Goal: Answer question/provide support: Share knowledge or assist other users

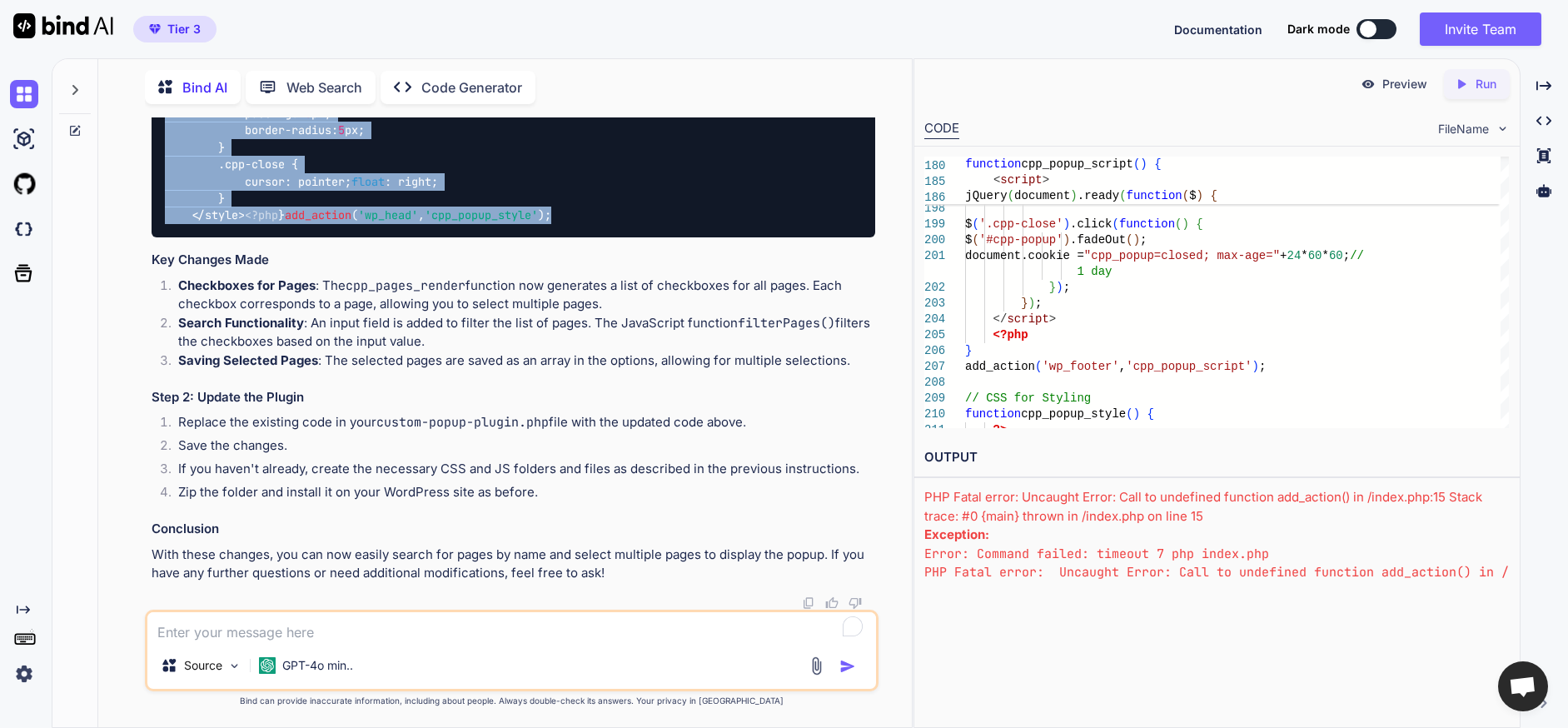
scroll to position [18617, 0]
drag, startPoint x: 482, startPoint y: 208, endPoint x: 167, endPoint y: 415, distance: 376.9
copy code "<?php /* Plugin Name: Custom Popup Plugin Description: A plugin to create custo…"
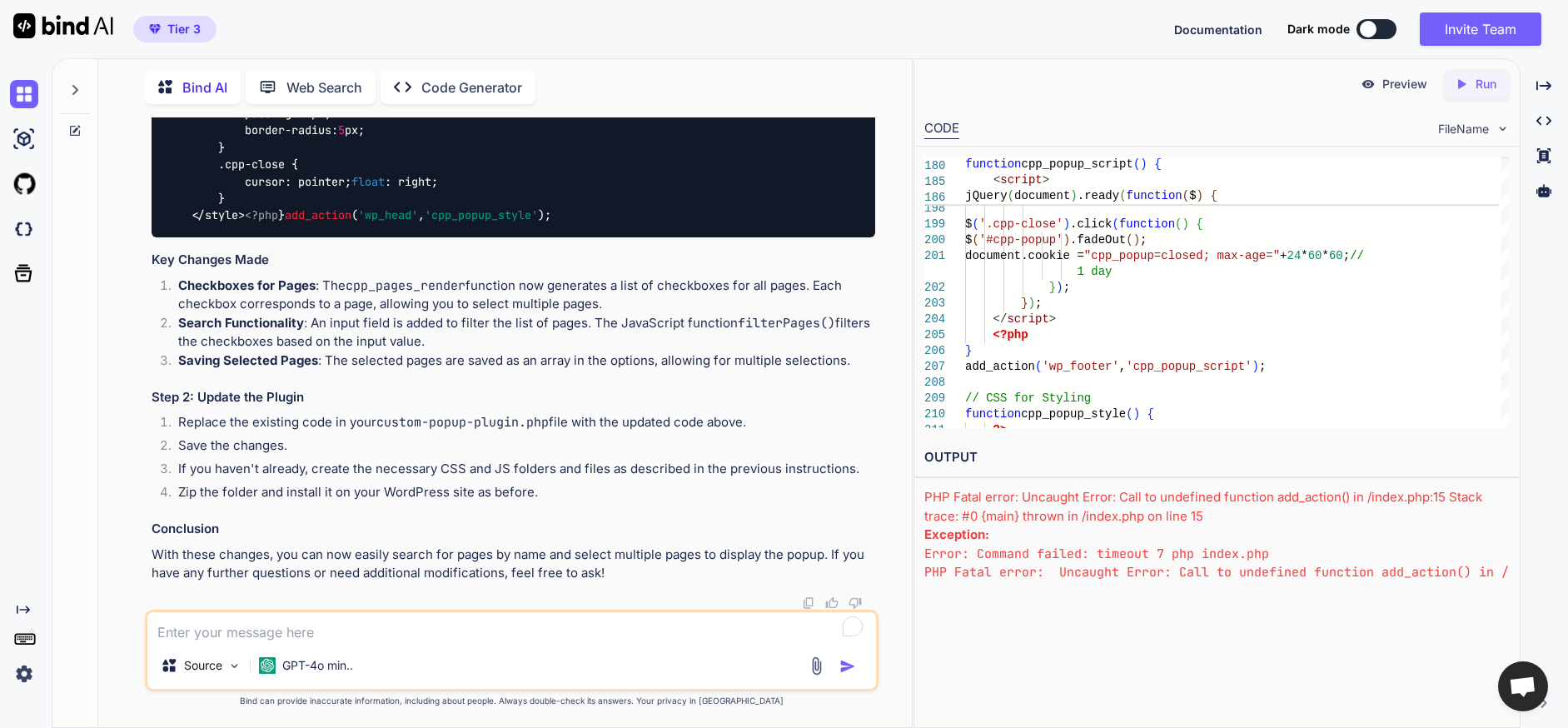
scroll to position [22954, 0]
drag, startPoint x: 379, startPoint y: 422, endPoint x: 546, endPoint y: 414, distance: 167.2
click at [546, 414] on code "custom-popup-plugin.php" at bounding box center [463, 422] width 173 height 17
click at [376, 633] on textarea "To enrich screen reader interactions, please activate Accessibility in Grammarl…" at bounding box center [511, 627] width 729 height 30
paste textarea "There has been a critical error on this website. Please check your site admin e…"
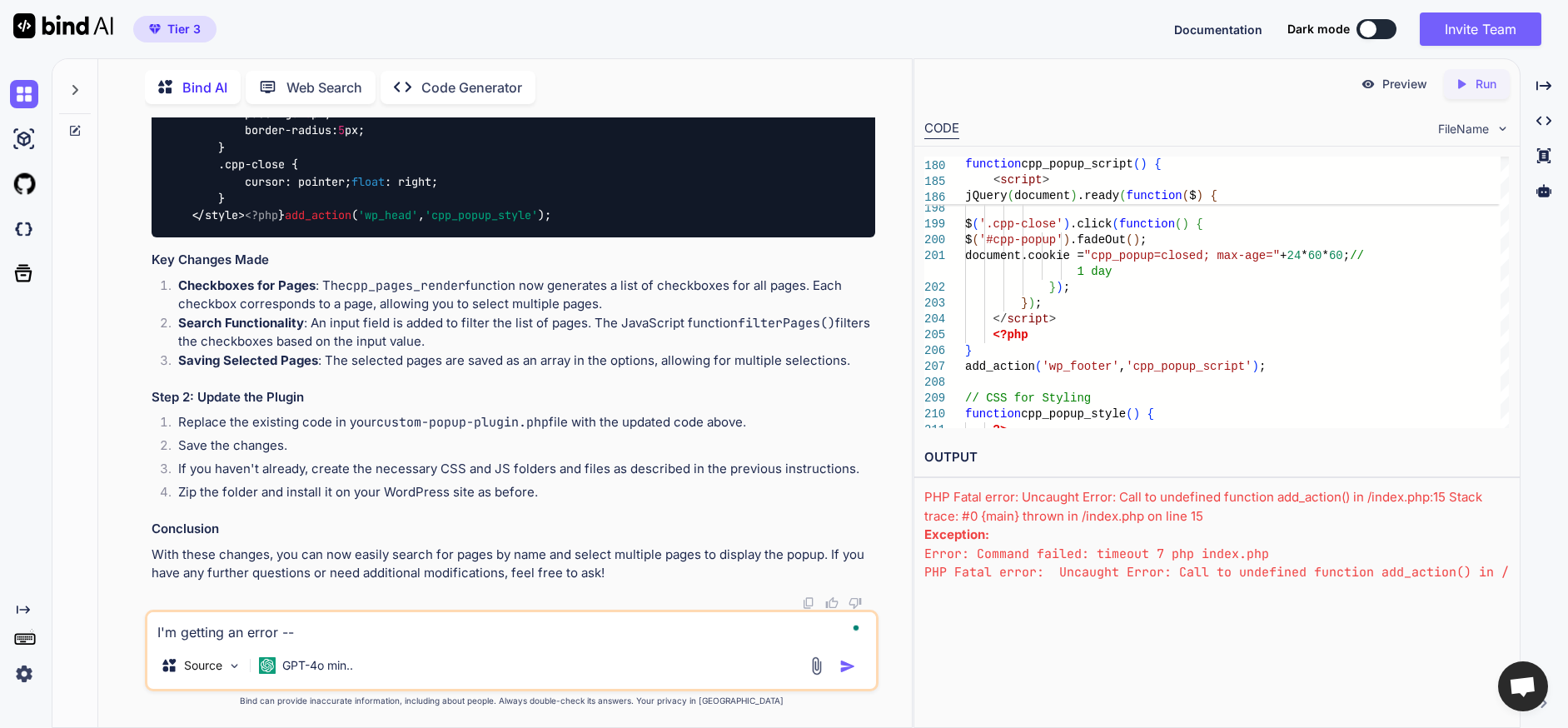
type textarea "I'm getting an error -- There has been a critical error on this website. Please…"
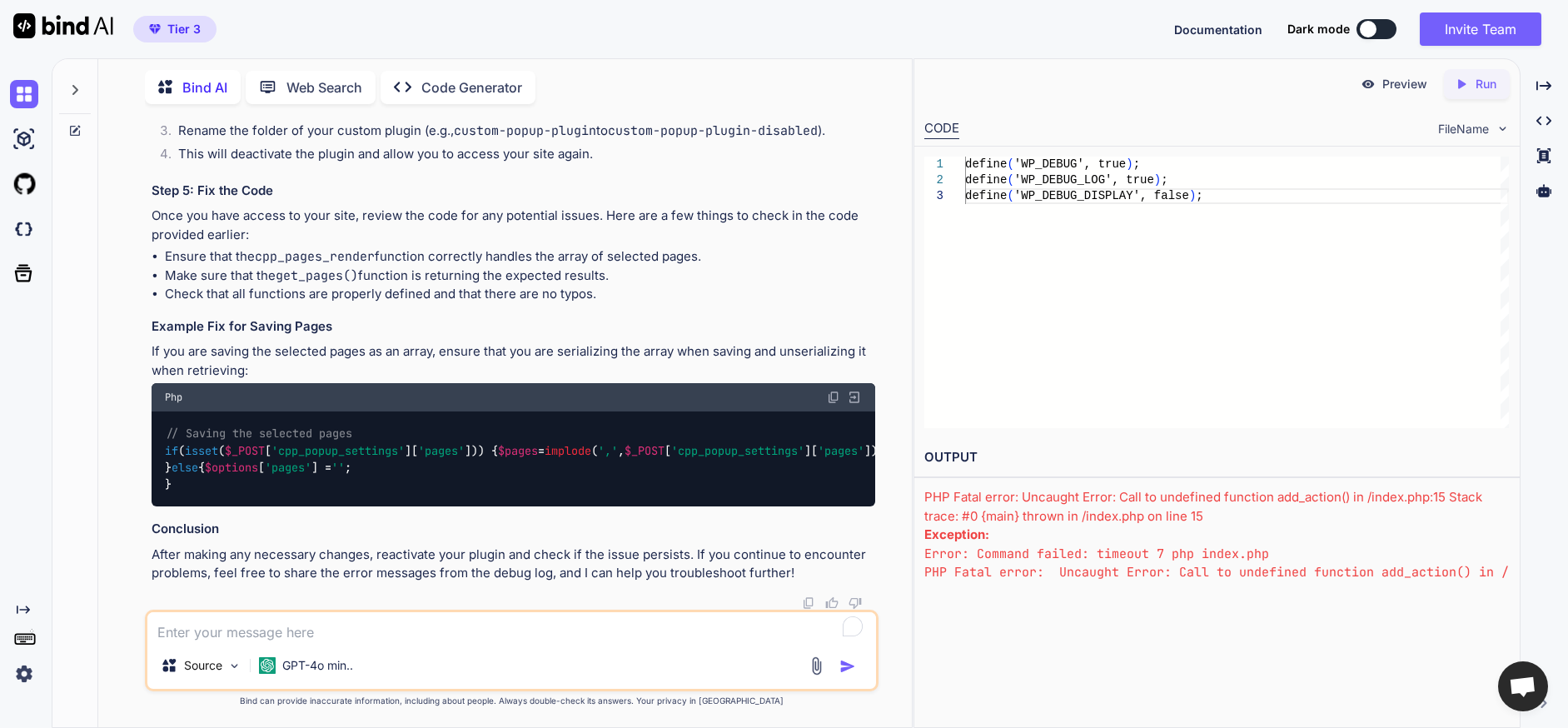
scroll to position [24177, 0]
click at [320, 625] on textarea "To enrich screen reader interactions, please activate Accessibility in Grammarl…" at bounding box center [511, 627] width 729 height 30
type textarea "here is the error log ..."
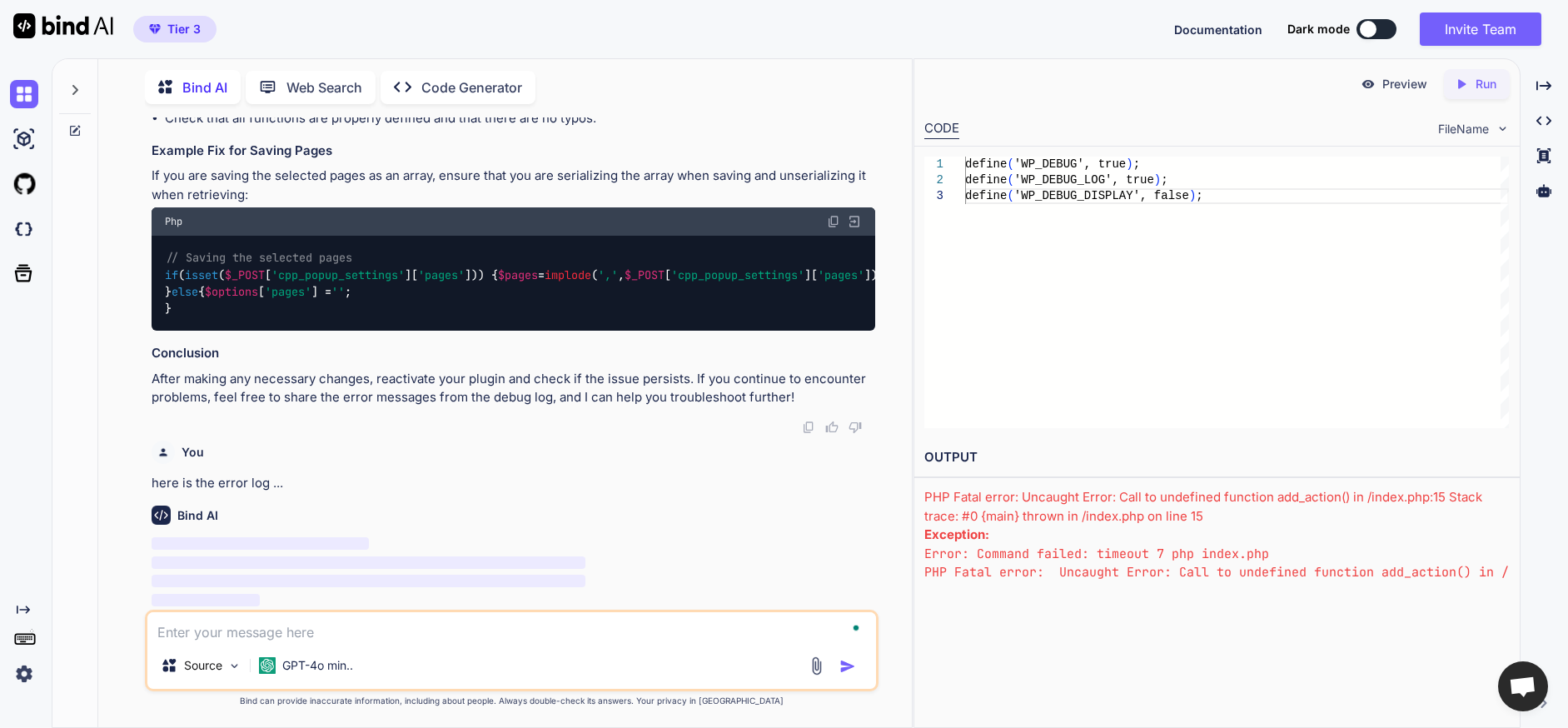
scroll to position [24353, 0]
paste textarea "Fatal error: Uncaught TypeError: explode(): Argument #2 ($string) must be of ty…"
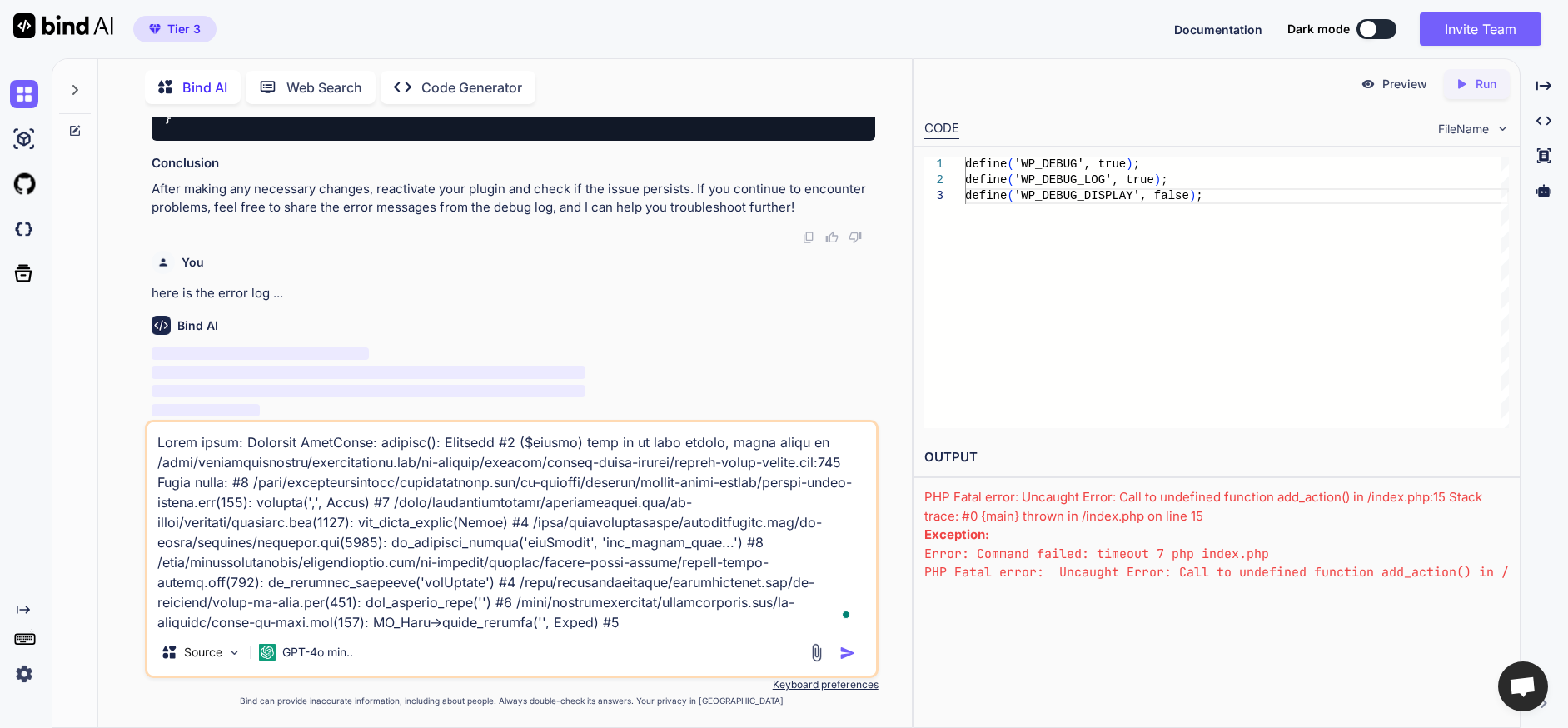
scroll to position [141, 0]
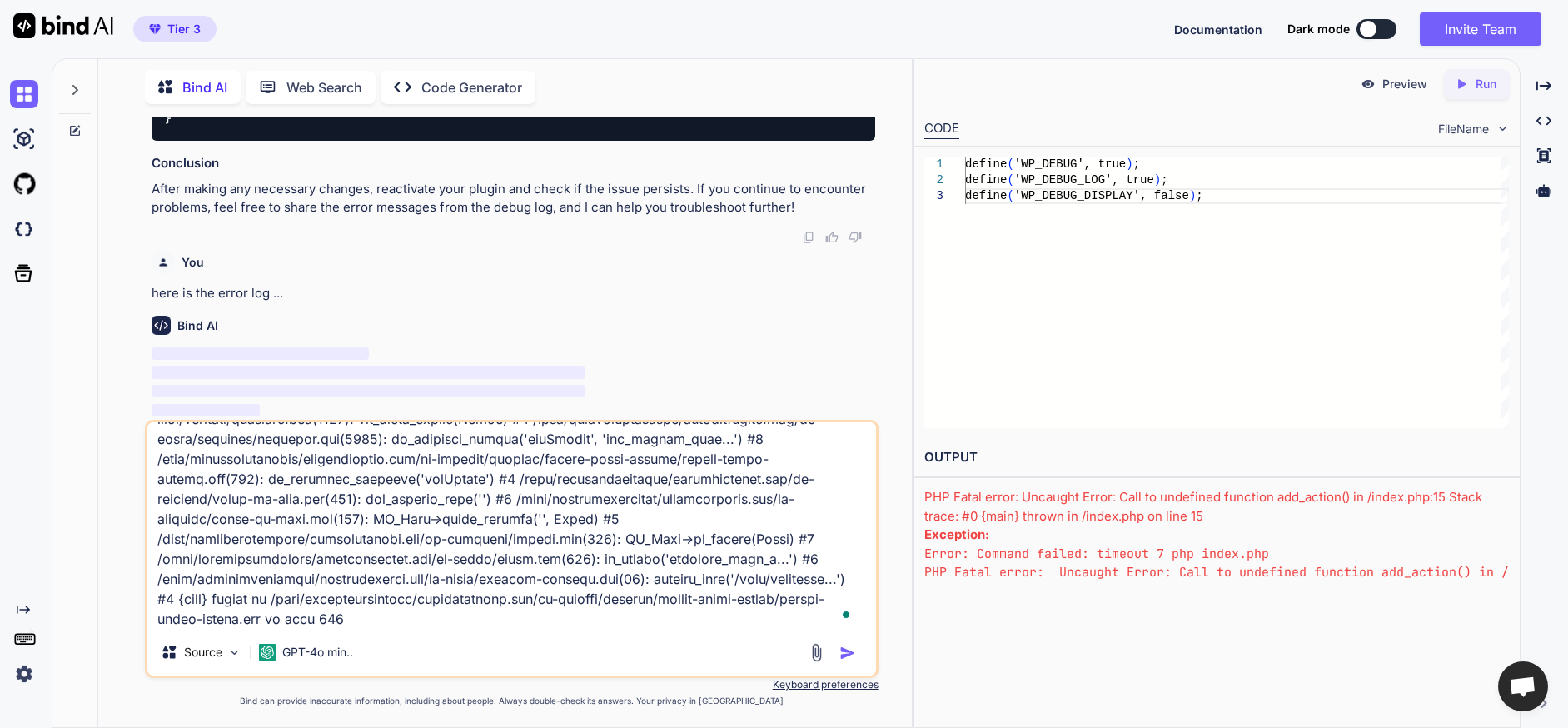
type textarea "Fatal error: Uncaught TypeError: explode(): Argument #2 ($string) must be of ty…"
click at [847, 647] on img "button" at bounding box center [848, 653] width 17 height 17
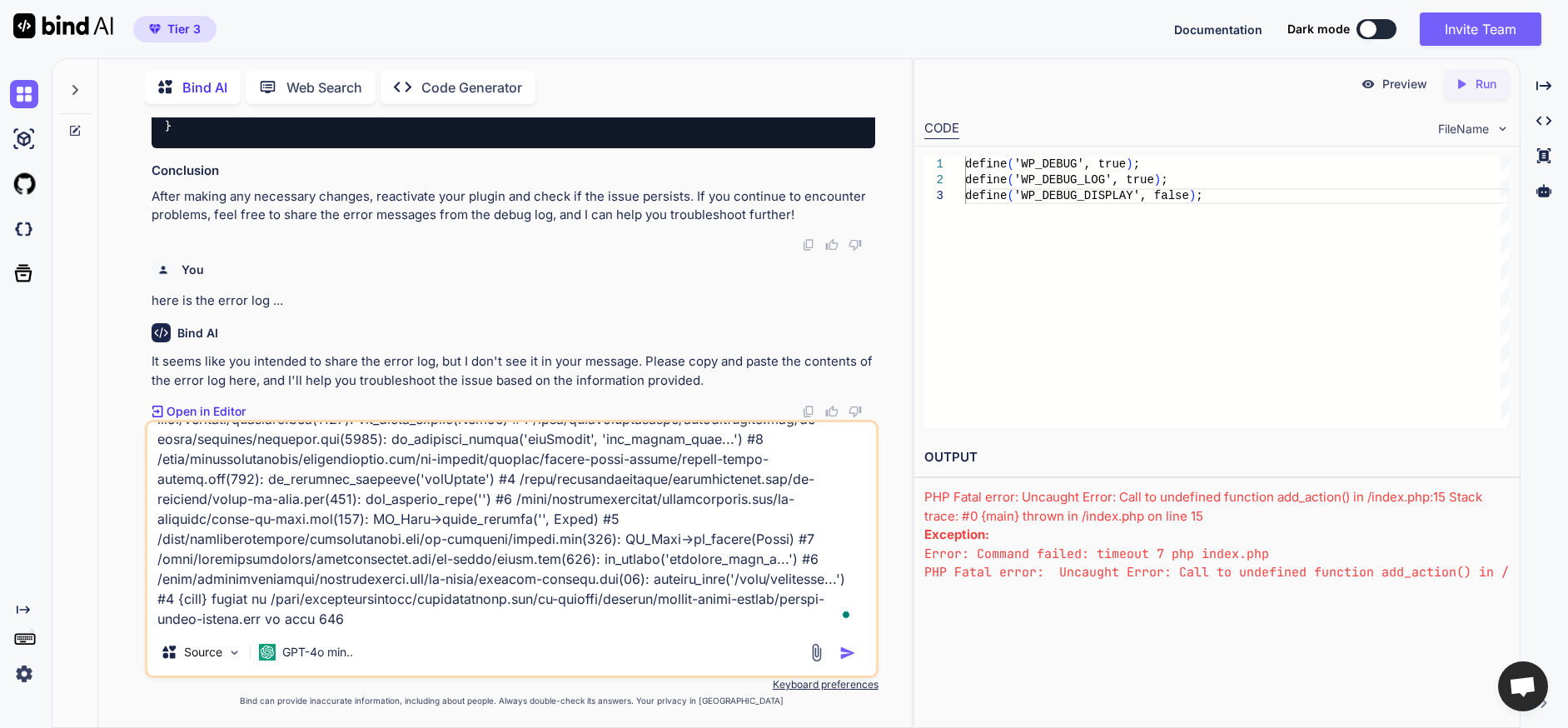
scroll to position [24536, 0]
click at [848, 657] on img "button" at bounding box center [848, 653] width 17 height 17
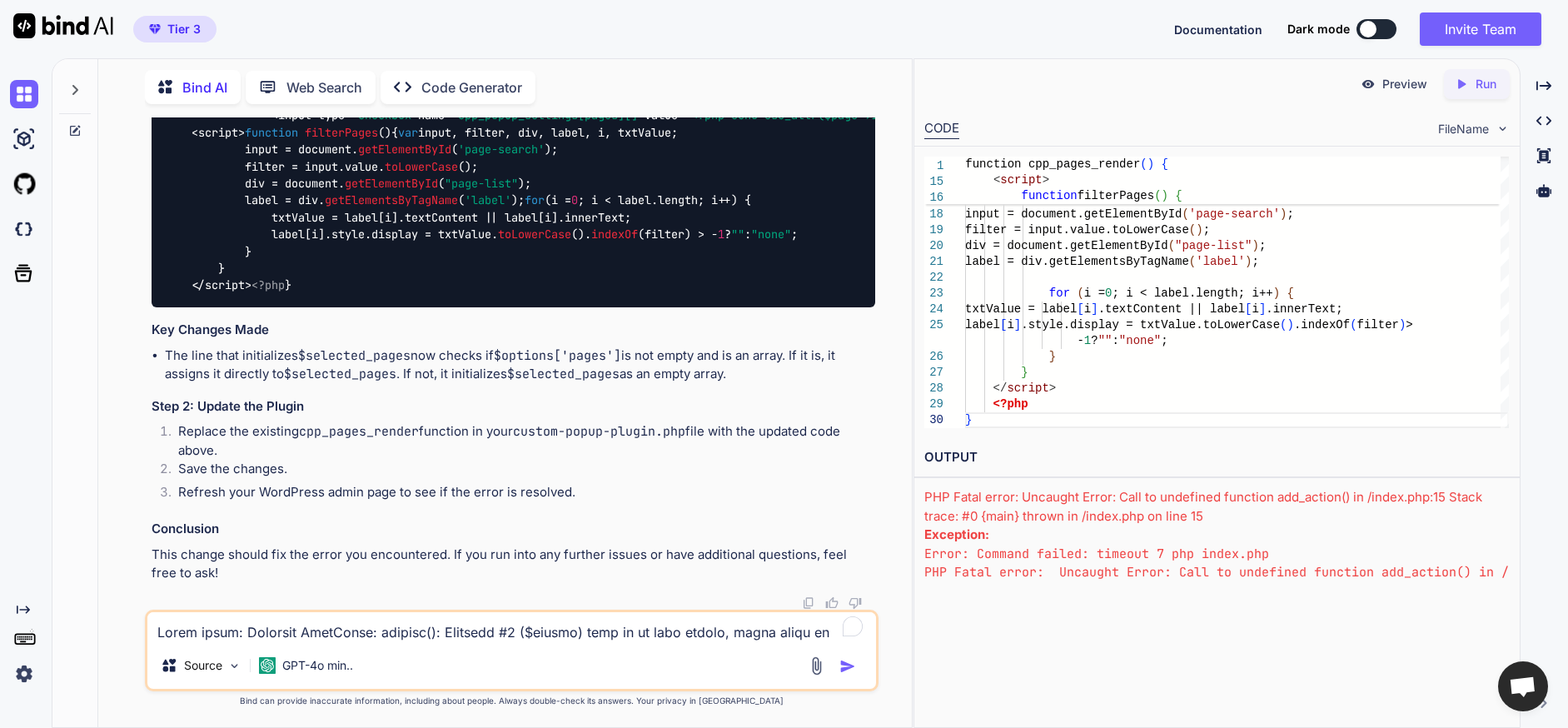
scroll to position [25852, 0]
click at [406, 625] on textarea "To enrich screen reader interactions, please activate Accessibility in Grammarl…" at bounding box center [511, 627] width 729 height 30
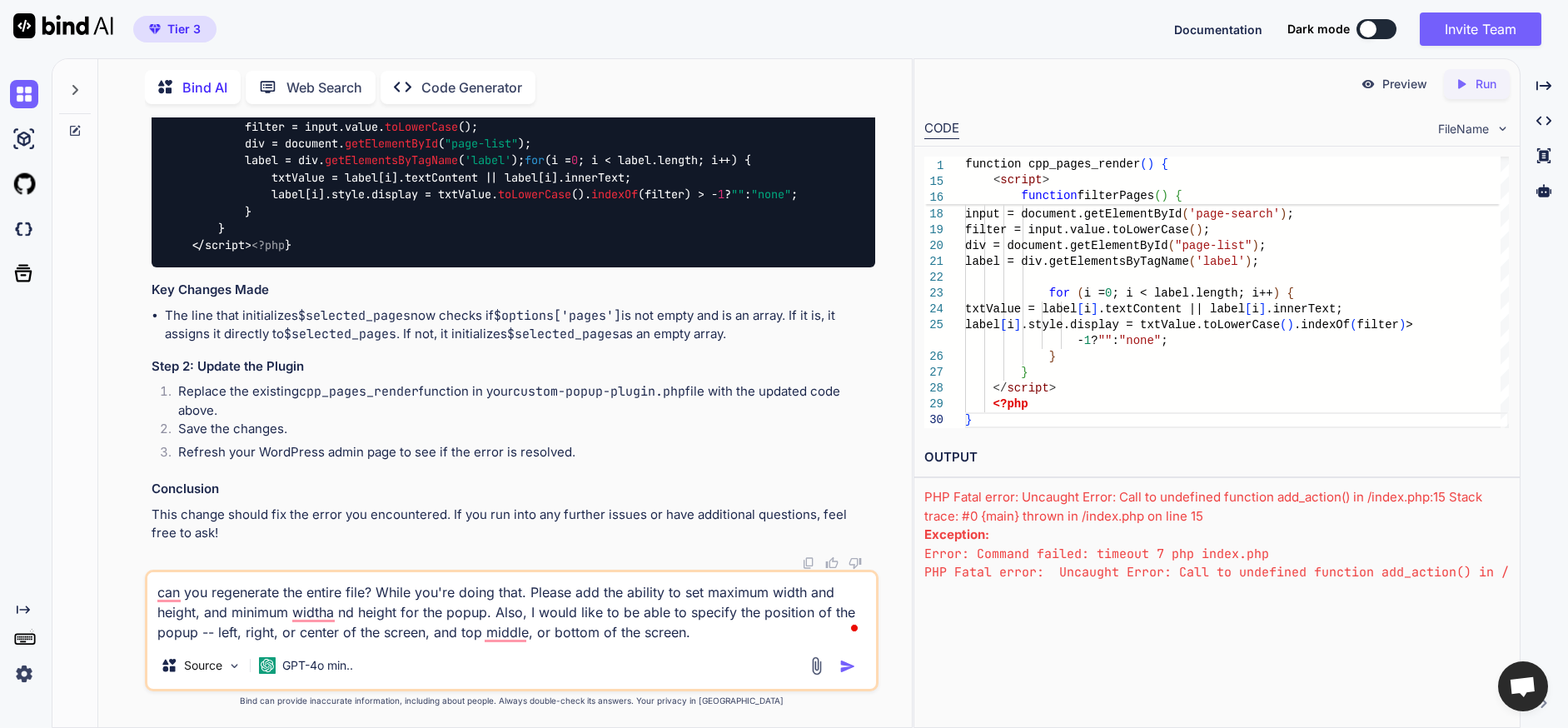
type textarea "can you regenerate the entire file? While you're doing that. Please add the abi…"
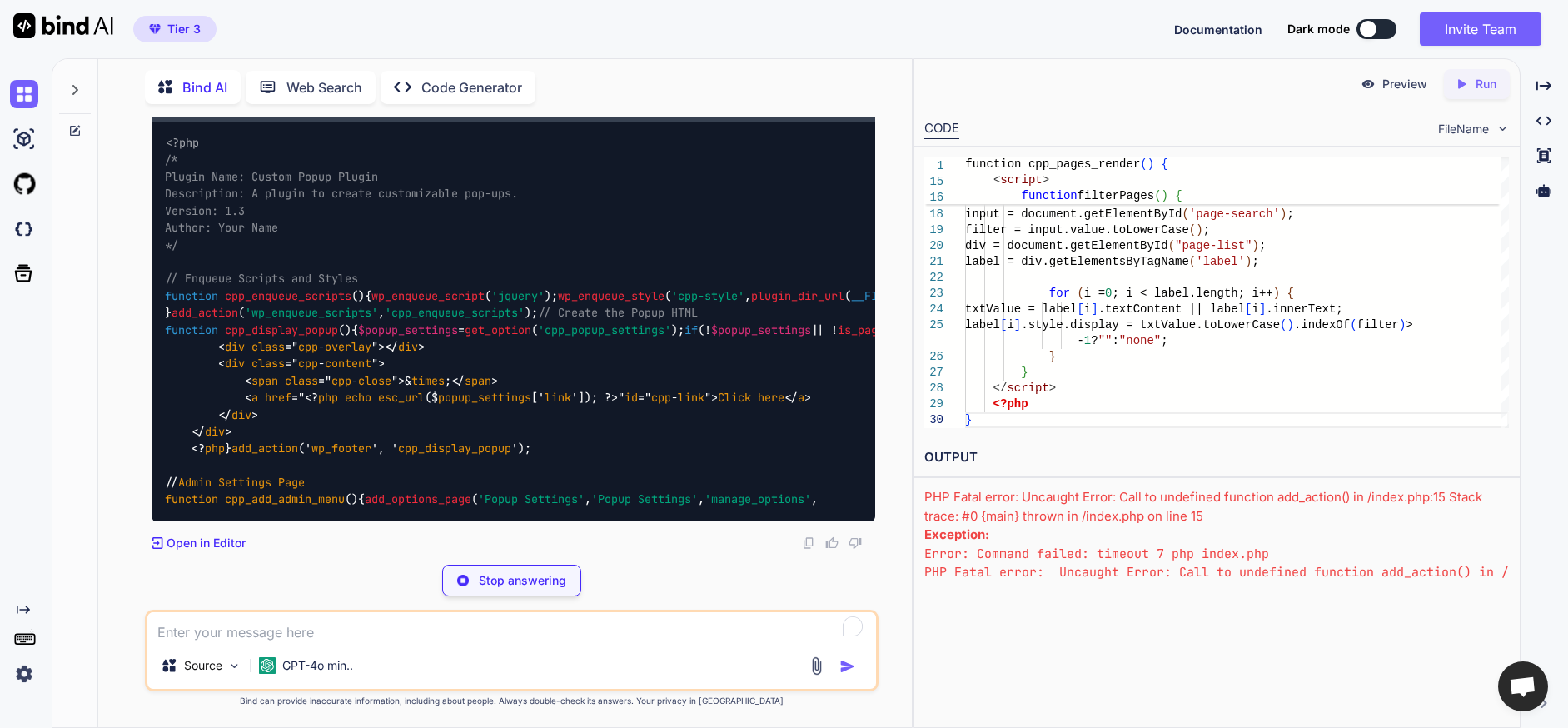
scroll to position [26835, 0]
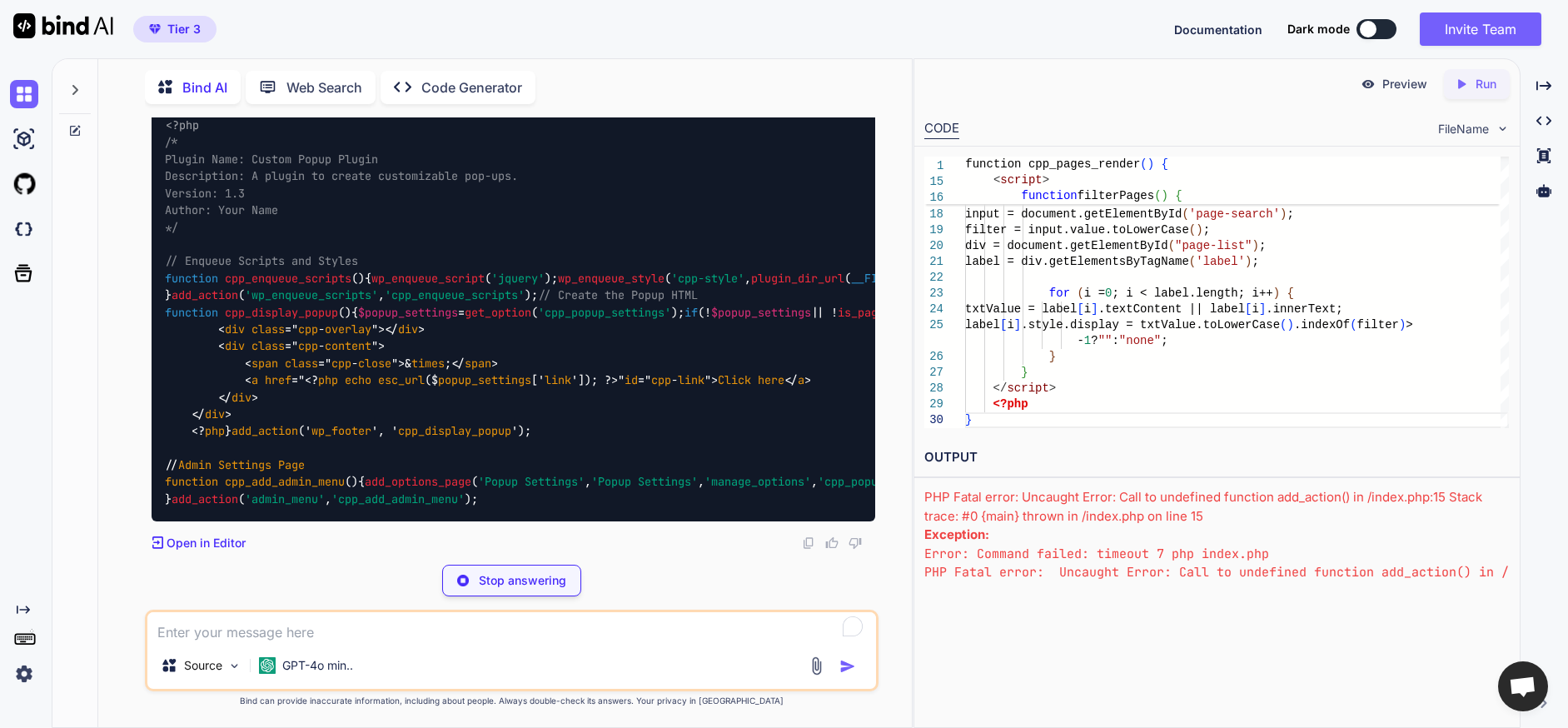
click at [338, 623] on textarea "To enrich screen reader interactions, please activate Accessibility in Grammarl…" at bounding box center [511, 627] width 729 height 30
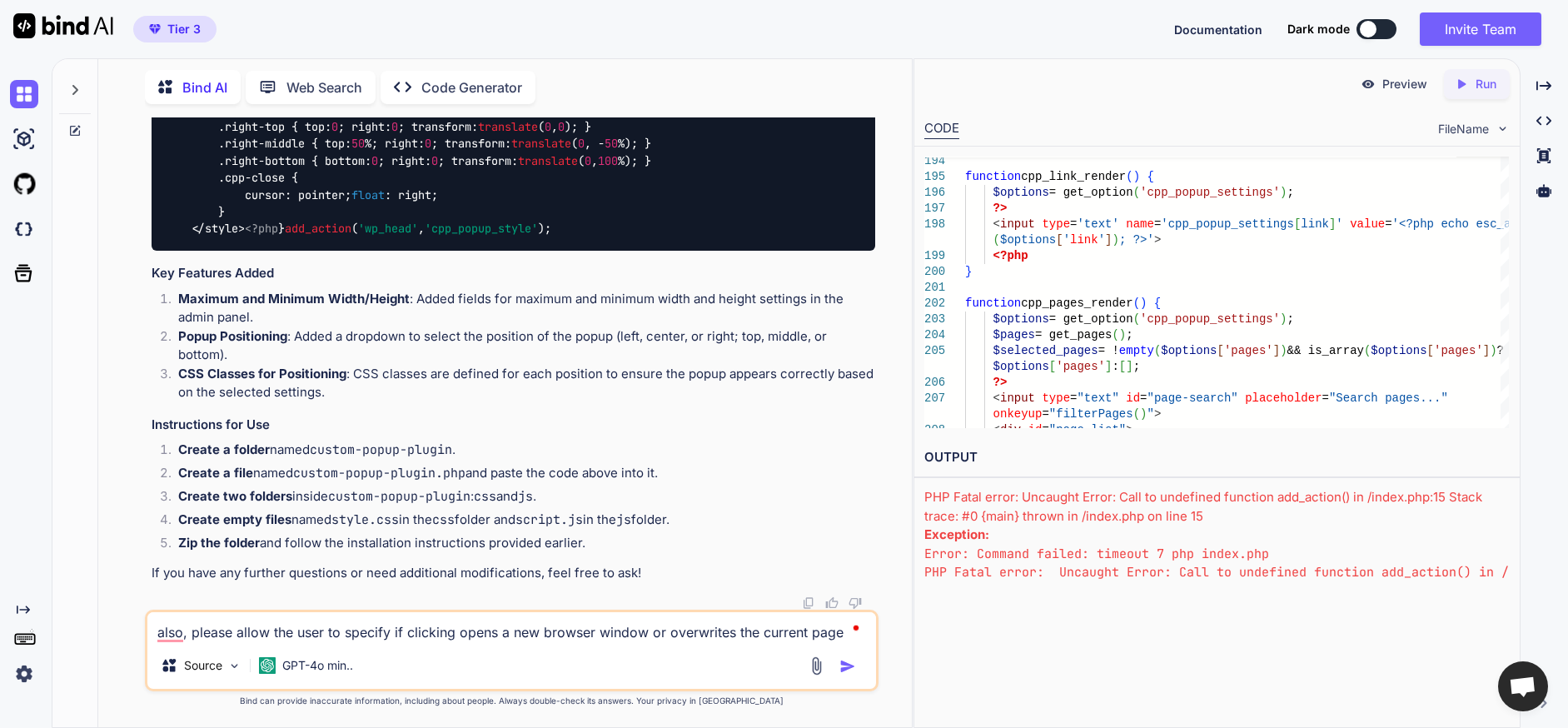
type textarea "also, please allow the user to specify if clicking opens a new browser window o…"
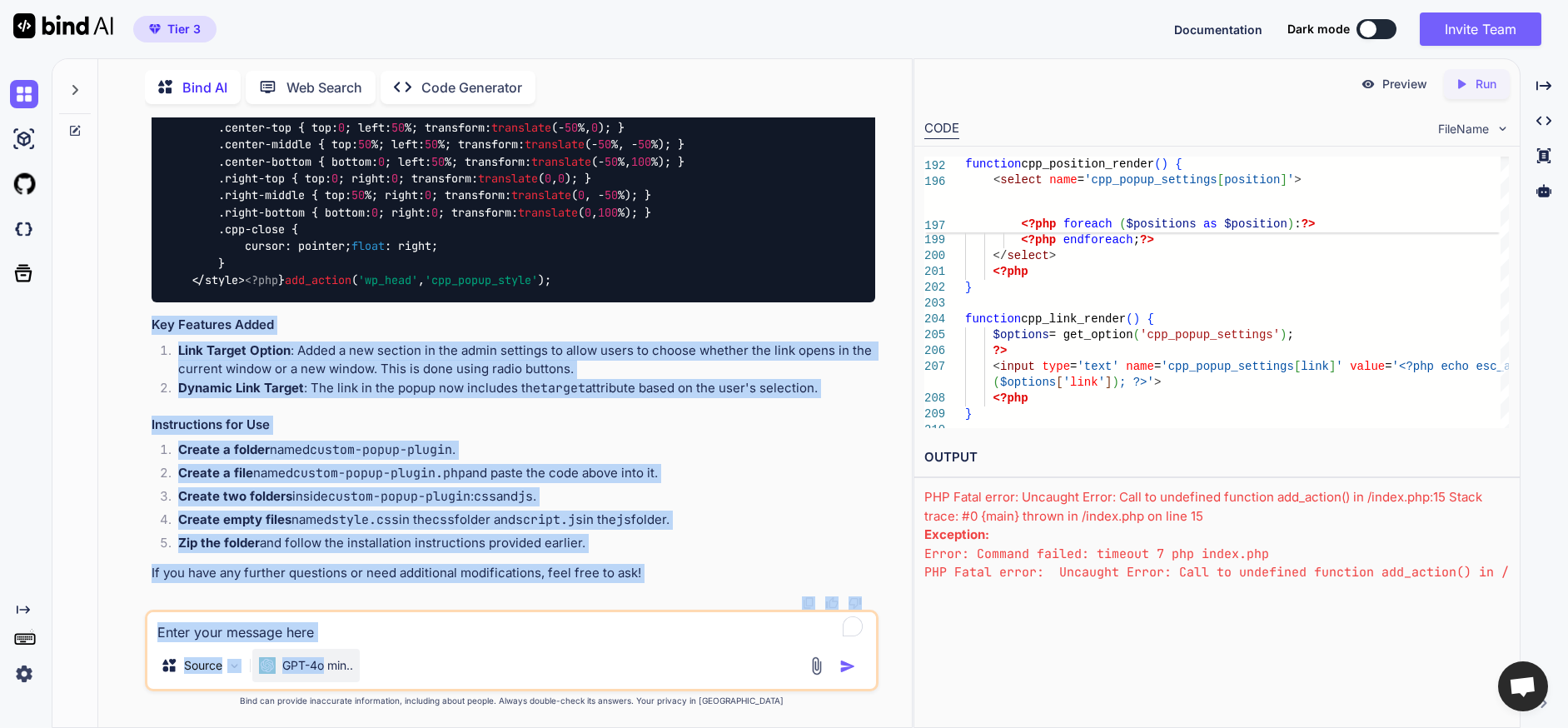
scroll to position [32704, 0]
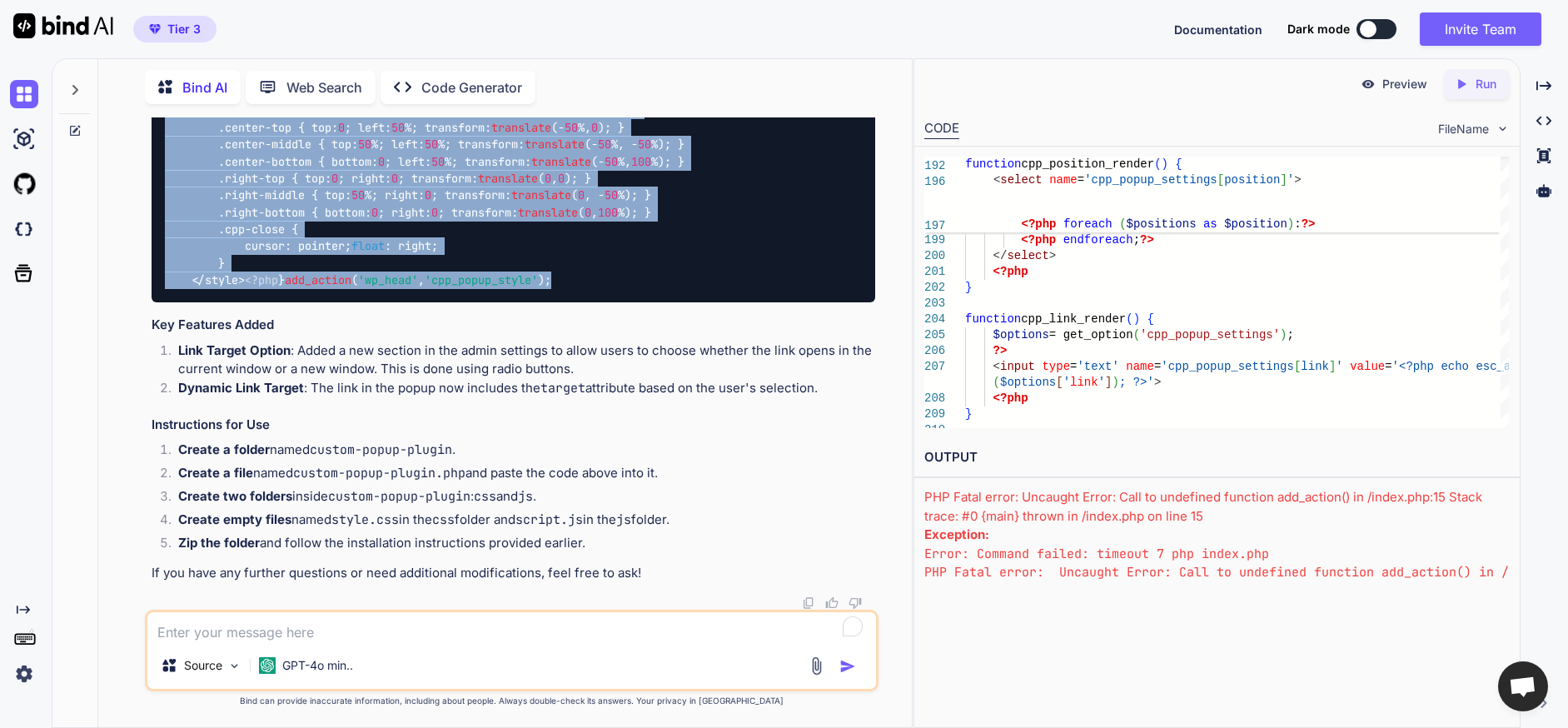
drag, startPoint x: 450, startPoint y: 261, endPoint x: 165, endPoint y: 173, distance: 298.3
copy code "<?php /* Plugin Name: Custom Popup Plugin Description: A plugin to create custo…"
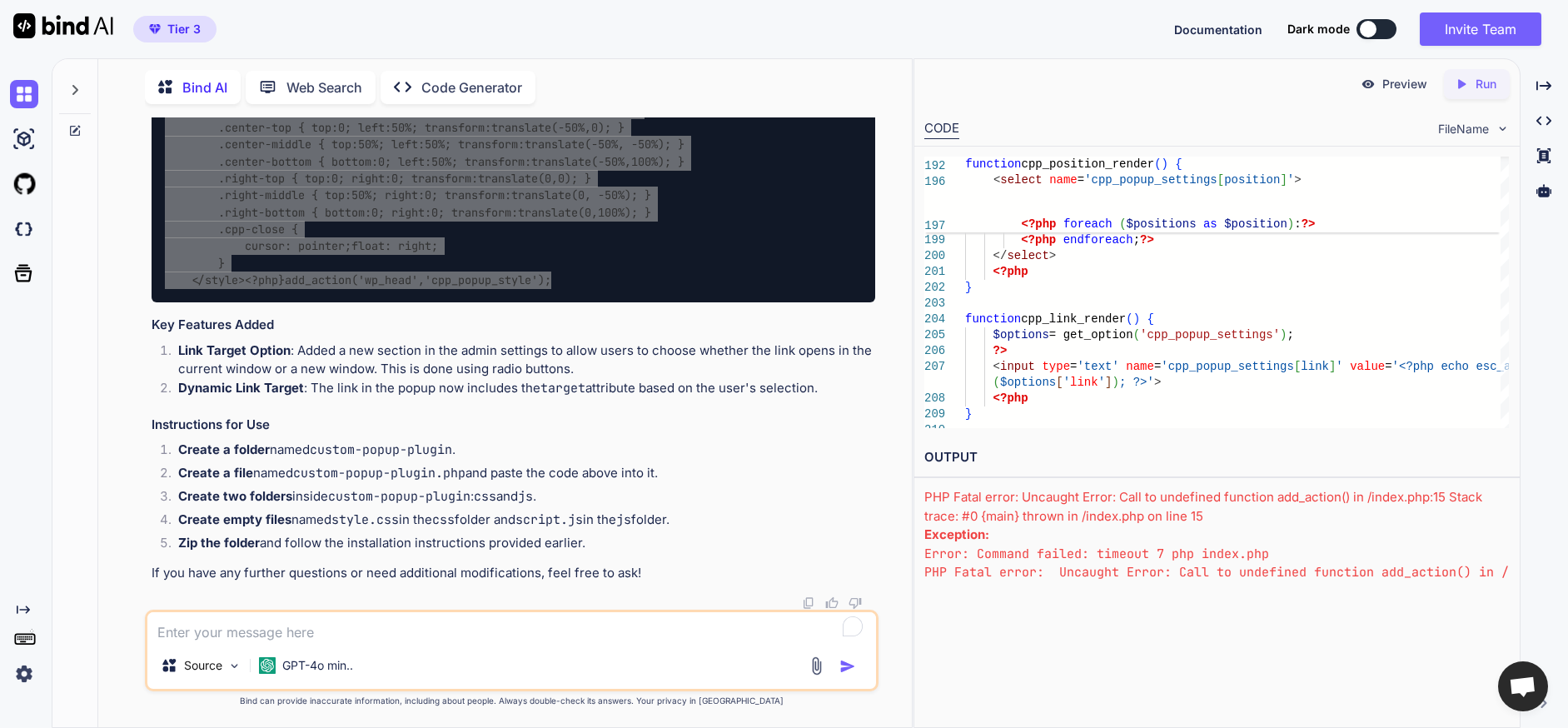
scroll to position [33703, 0]
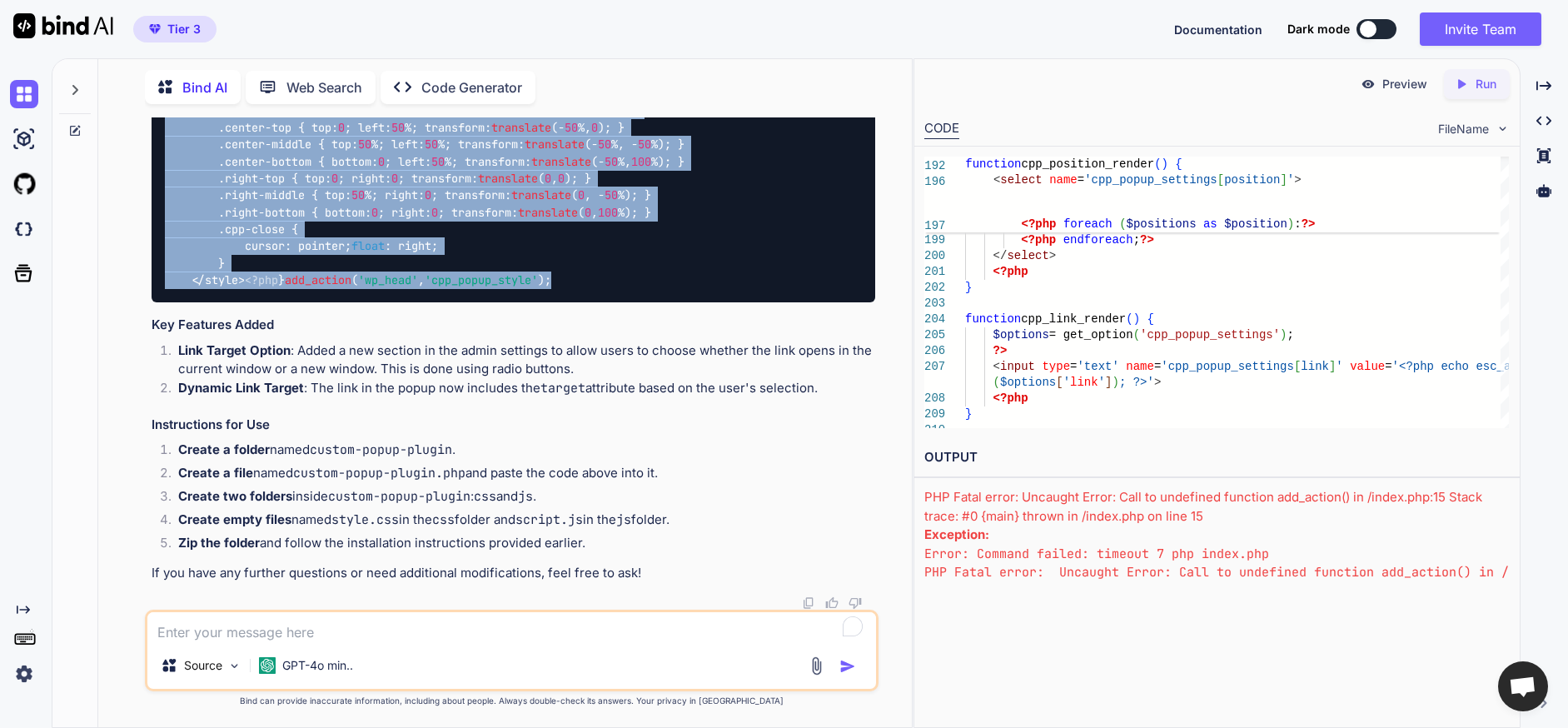
click at [379, 635] on textarea "To enrich screen reader interactions, please activate Accessibility in Grammarl…" at bounding box center [511, 627] width 729 height 30
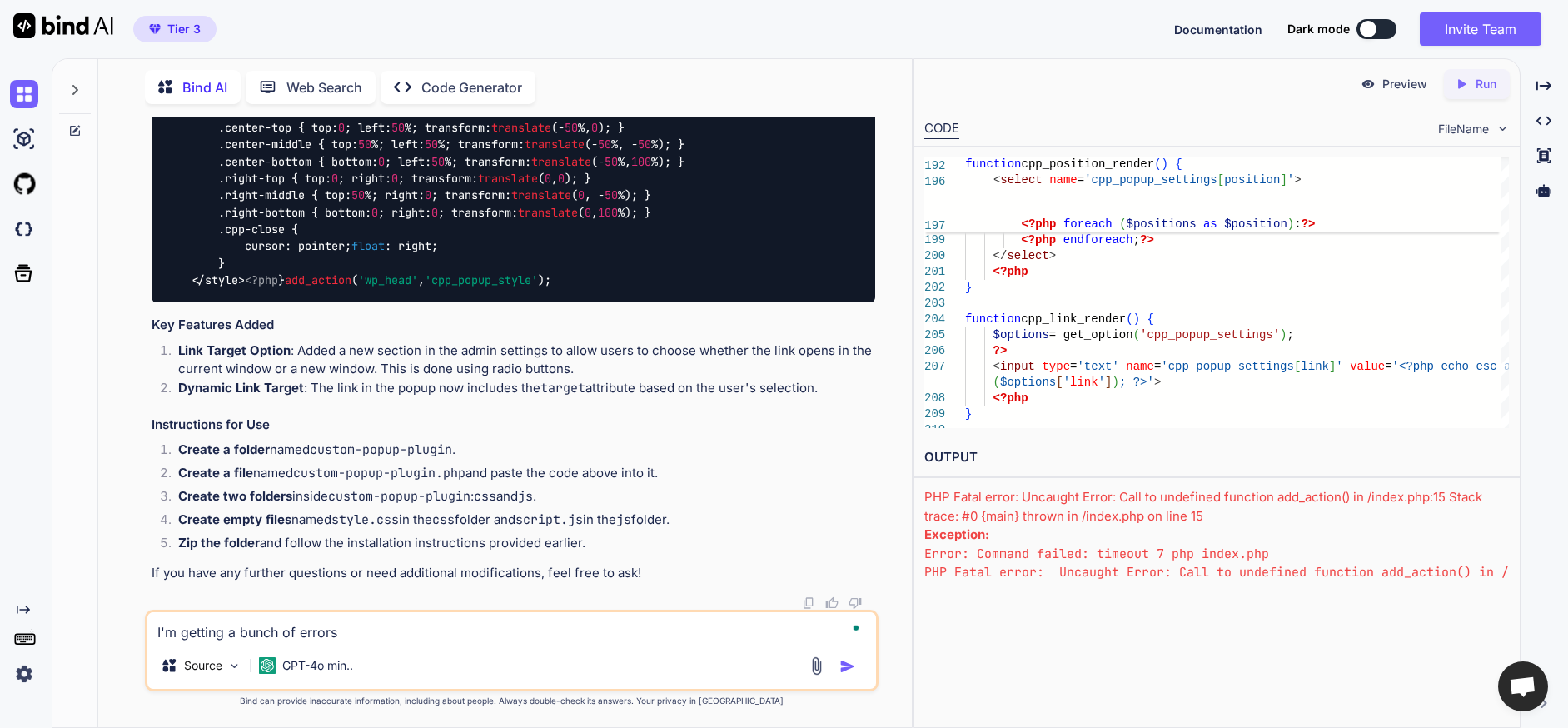
type textarea "I'm getting a bunch of errors."
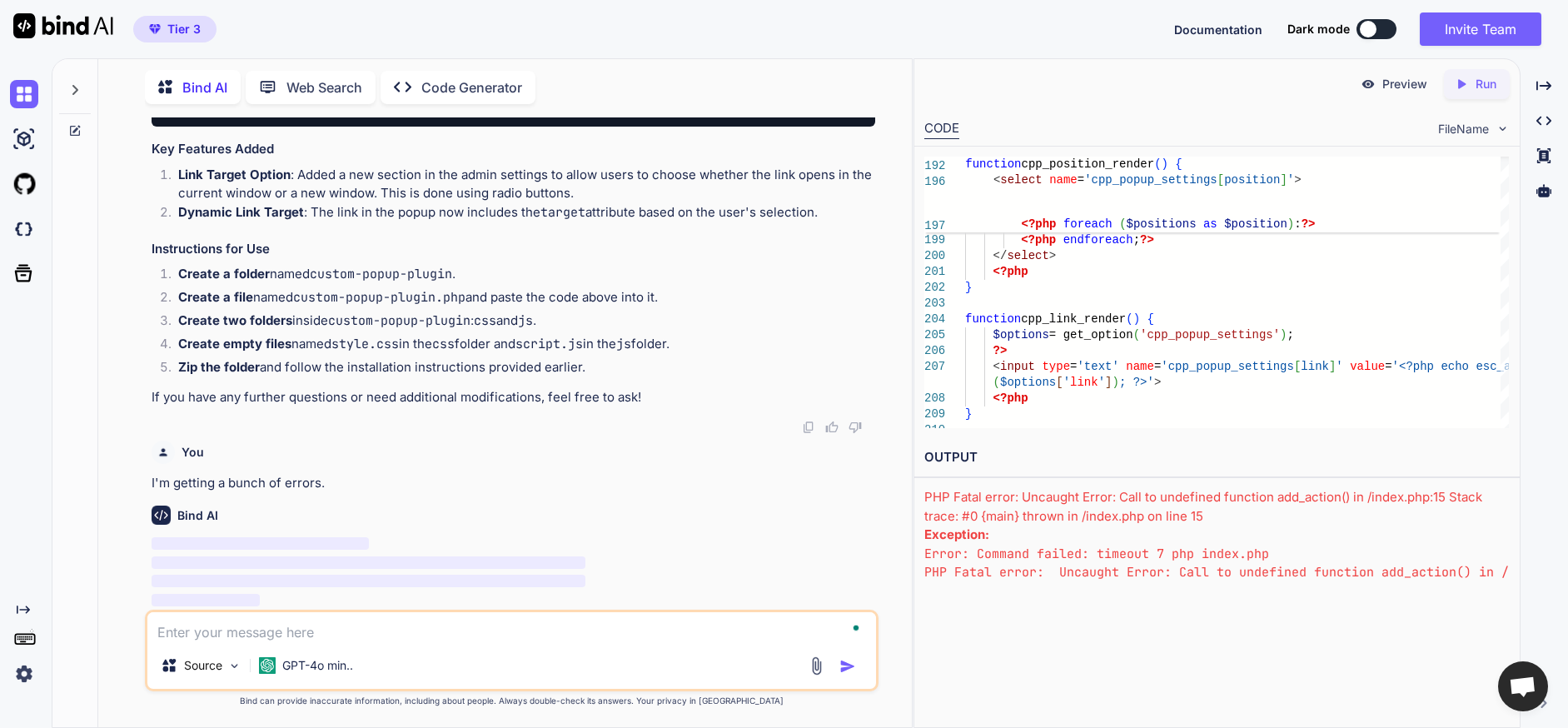
scroll to position [38691, 0]
paste textarea "<br /><b>Warning</b>: Undefined array key "min_height" in <b>/home/thecomingwav…"
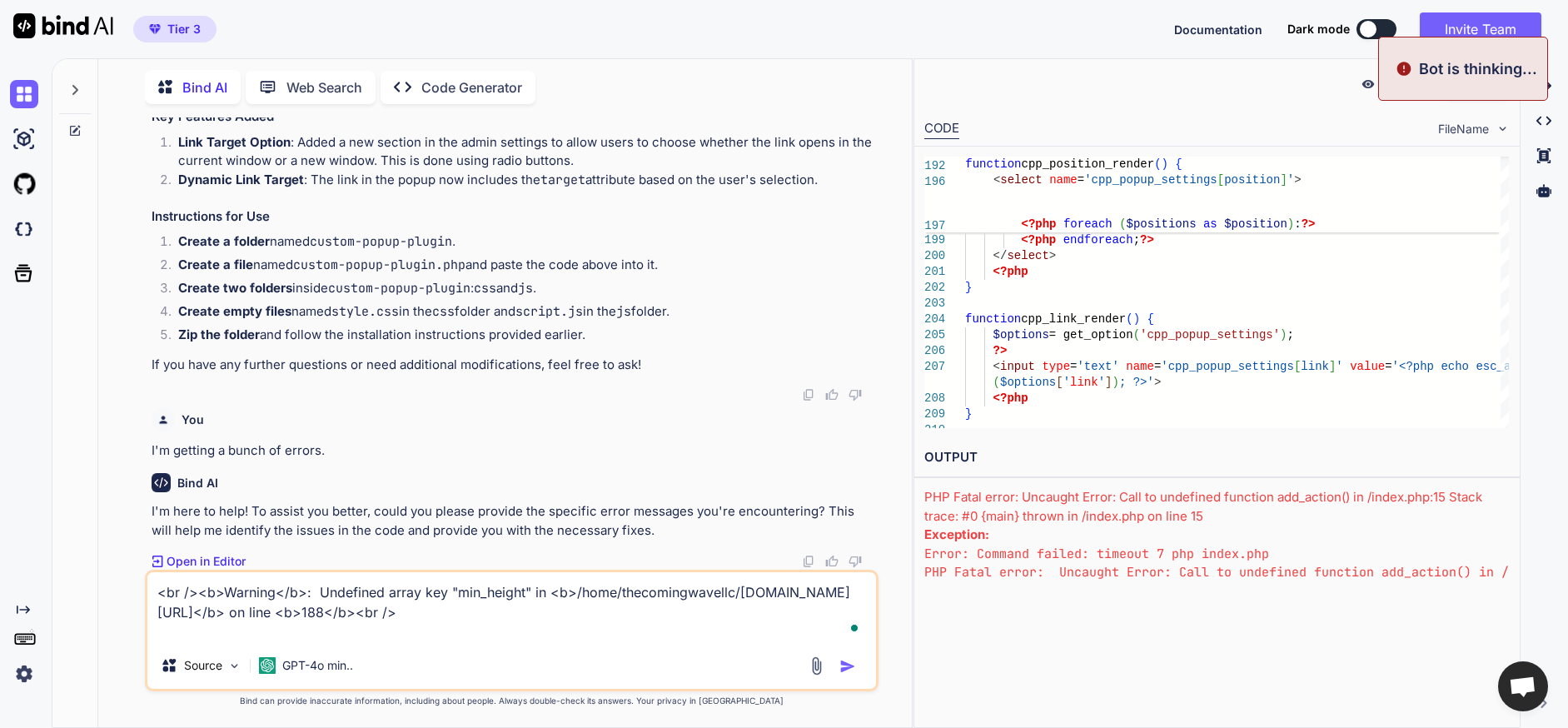
scroll to position [38724, 0]
type textarea "<br /><b>Warning</b>: Undefined array key "min_height" in <b>/home/thecomingwav…"
click at [843, 666] on img "button" at bounding box center [848, 667] width 17 height 17
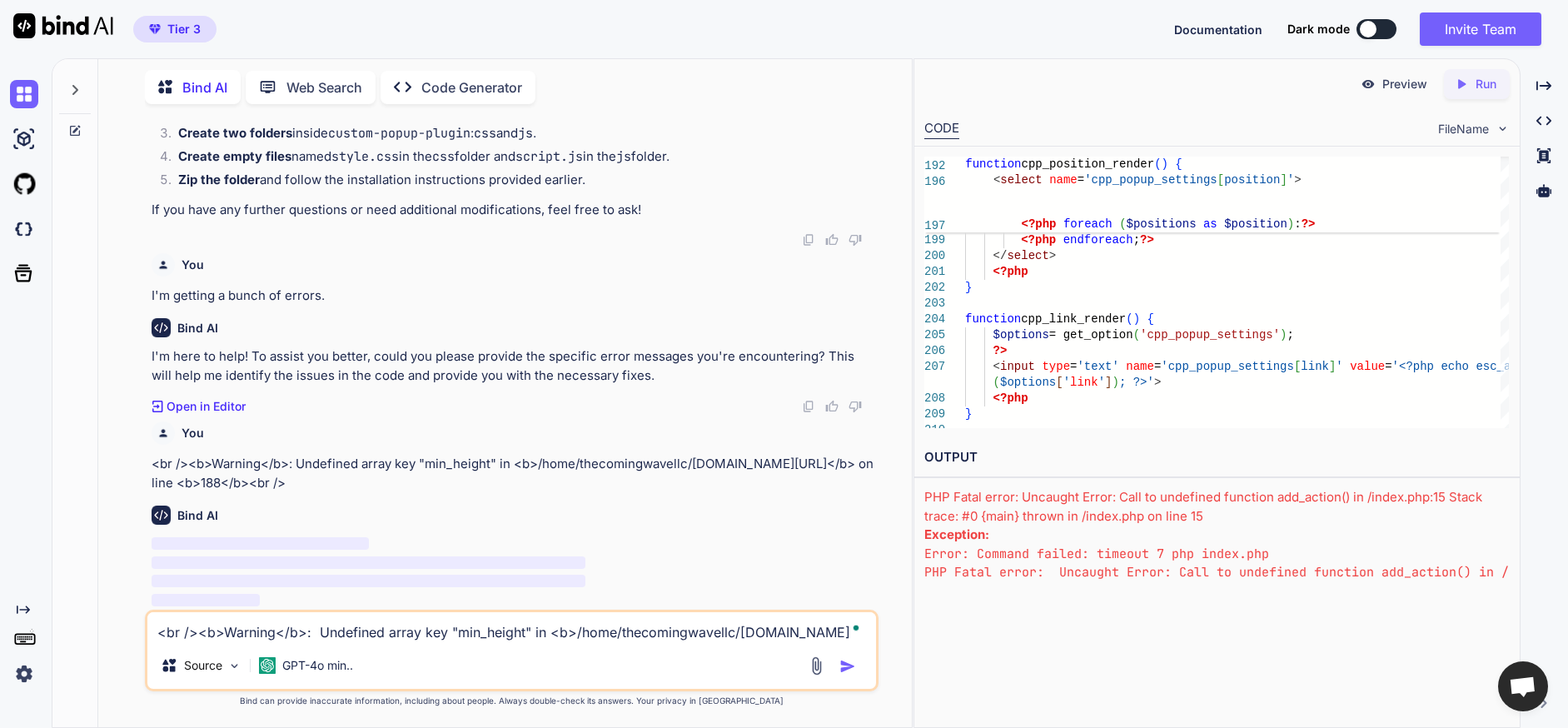
scroll to position [38878, 0]
click at [417, 633] on textarea "<br /><b>Warning</b>: Undefined array key "min_height" in <b>/home/thecomingwav…" at bounding box center [511, 627] width 729 height 30
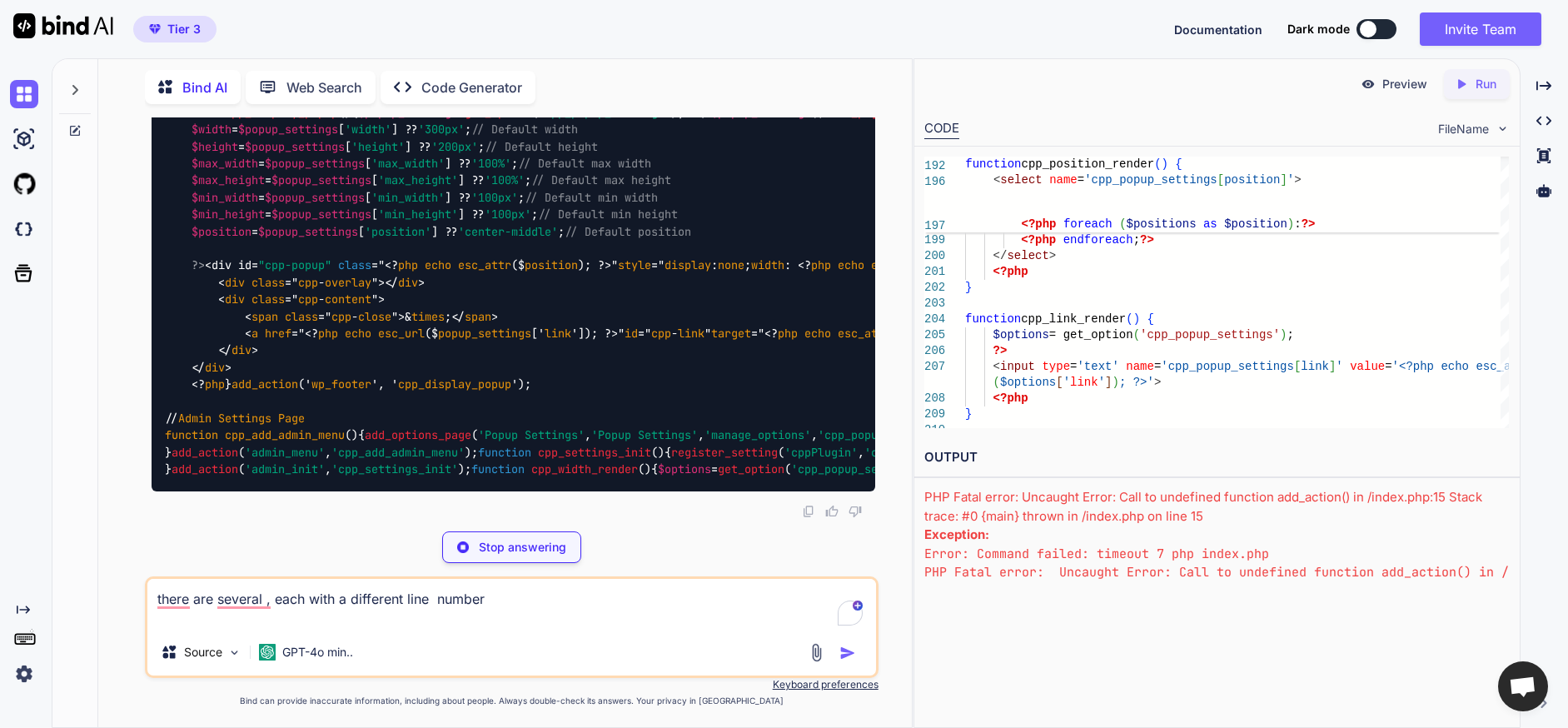
scroll to position [40295, 0]
type textarea "there are several , each with a different line number"
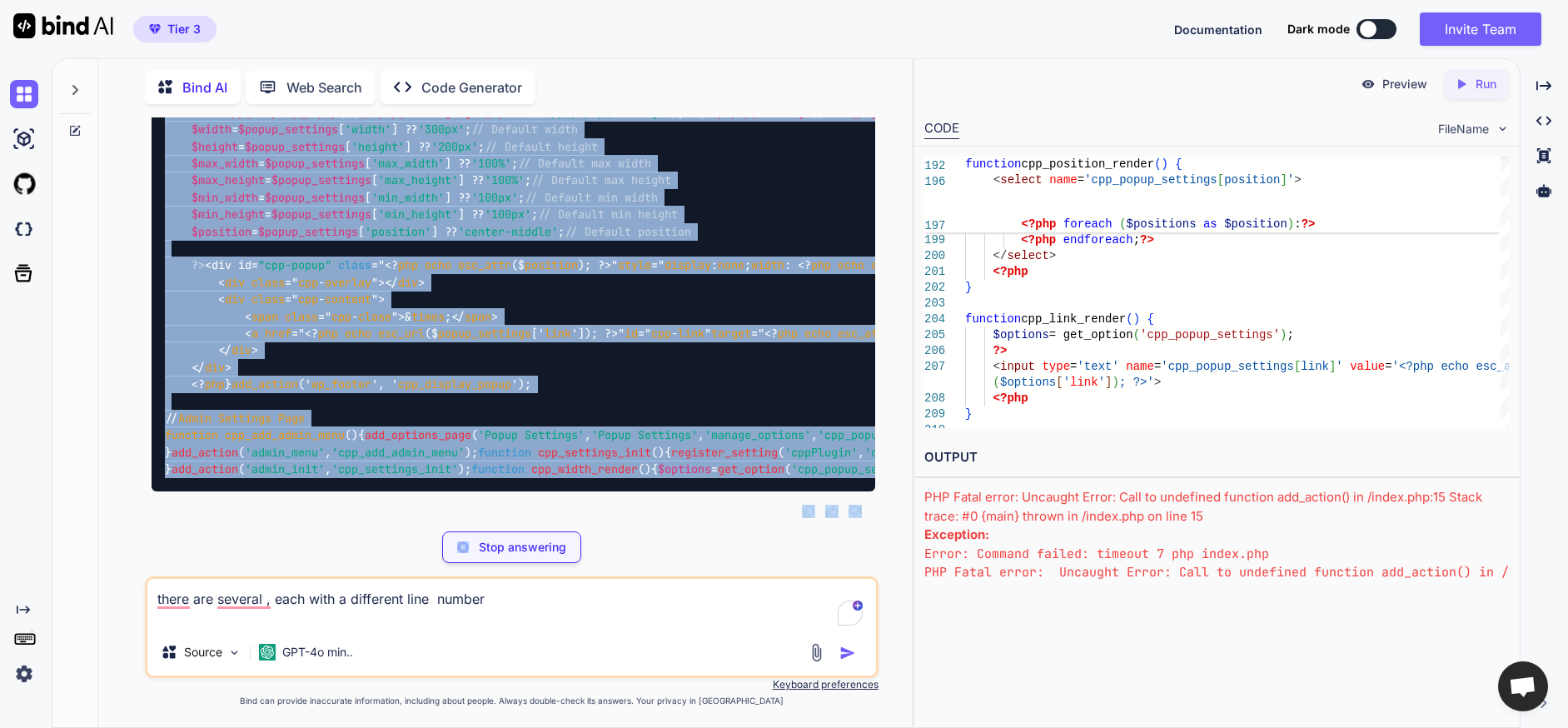
scroll to position [43994, 0]
drag, startPoint x: 165, startPoint y: 297, endPoint x: 373, endPoint y: 562, distance: 336.9
click at [373, 562] on div "You I want to create a wordpress plugin to easily add pop-ups to a website. The…" at bounding box center [511, 422] width 733 height 610
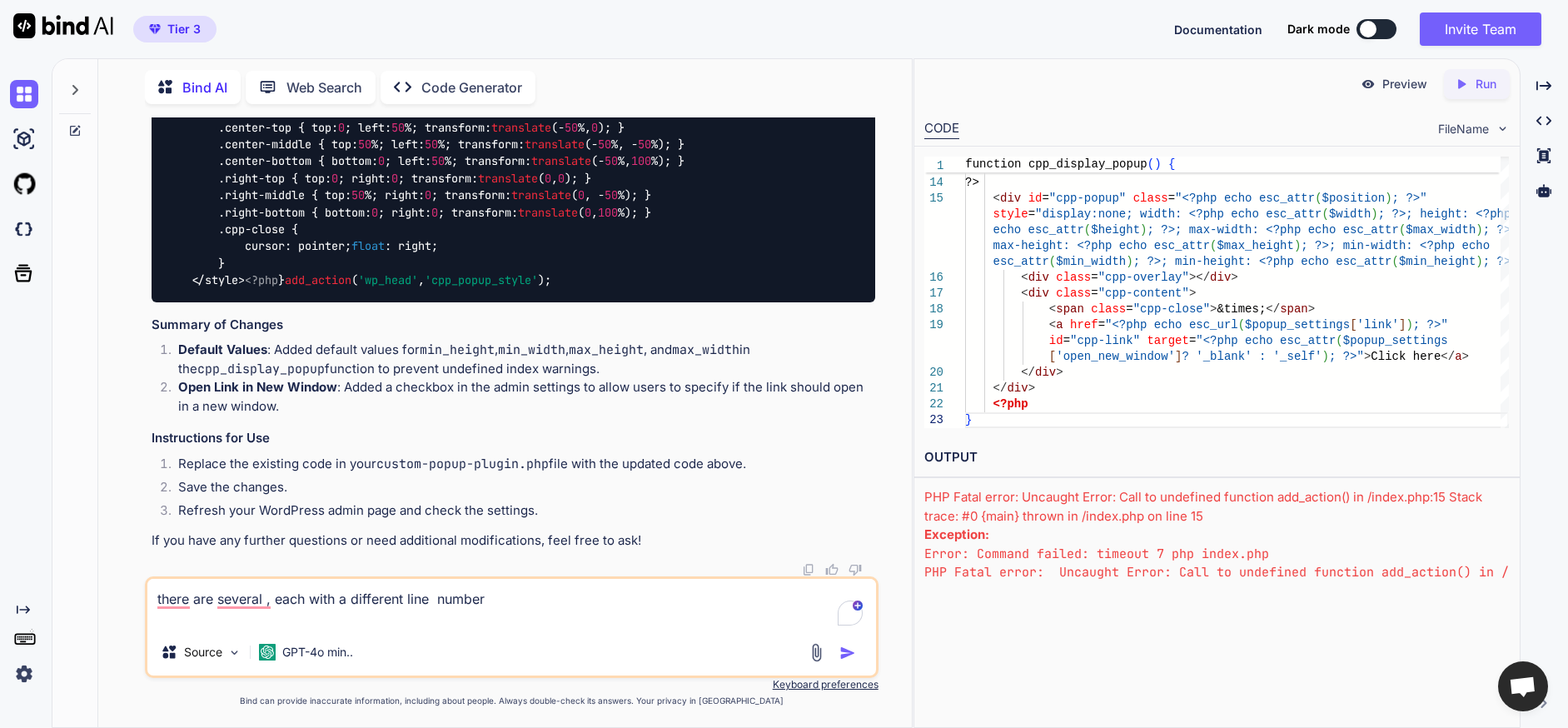
scroll to position [46100, 0]
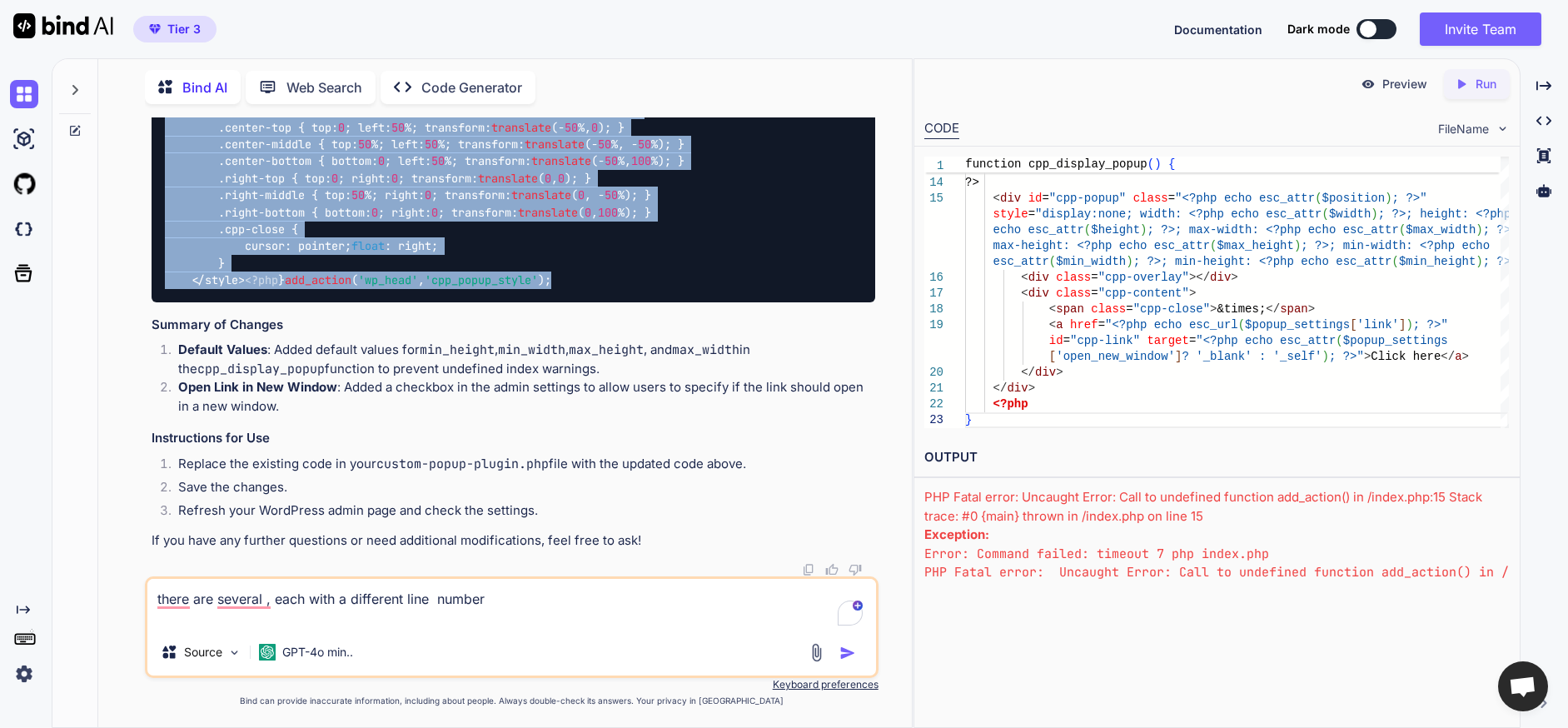
copy code "<?php /* Plugin Name: Custom Popup Plugin Description: A plugin to create custo…"
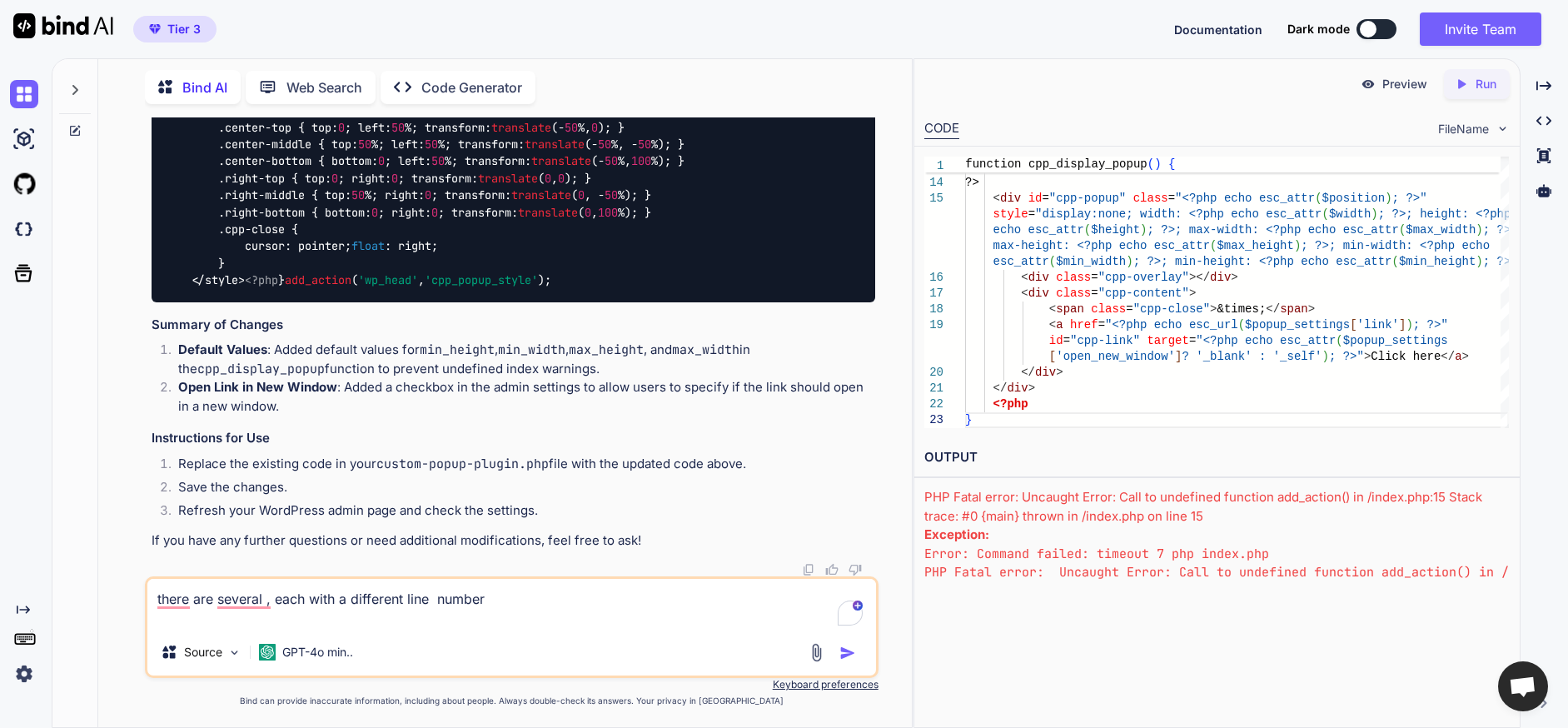
drag, startPoint x: 274, startPoint y: 581, endPoint x: 147, endPoint y: 587, distance: 127.1
click at [147, 587] on div "there are several , each with a different line number Source GPT-4o min.." at bounding box center [511, 626] width 733 height 102
type textarea "can you also add The Coming Wave, LLC as the creator?"
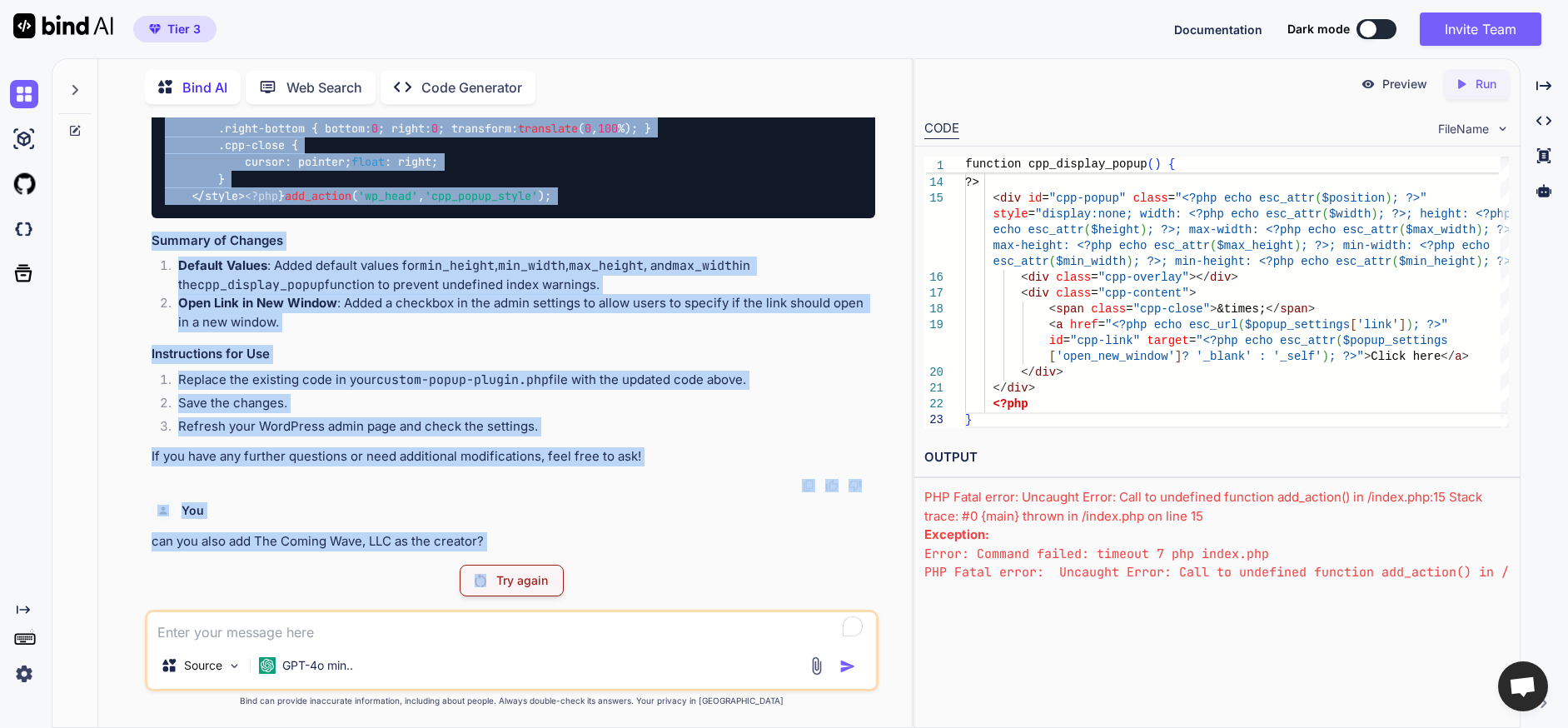
scroll to position [39253, 0]
drag, startPoint x: 169, startPoint y: 345, endPoint x: 358, endPoint y: 466, distance: 224.4
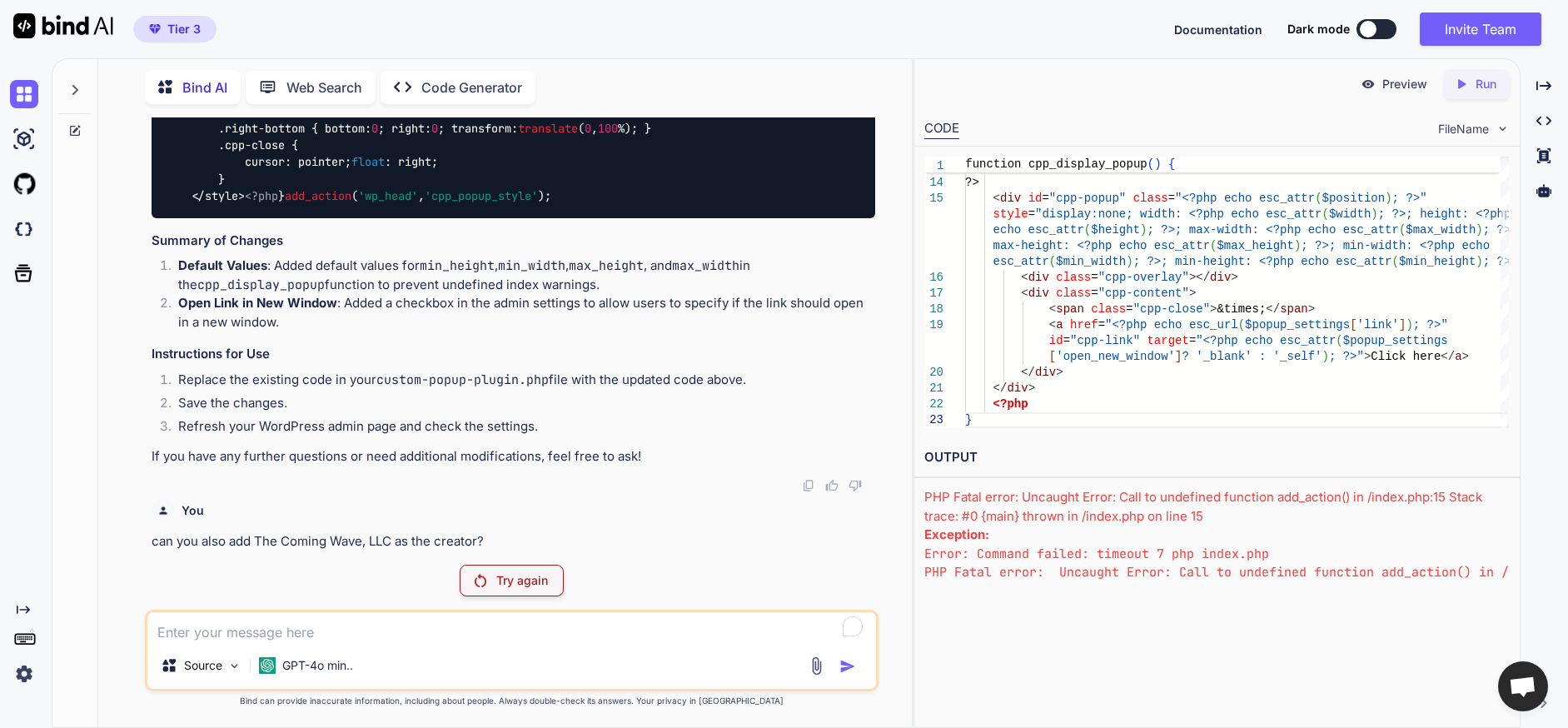
drag, startPoint x: 163, startPoint y: 367, endPoint x: 172, endPoint y: 364, distance: 9.5
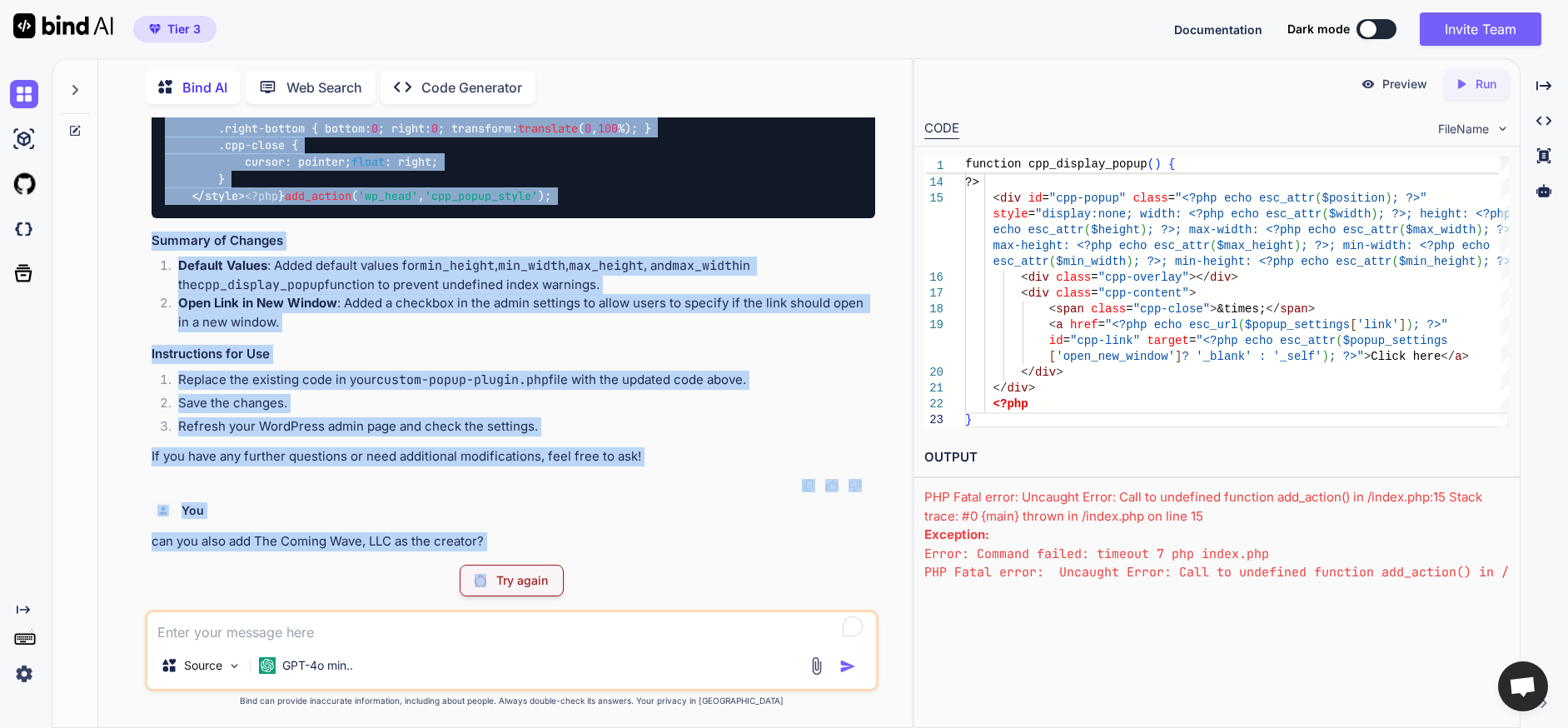
scroll to position [46358, 0]
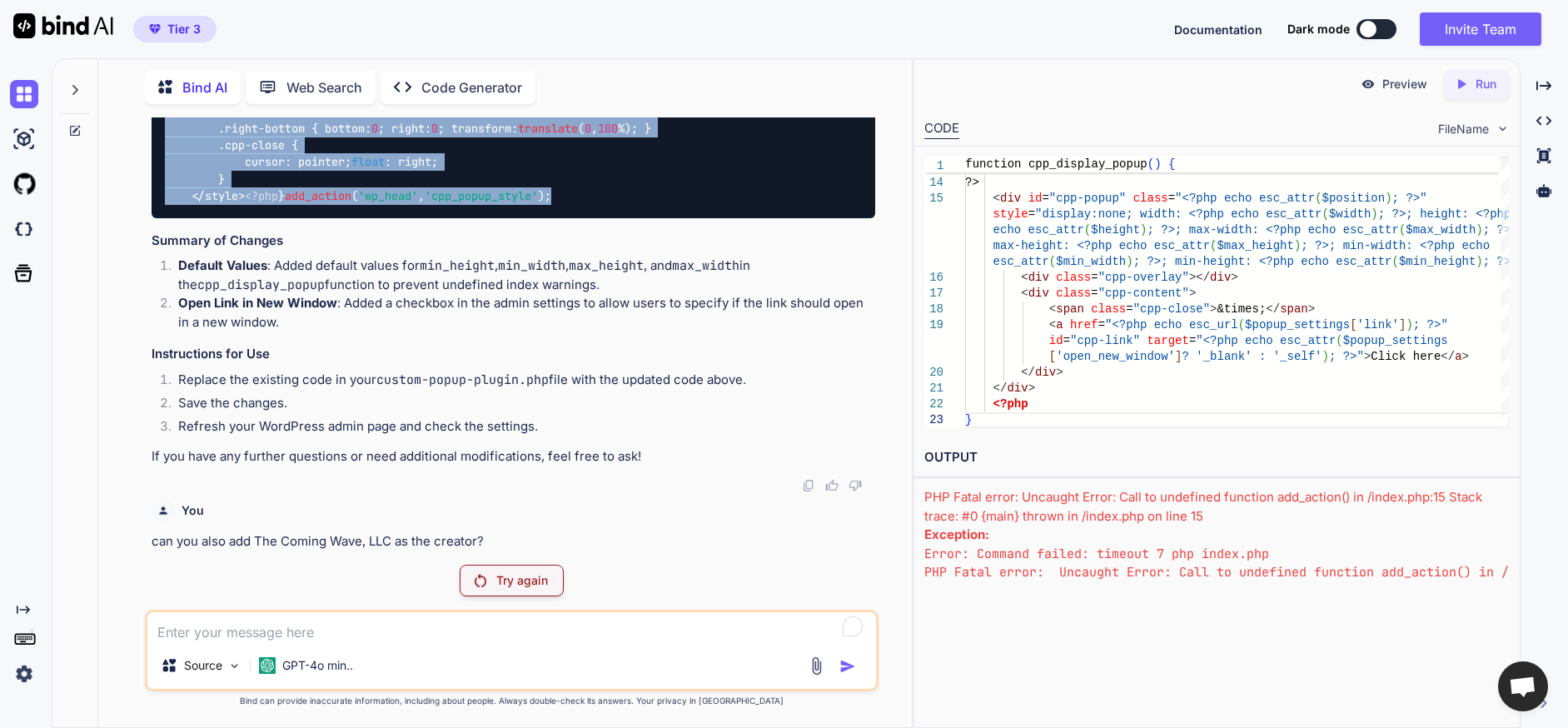
drag, startPoint x: 166, startPoint y: 365, endPoint x: 489, endPoint y: 183, distance: 370.7
click at [117, 343] on div "You I want to create a wordpress plugin to easily add pop-ups to a website. The…" at bounding box center [512, 422] width 801 height 610
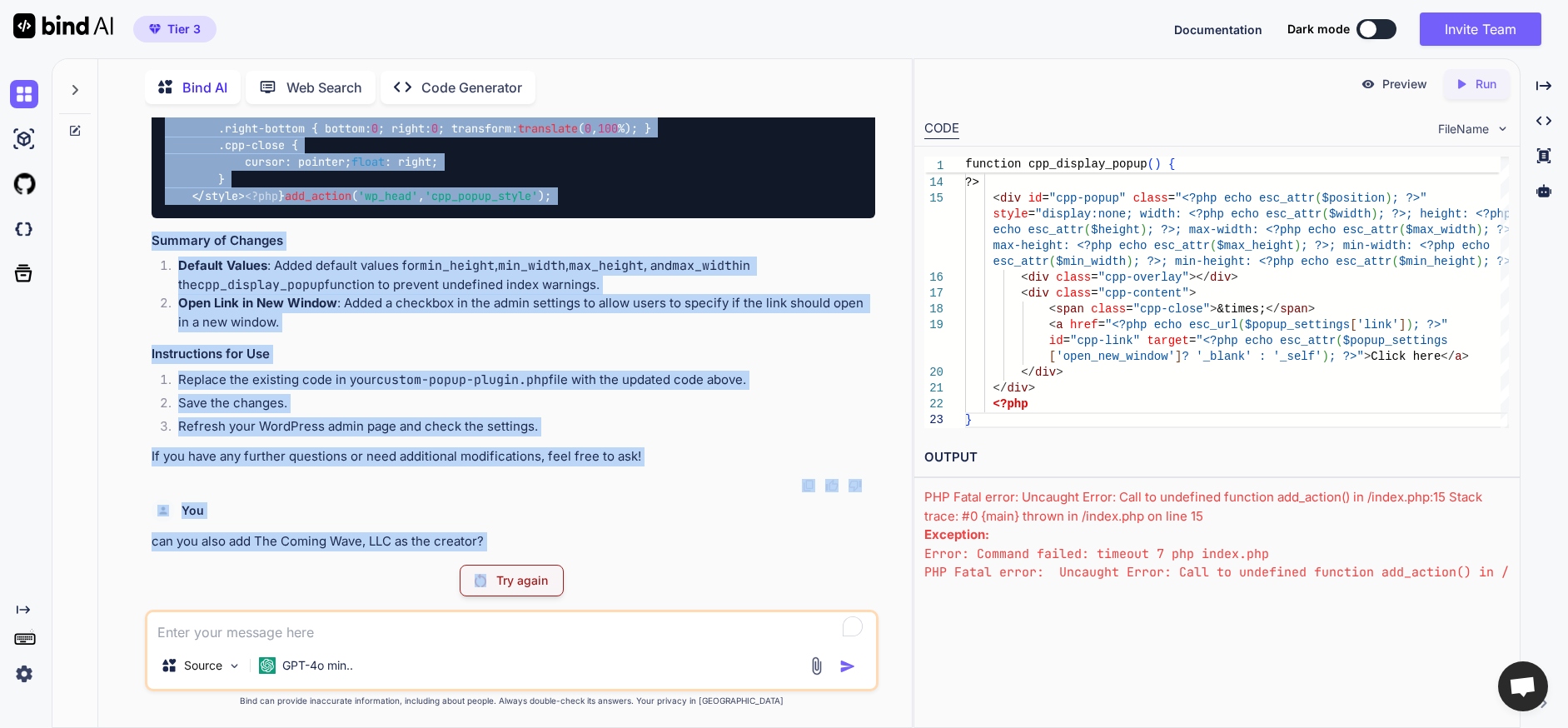
scroll to position [46358, 0]
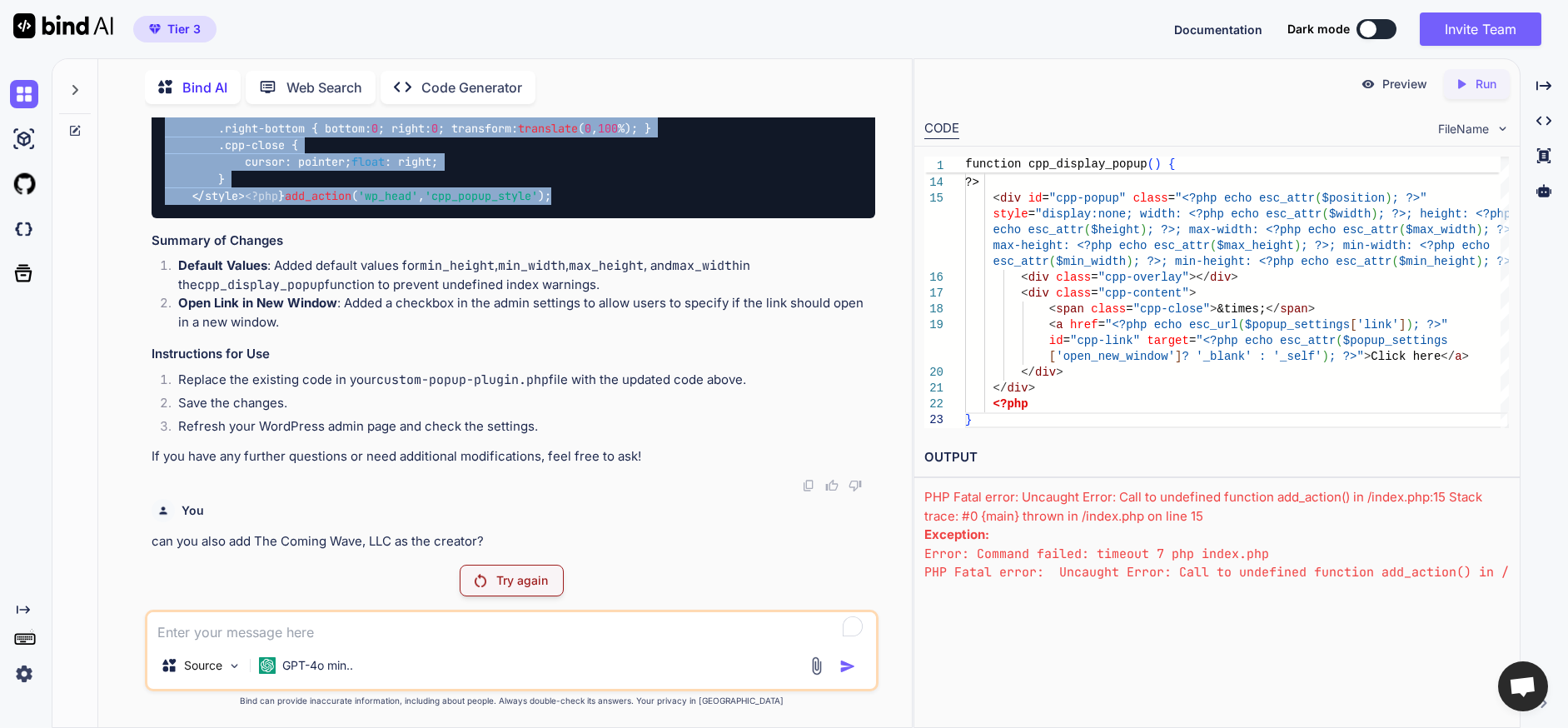
drag, startPoint x: 166, startPoint y: 318, endPoint x: 470, endPoint y: 188, distance: 330.6
copy code "<?php /* Plugin Name: Custom Popup Plugin Description: A plugin to create custo…"
click at [366, 639] on textarea "To enrich screen reader interactions, please activate Accessibility in Grammarl…" at bounding box center [511, 627] width 729 height 30
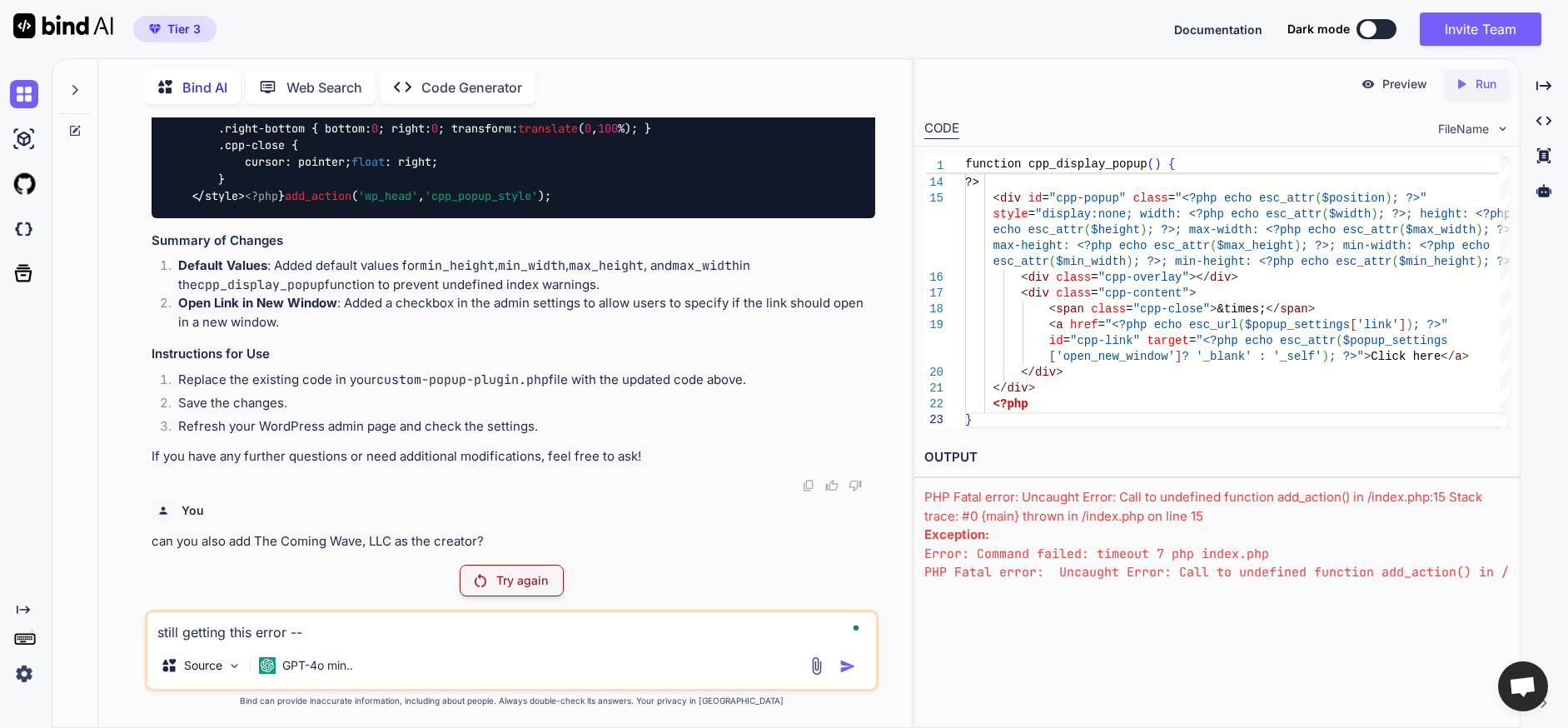
paste textarea "<br /><b>Warning</b>: Undefined array key "max_width" in <b>/home/thecomingwave…"
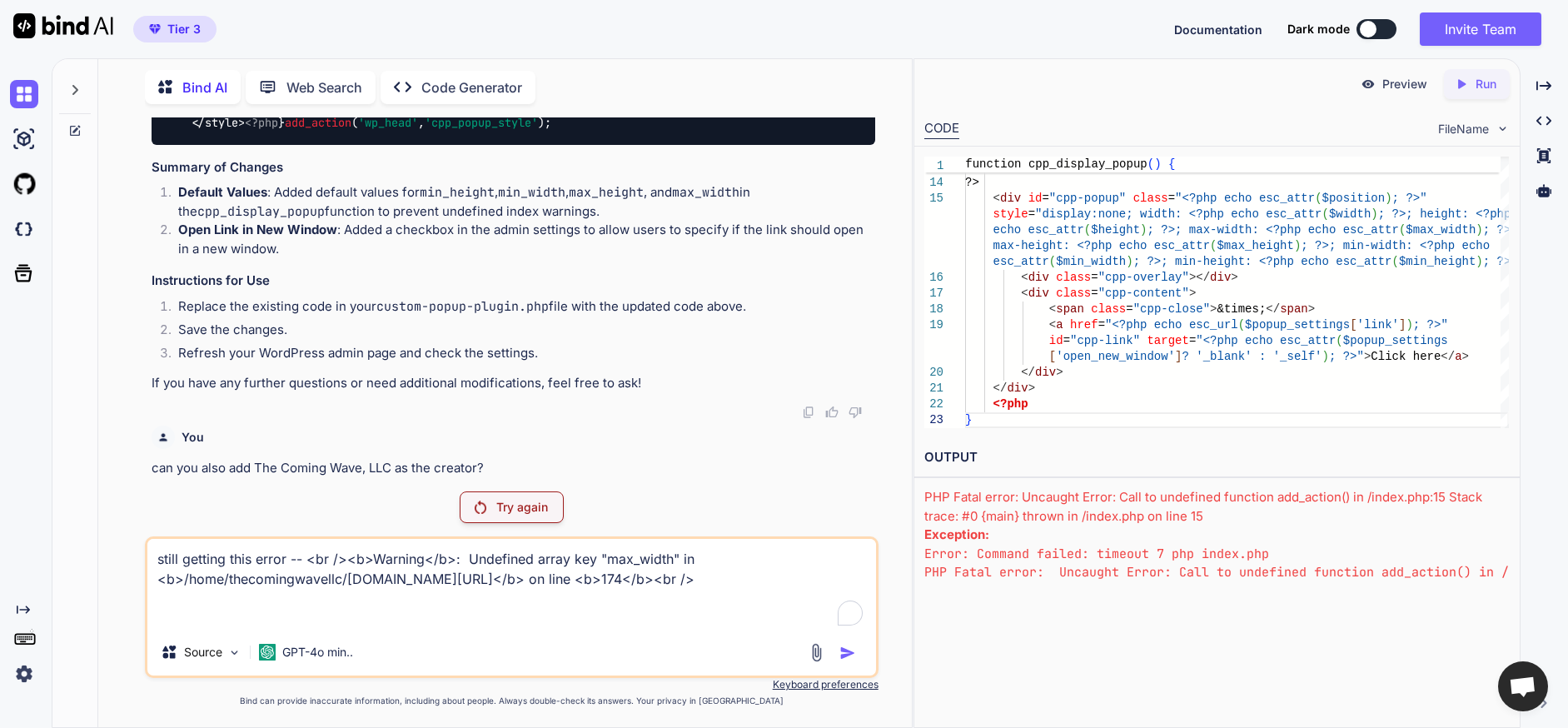
type textarea "still getting this error -- <br /><b>Warning</b>: Undefined array key "max_widt…"
click at [513, 509] on p "Try again" at bounding box center [522, 508] width 51 height 17
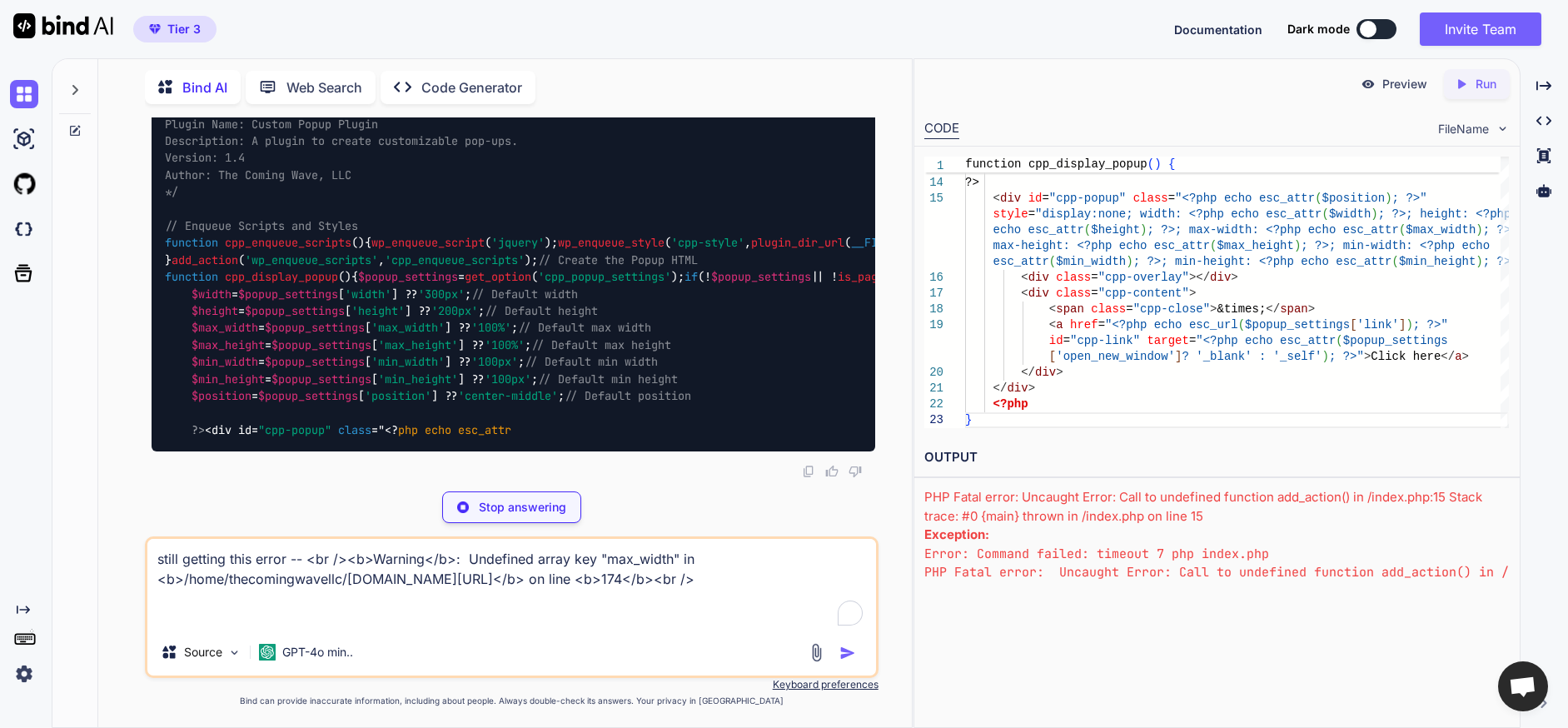
scroll to position [47370, 0]
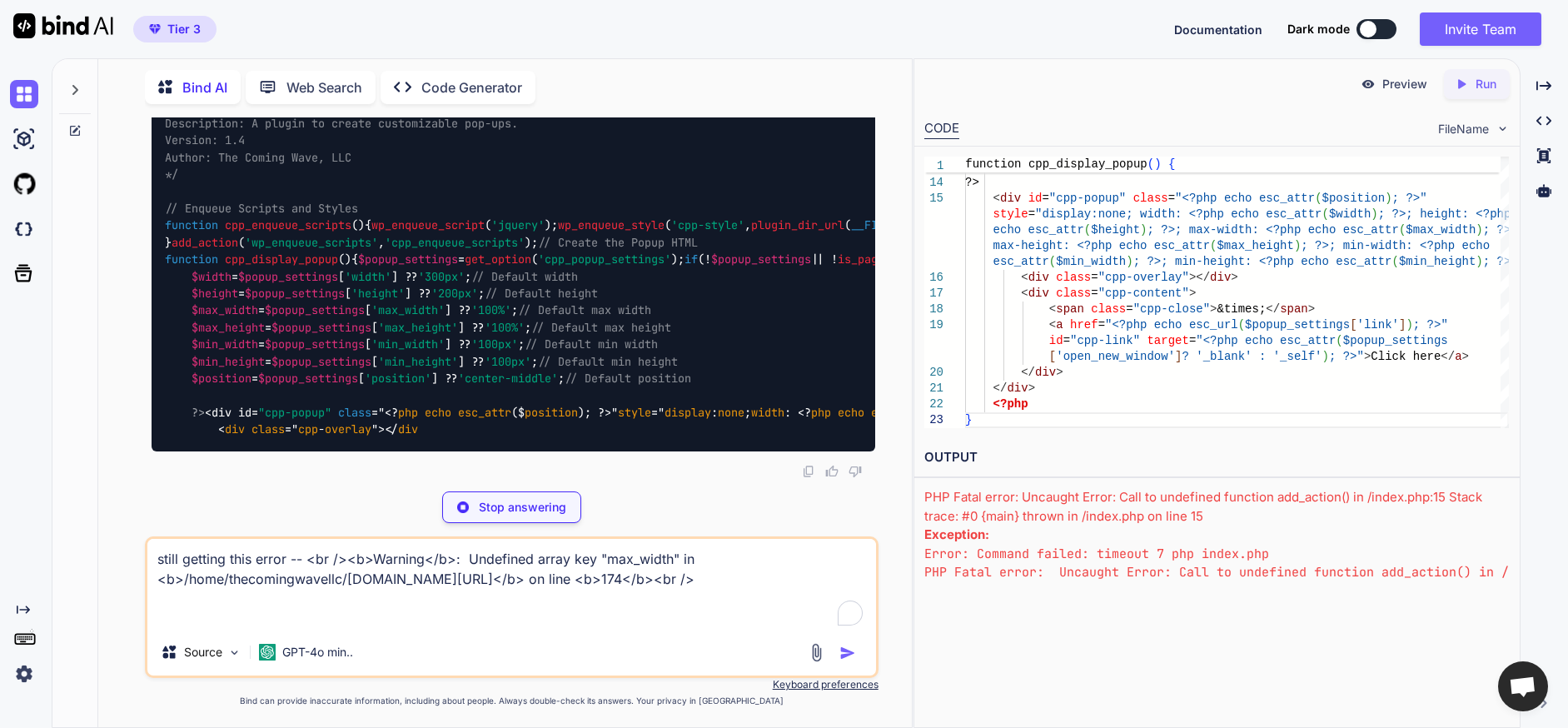
click at [534, 509] on p "Stop answering" at bounding box center [523, 508] width 87 height 17
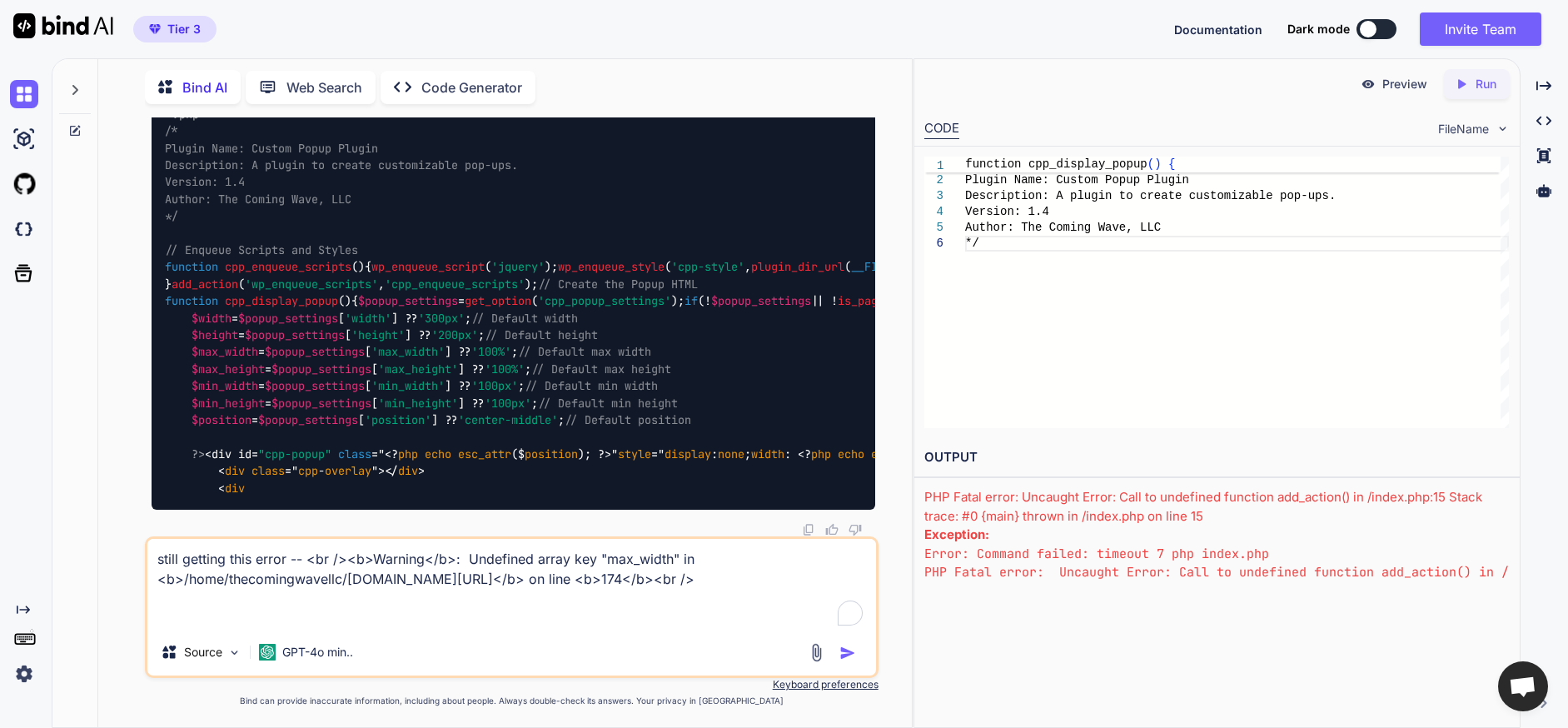
scroll to position [47345, 0]
click at [847, 649] on img "button" at bounding box center [848, 653] width 17 height 17
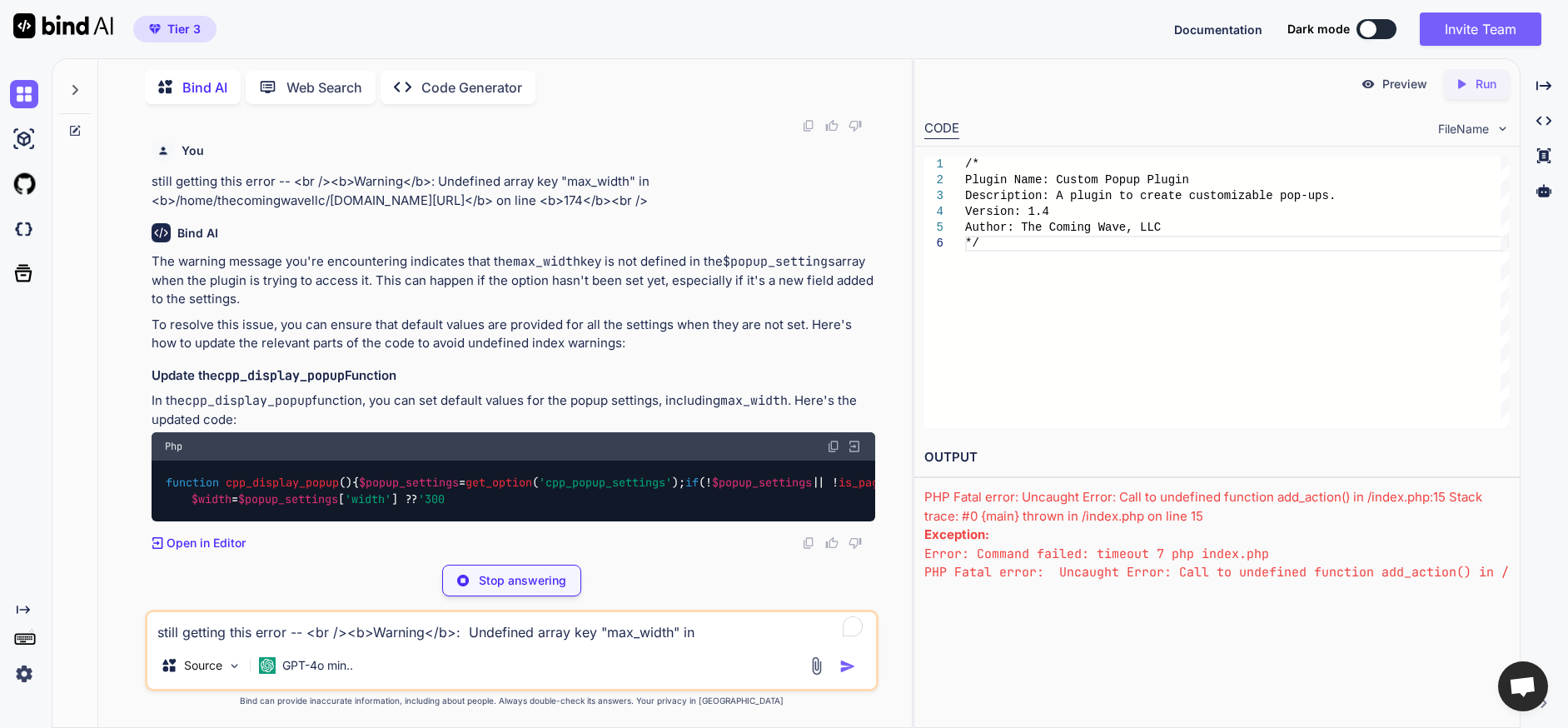
scroll to position [47819, 0]
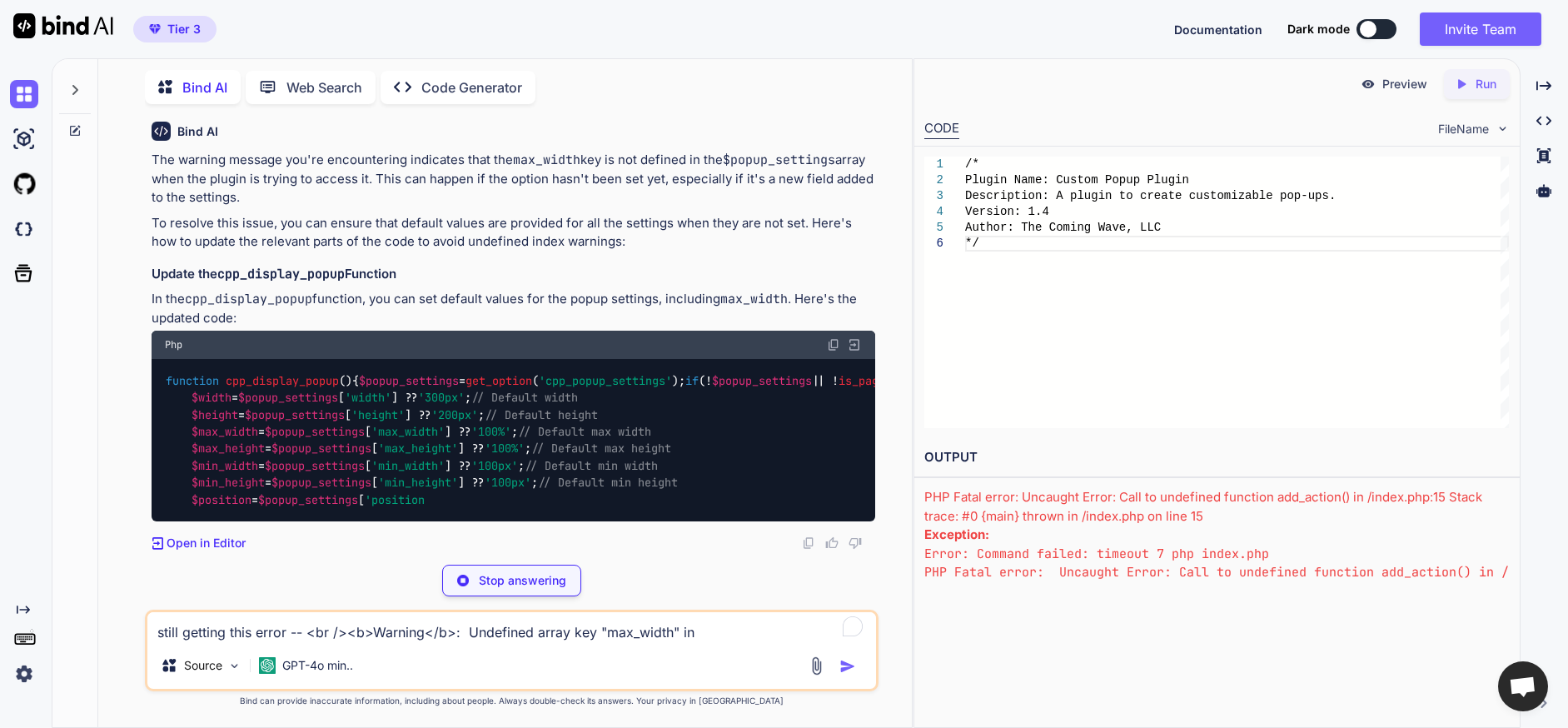
click at [550, 638] on textarea "still getting this error -- <br /><b>Warning</b>: Undefined array key "max_widt…" at bounding box center [511, 627] width 729 height 30
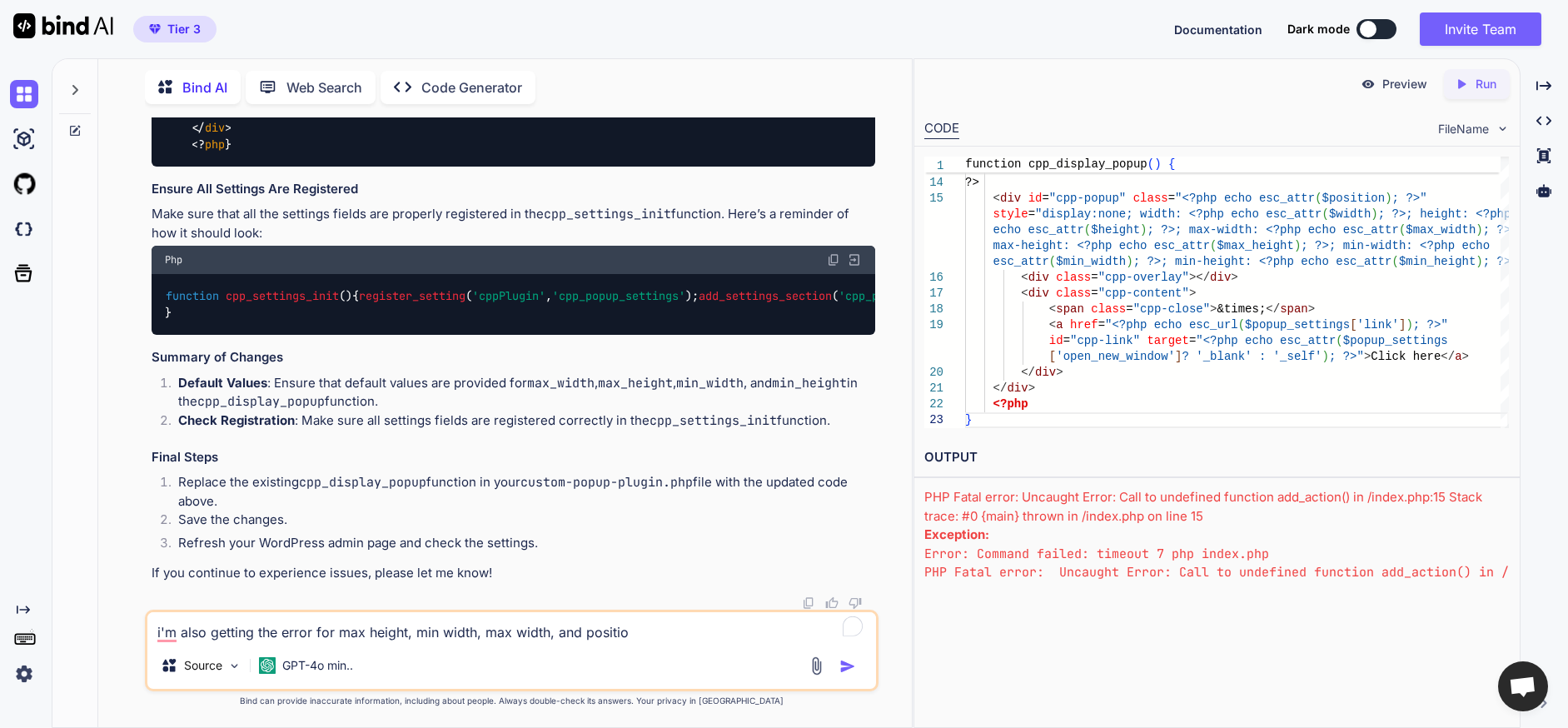
type textarea "i'm also getting the error for max height, min width, max width, and position"
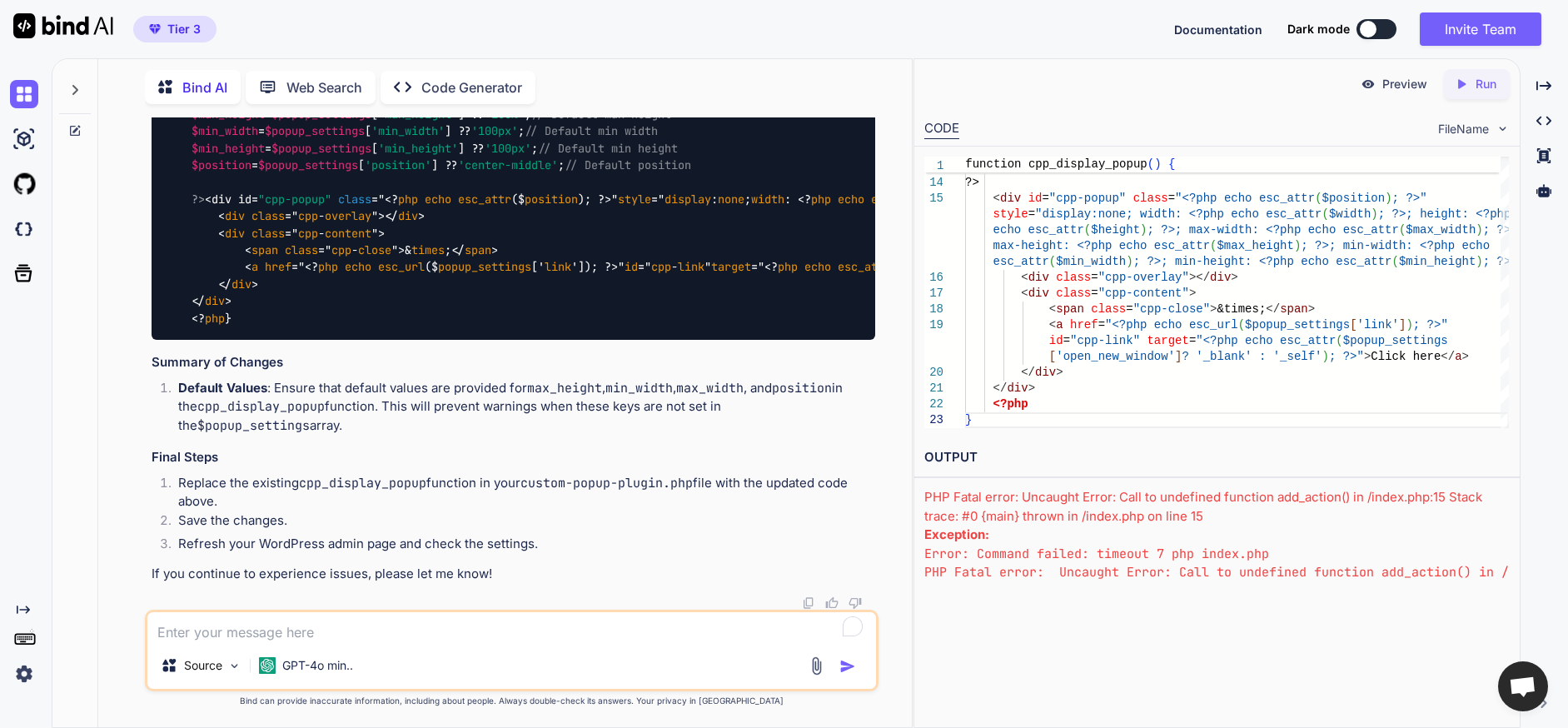
scroll to position [49812, 0]
click at [469, 631] on textarea "To enrich screen reader interactions, please activate Accessibility in Grammarl…" at bounding box center [511, 627] width 729 height 30
click at [434, 621] on textarea "To enrich screen reader interactions, please activate Accessibility in Grammarl…" at bounding box center [511, 627] width 729 height 30
type textarea "please generate the complete final code"
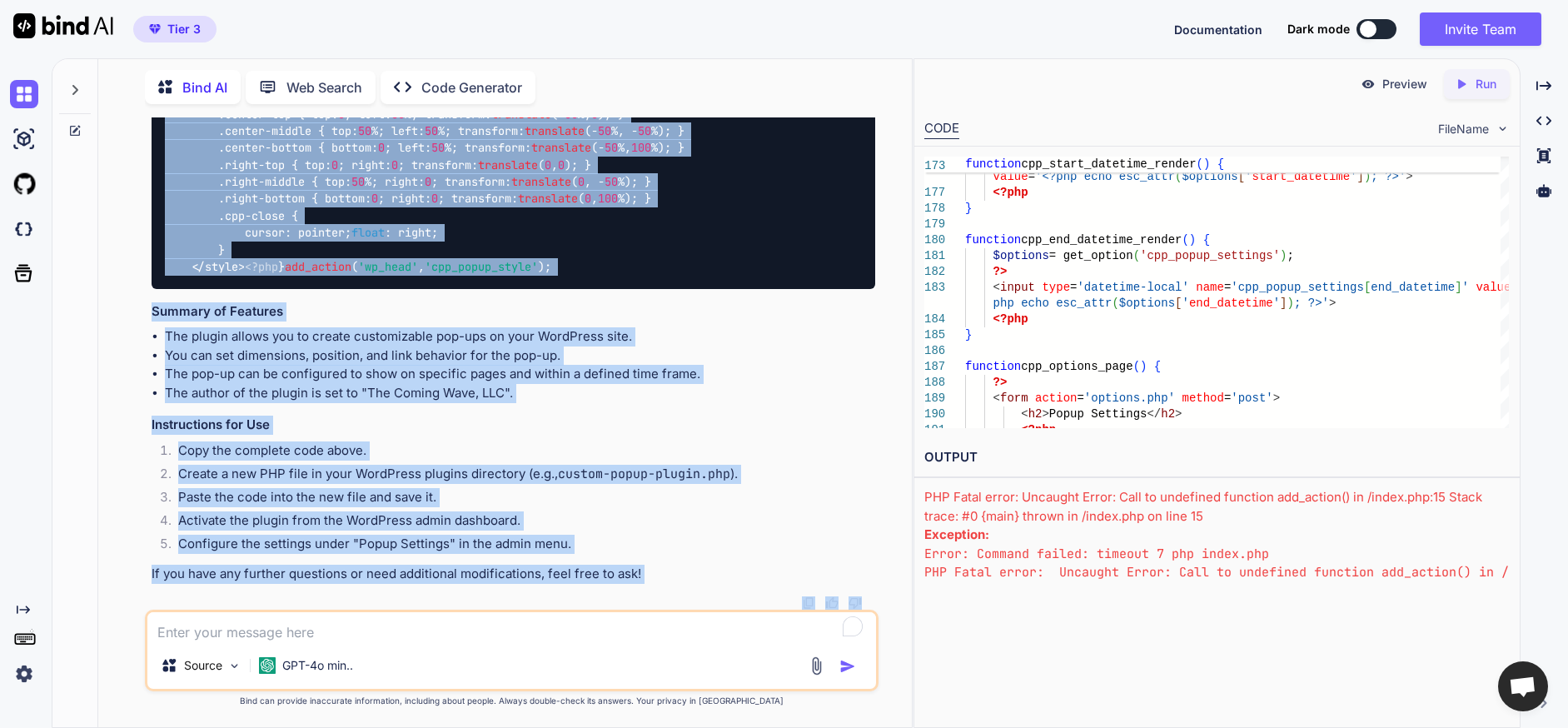
scroll to position [54896, 0]
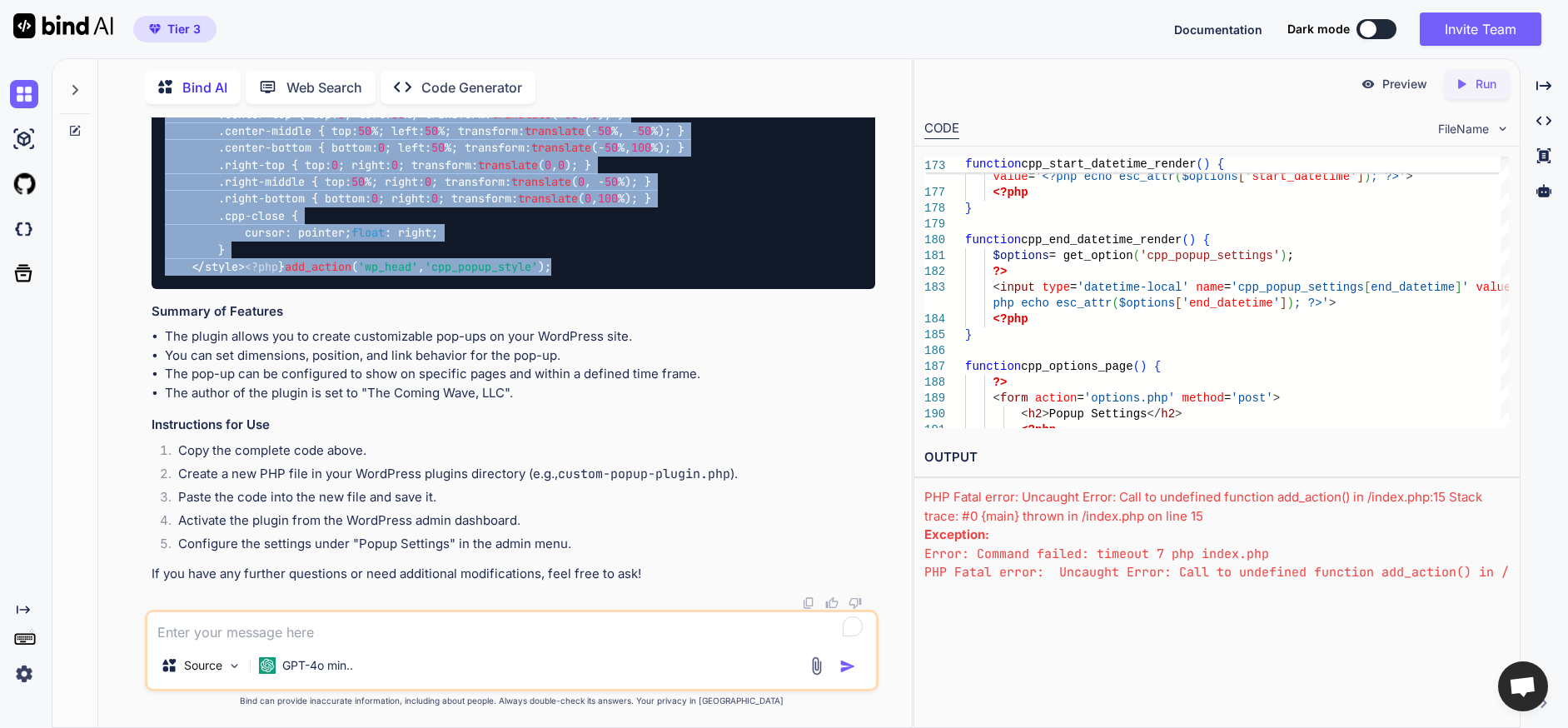
drag, startPoint x: 166, startPoint y: 291, endPoint x: 459, endPoint y: 254, distance: 295.3
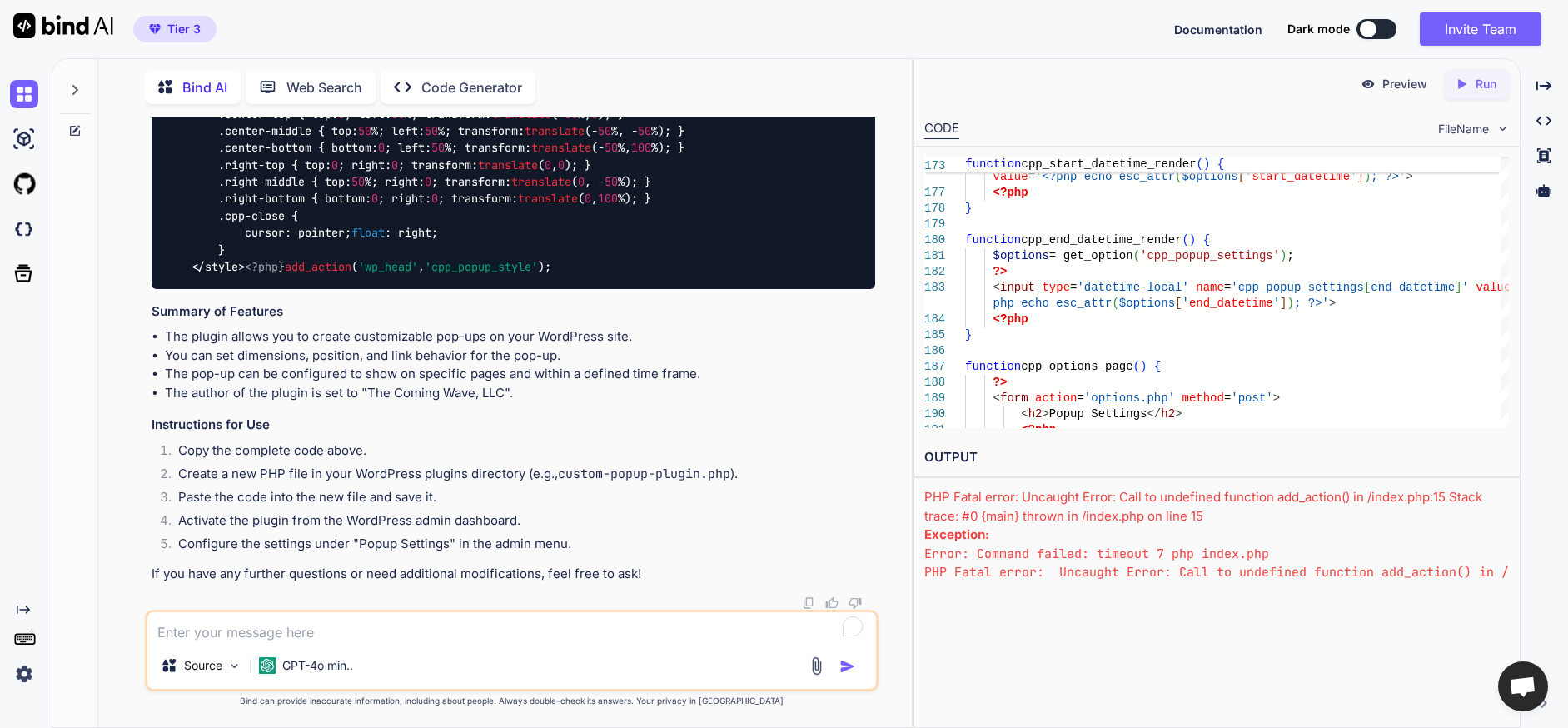
click at [360, 627] on textarea "To enrich screen reader interactions, please activate Accessibility in Grammarl…" at bounding box center [511, 627] width 729 height 30
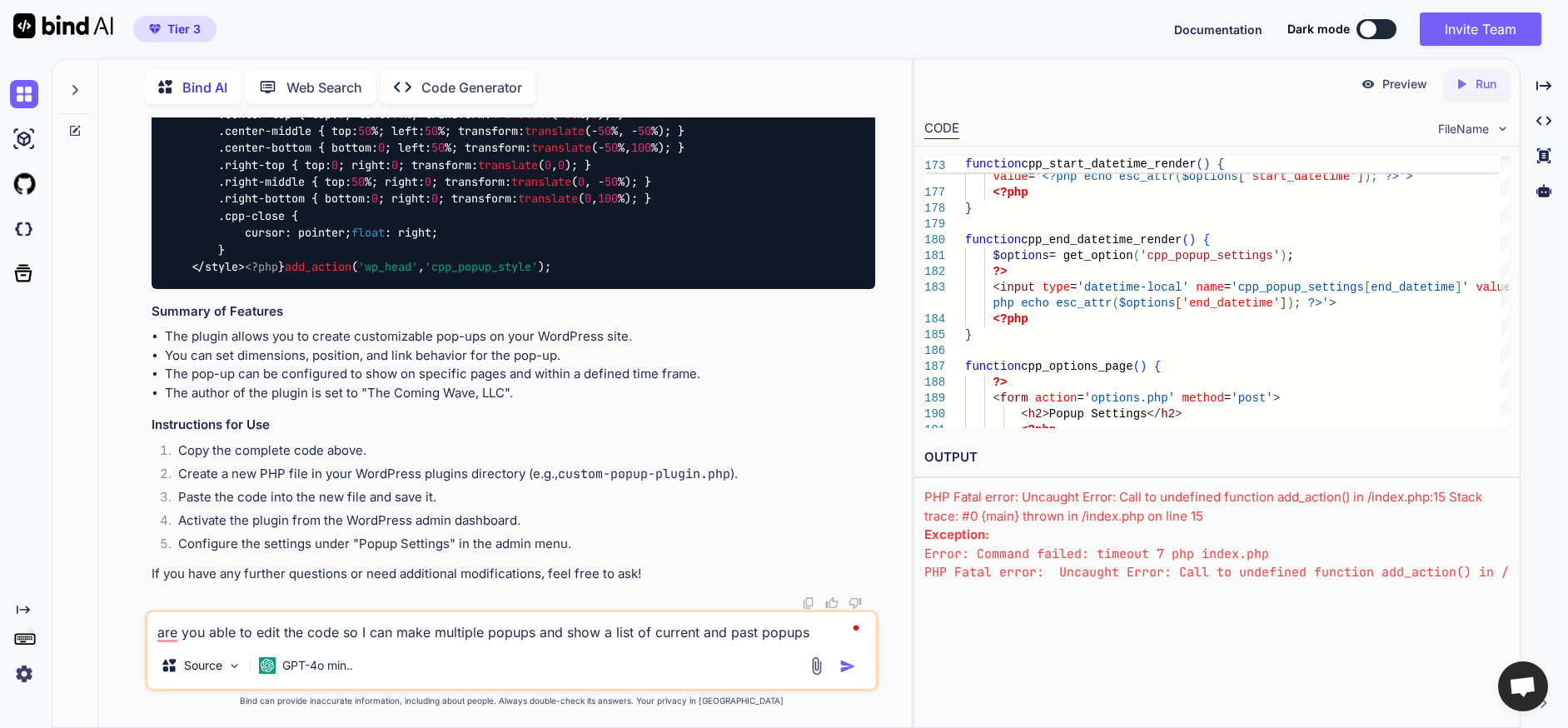
type textarea "are you able to edit the code so I can make multiple popups and show a list of …"
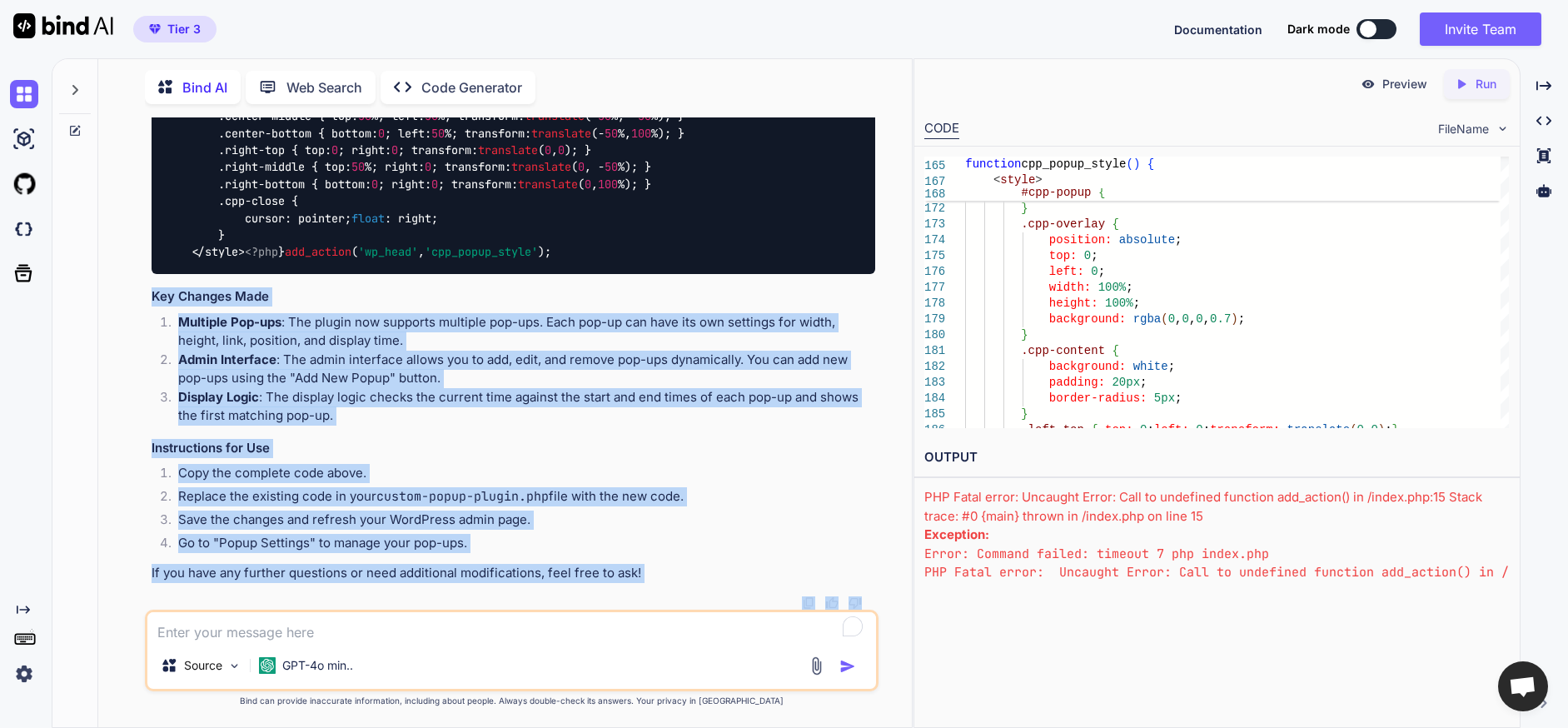
scroll to position [55660, 0]
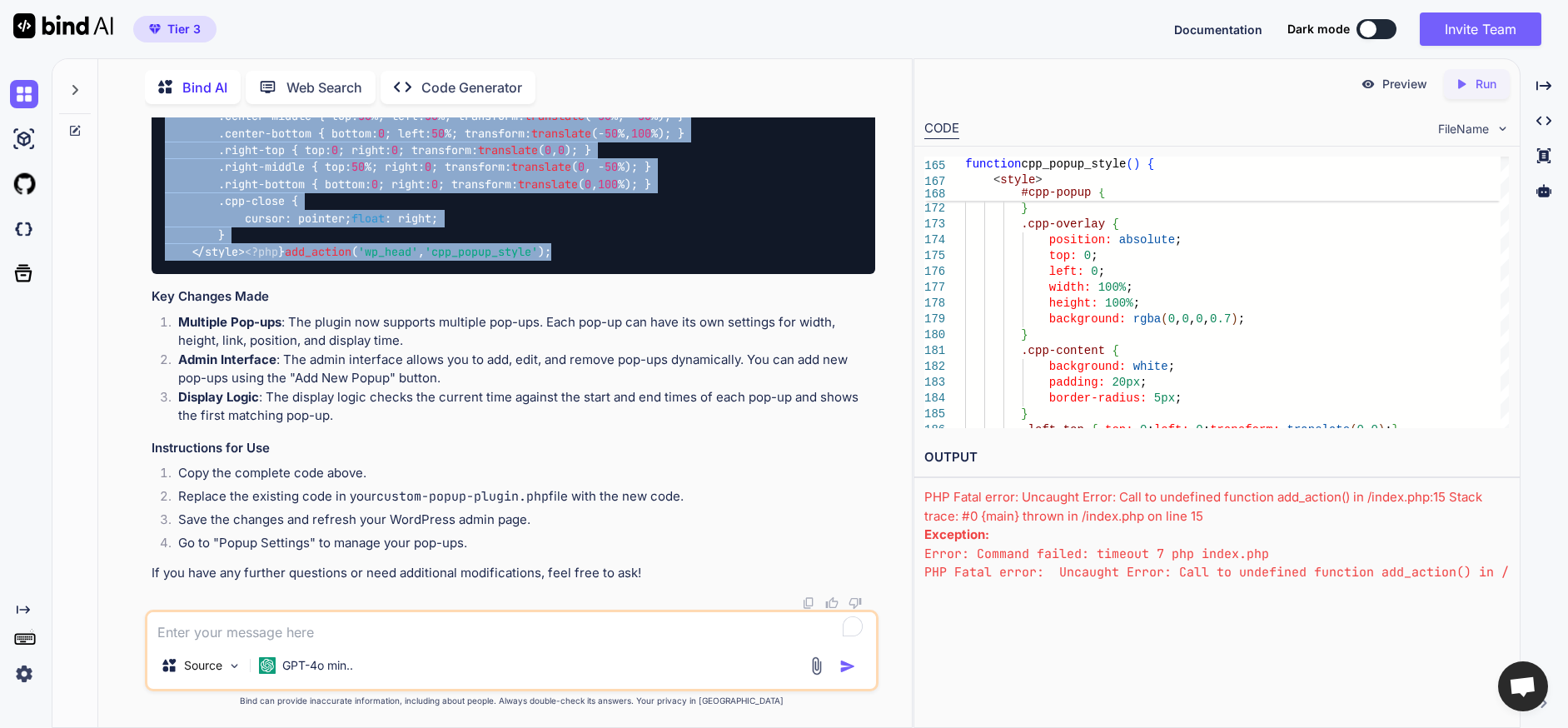
drag, startPoint x: 478, startPoint y: 404, endPoint x: 157, endPoint y: 161, distance: 402.6
copy code "<?php /* Plugin Name: Custom Popup Plugin Description: A plugin to create custo…"
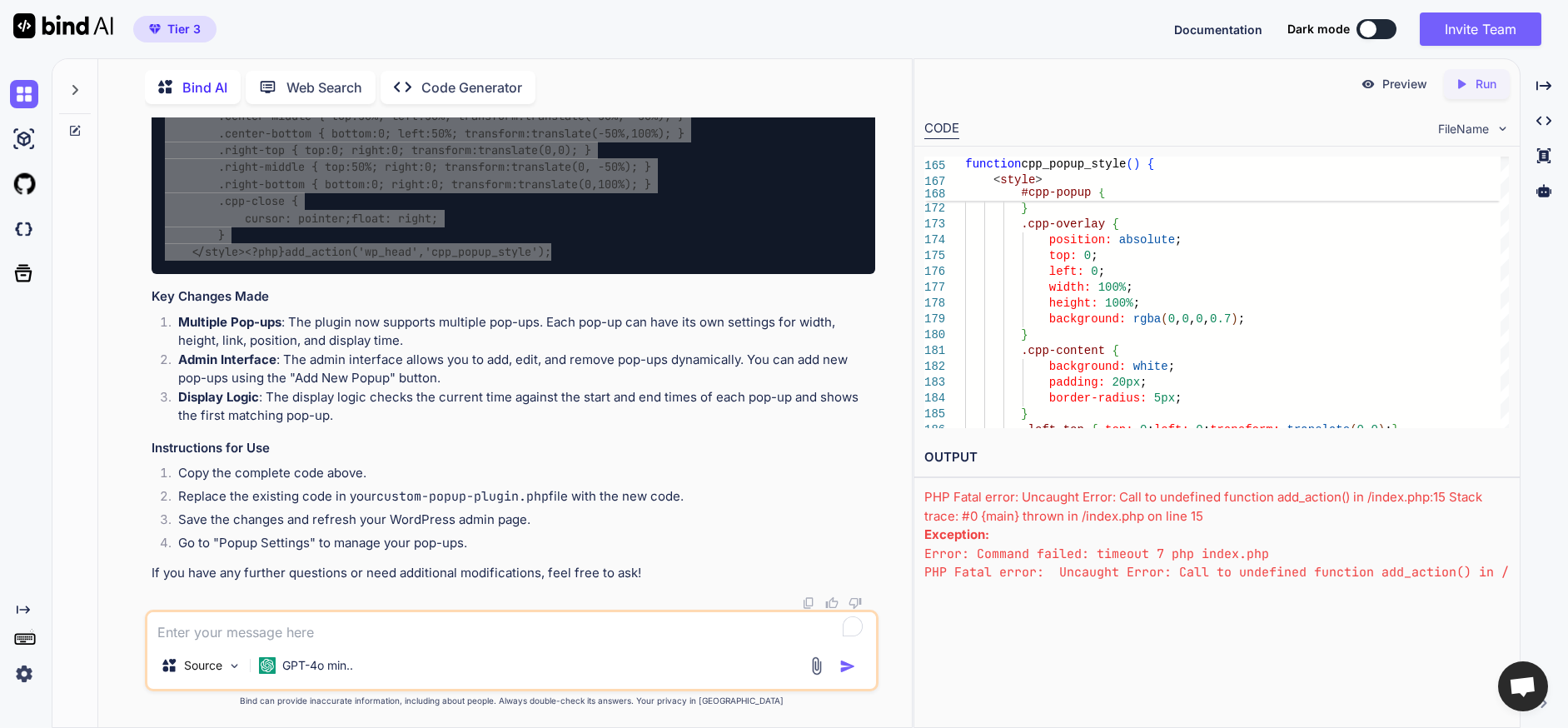
scroll to position [55743, 0]
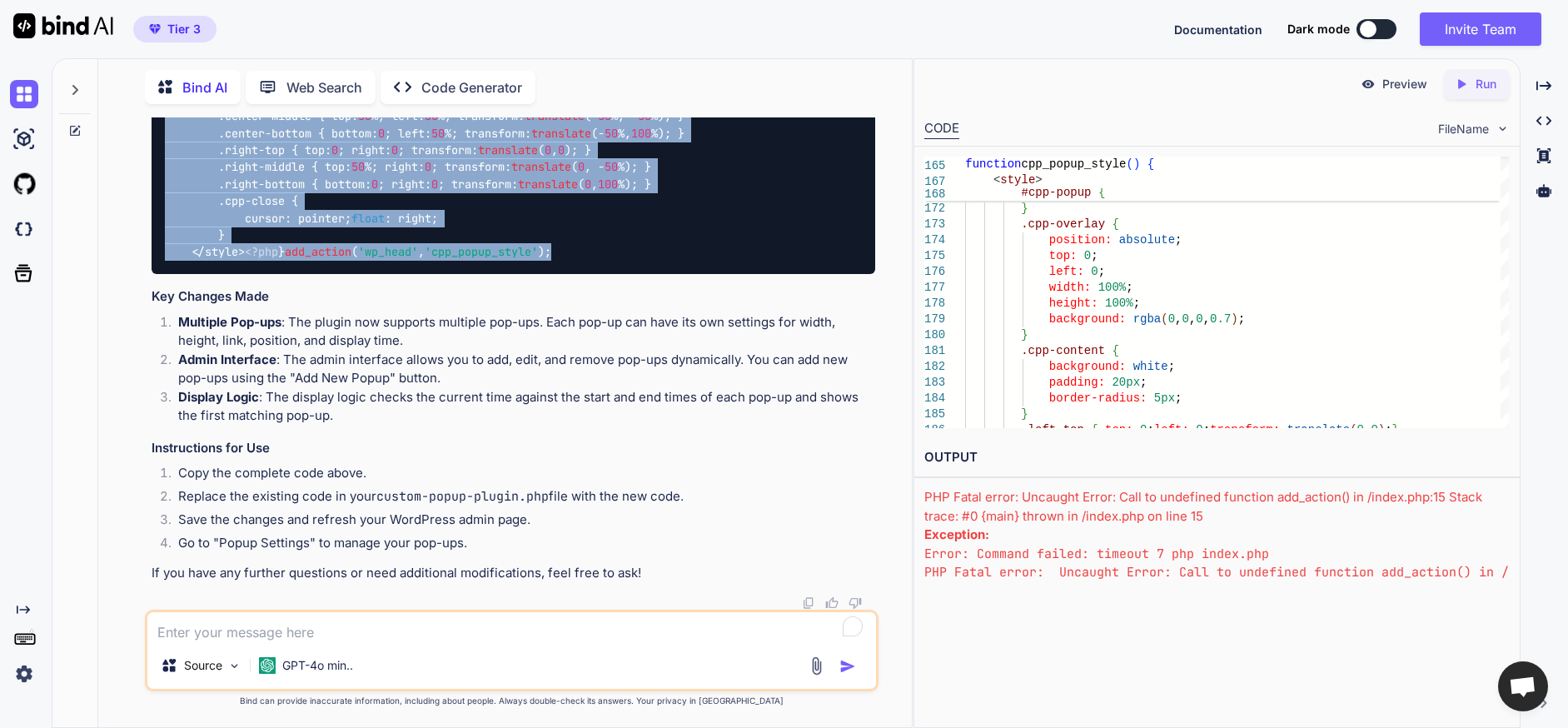
click at [434, 633] on textarea "To enrich screen reader interactions, please activate Accessibility in Grammarl…" at bounding box center [511, 627] width 729 height 30
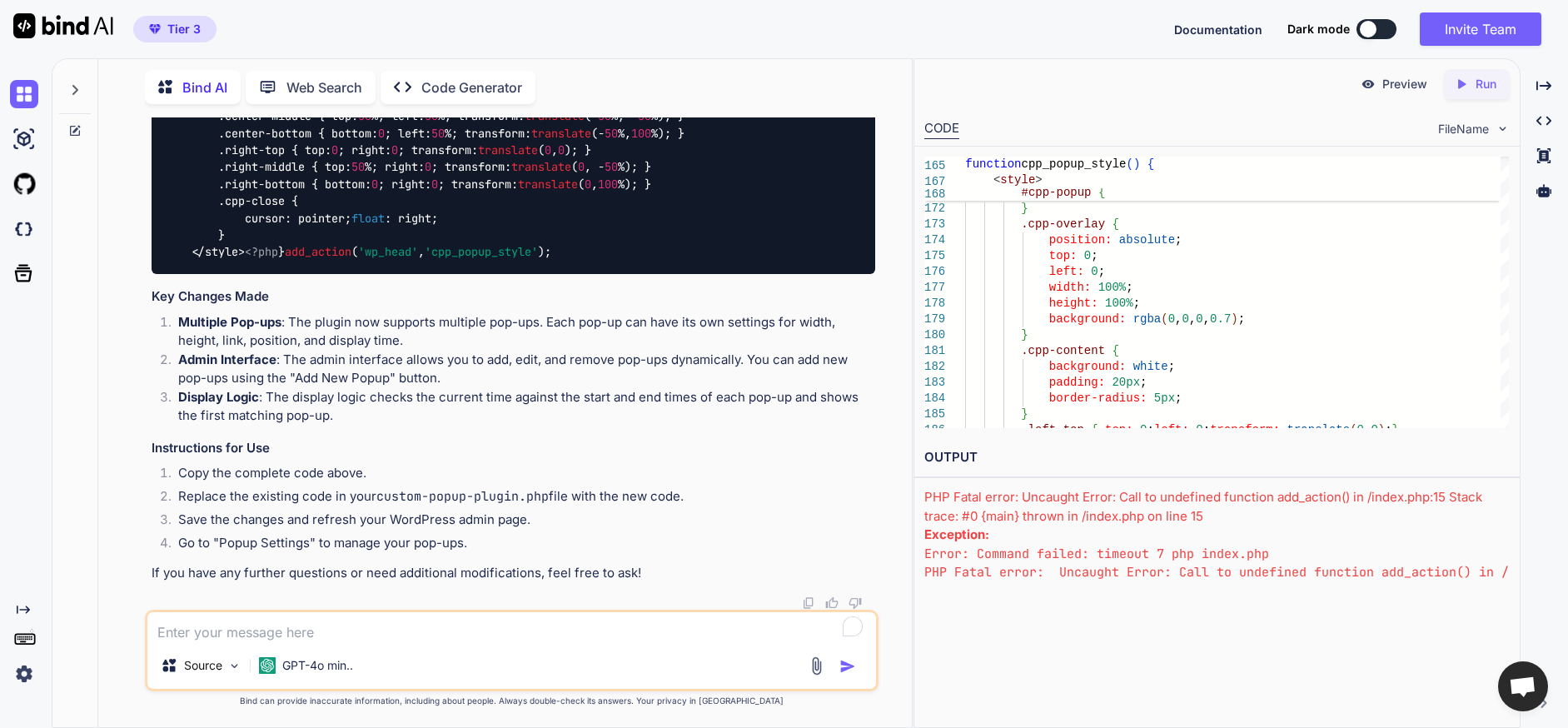
paste textarea "Fatal error: Uncaught TypeError: Unsupported operand types: string + int in /ho…"
type textarea "Fatal error: Uncaught TypeError: Unsupported operand types: string + int in /ho…"
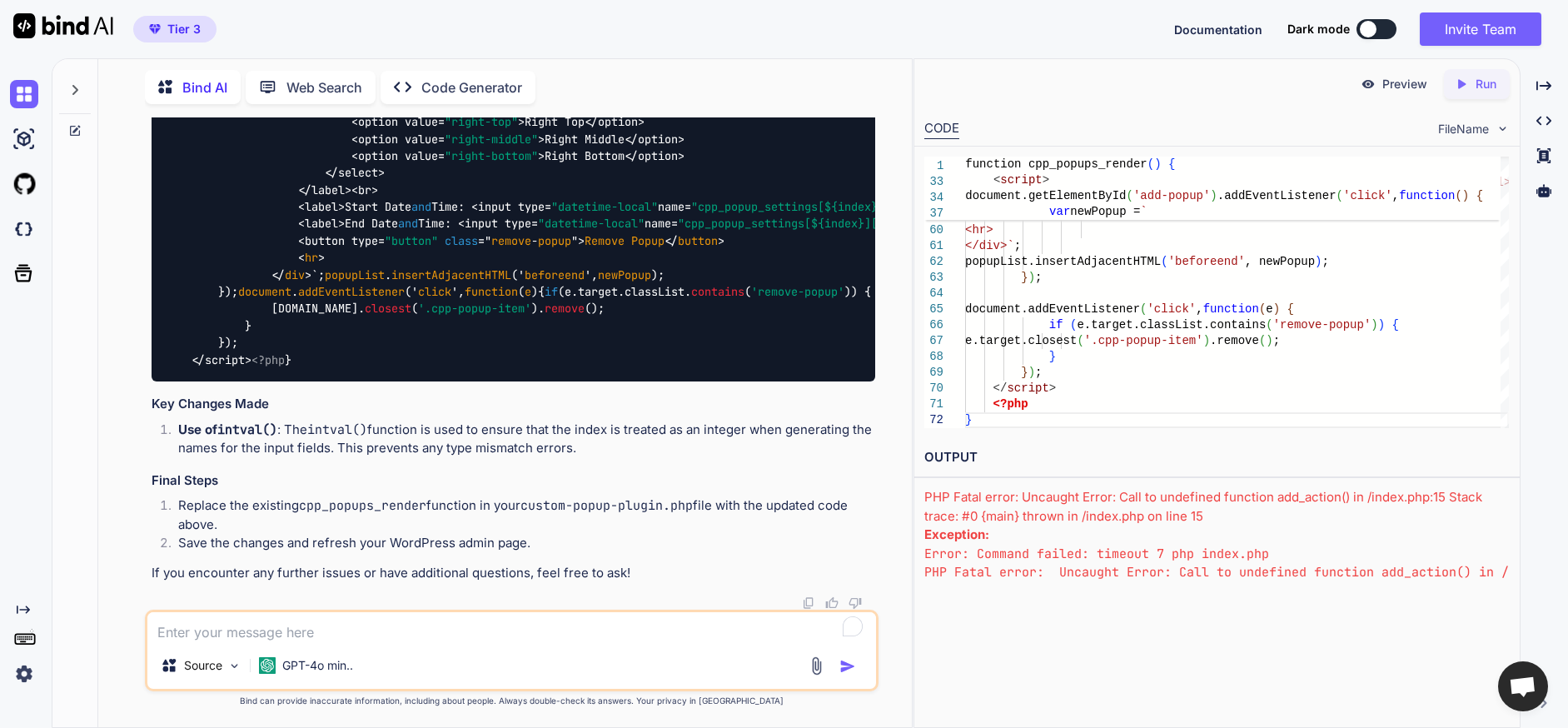
scroll to position [61023, 0]
click at [378, 631] on textarea "To enrich screen reader interactions, please activate Accessibility in Grammarl…" at bounding box center [511, 627] width 729 height 30
type textarea "please generate the entire code"
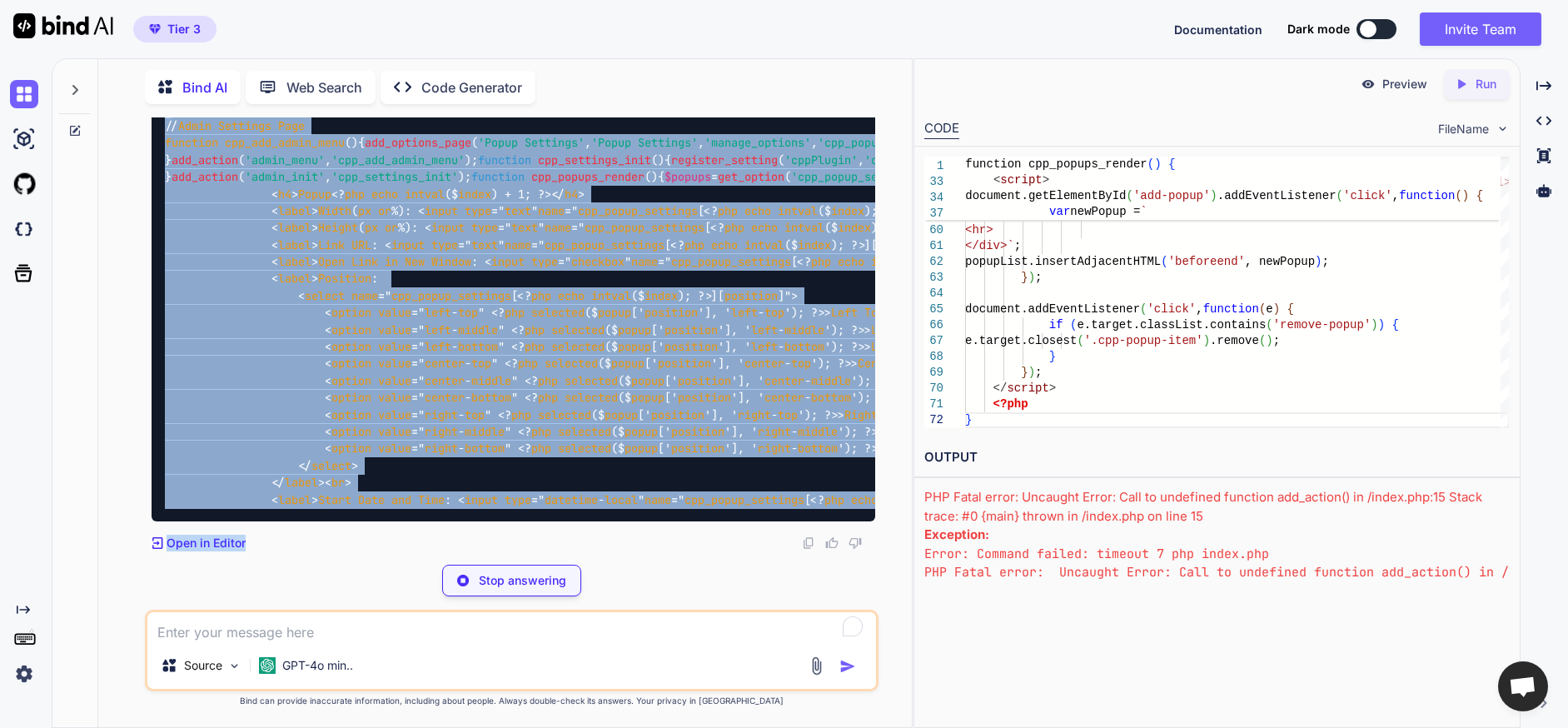
scroll to position [62816, 0]
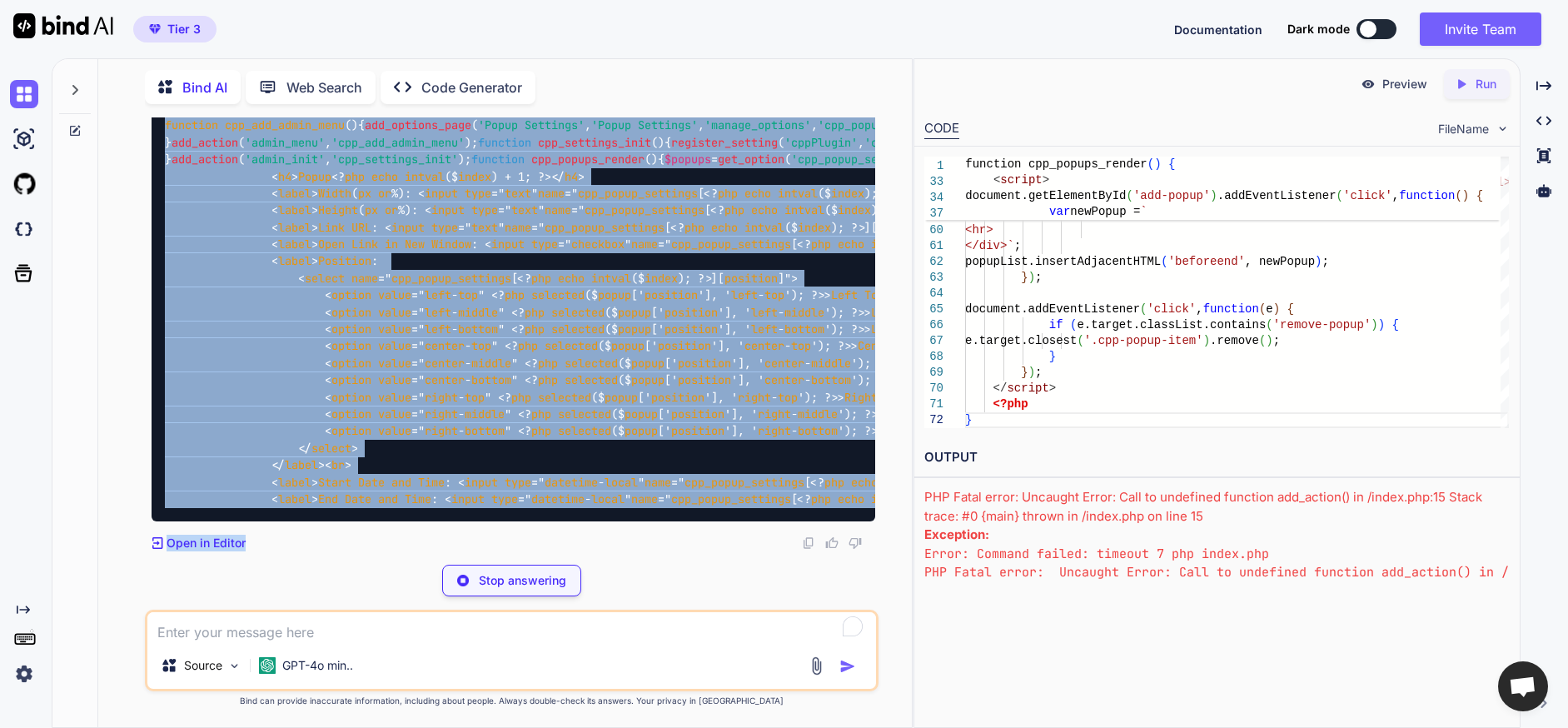
drag, startPoint x: 165, startPoint y: 290, endPoint x: 282, endPoint y: 553, distance: 287.9
click at [282, 553] on div "You I want to create a wordpress plugin to easily add pop-ups to a website. The…" at bounding box center [511, 422] width 733 height 610
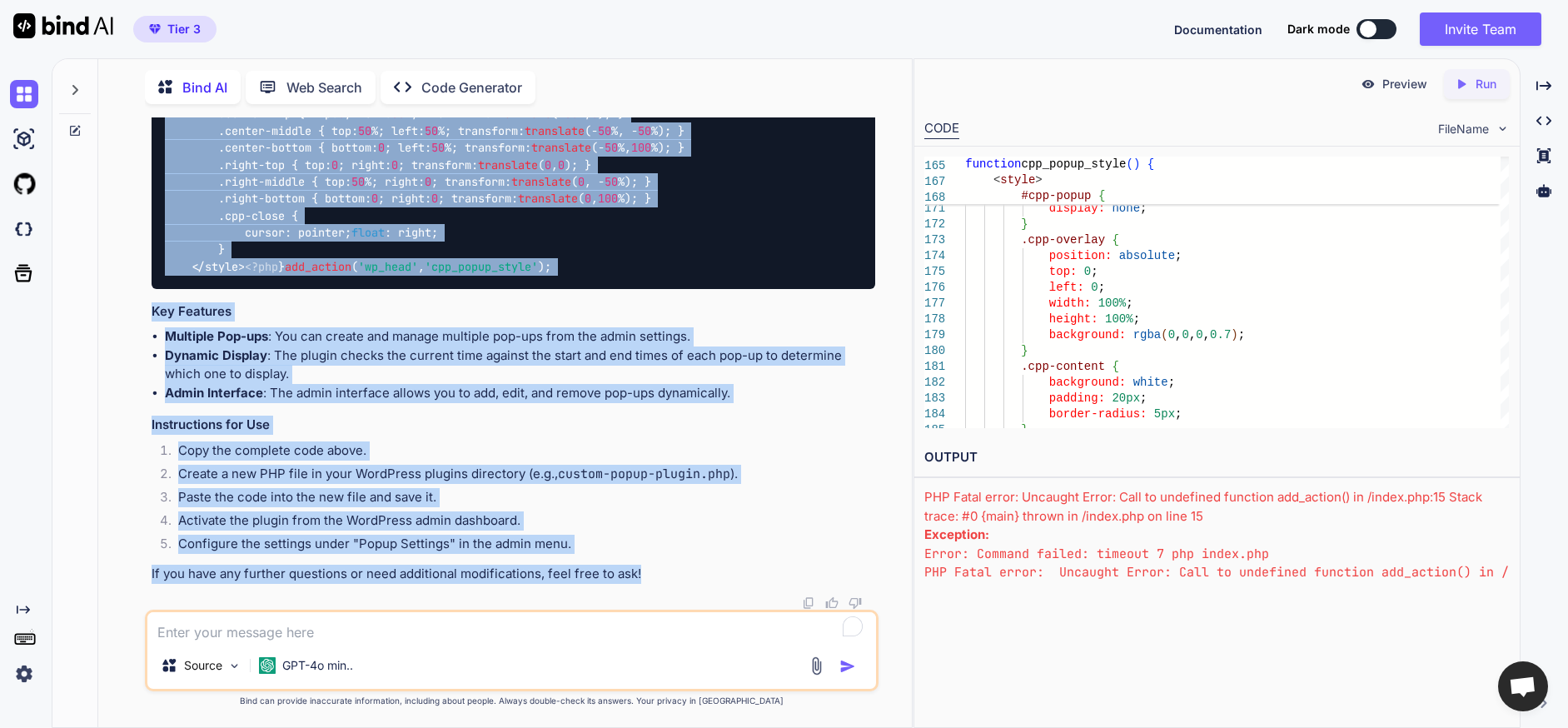
scroll to position [64819, 0]
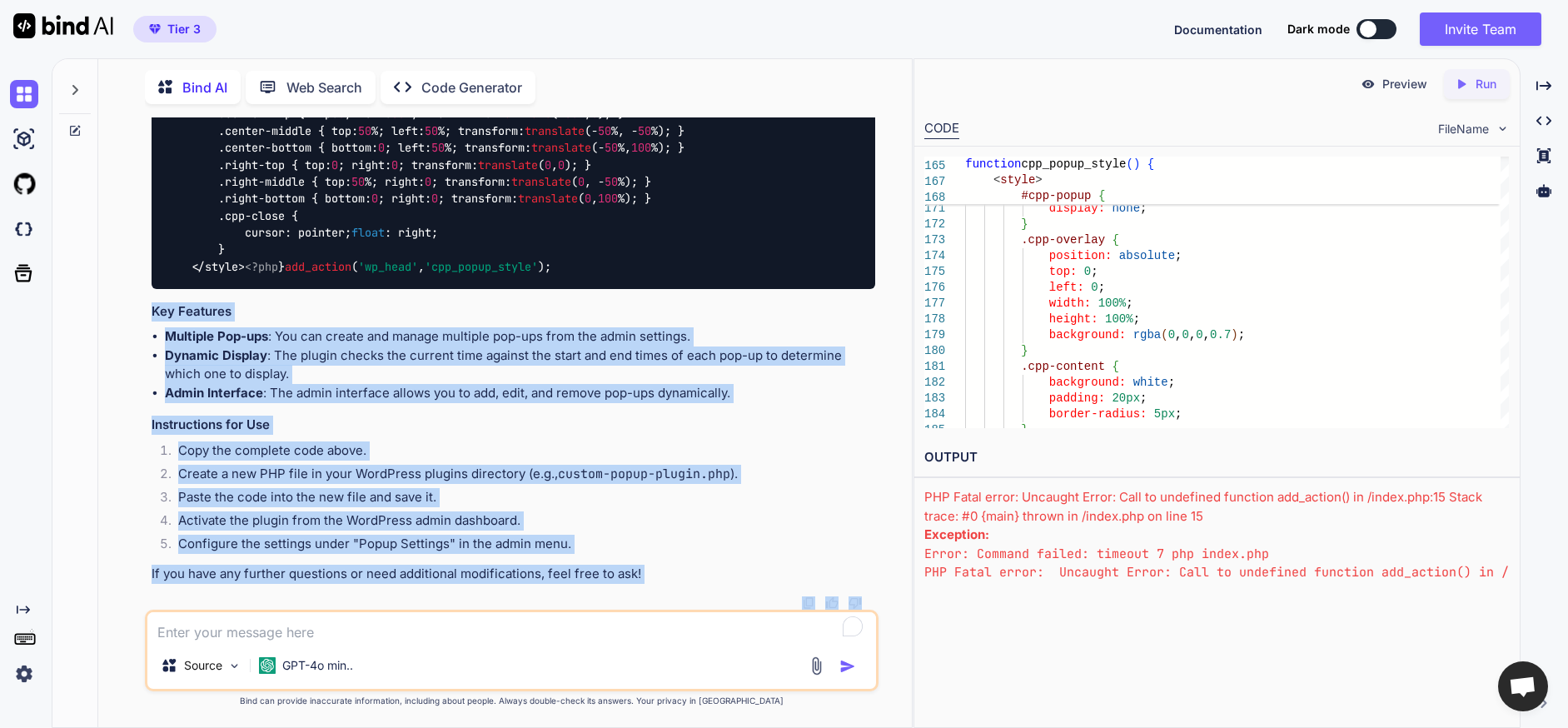
scroll to position [61697, 0]
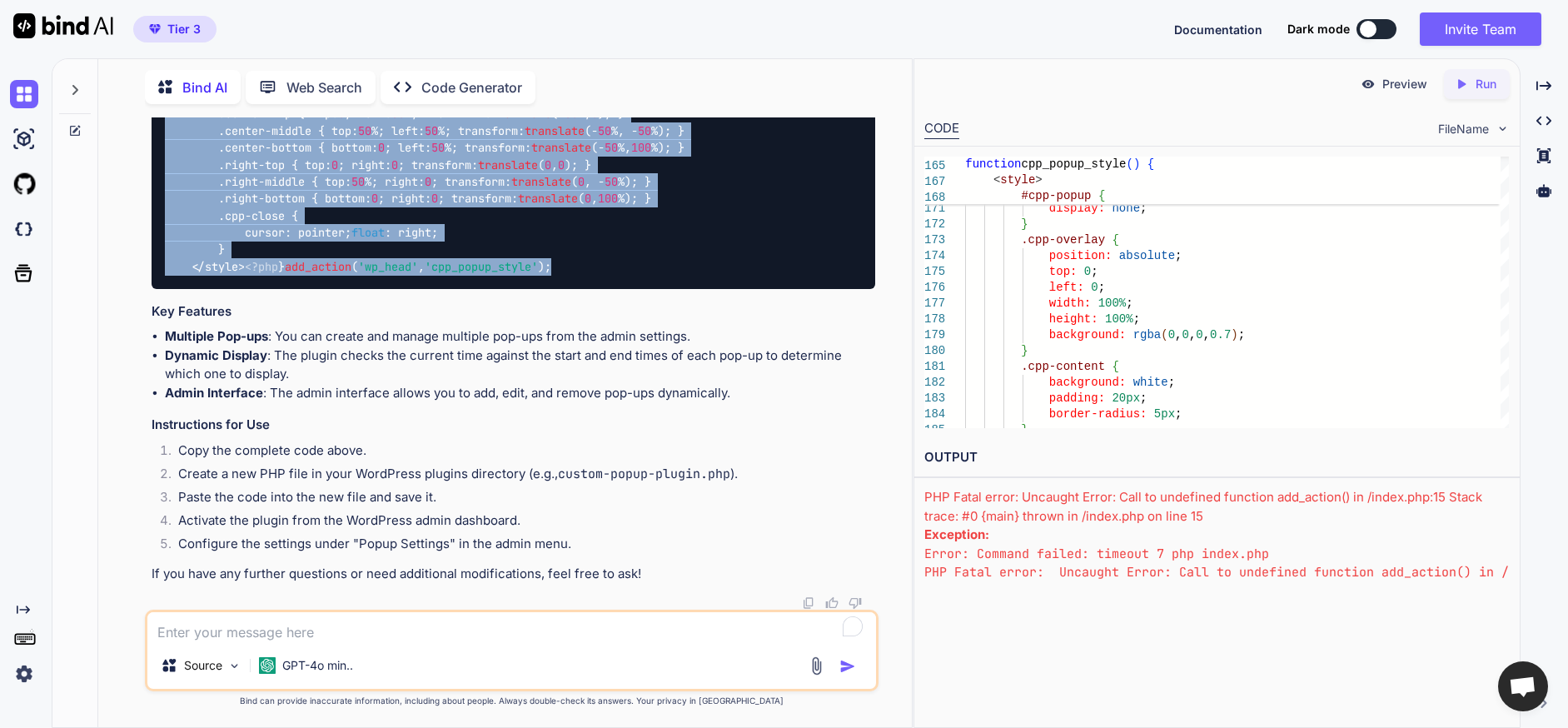
drag, startPoint x: 446, startPoint y: 418, endPoint x: 163, endPoint y: 128, distance: 405.2
copy code "<?php /* Plugin Name: Custom Popup Plugin Description: A plugin to create custo…"
click at [362, 616] on textarea "To enrich screen reader interactions, please activate Accessibility in Grammarl…" at bounding box center [511, 627] width 729 height 30
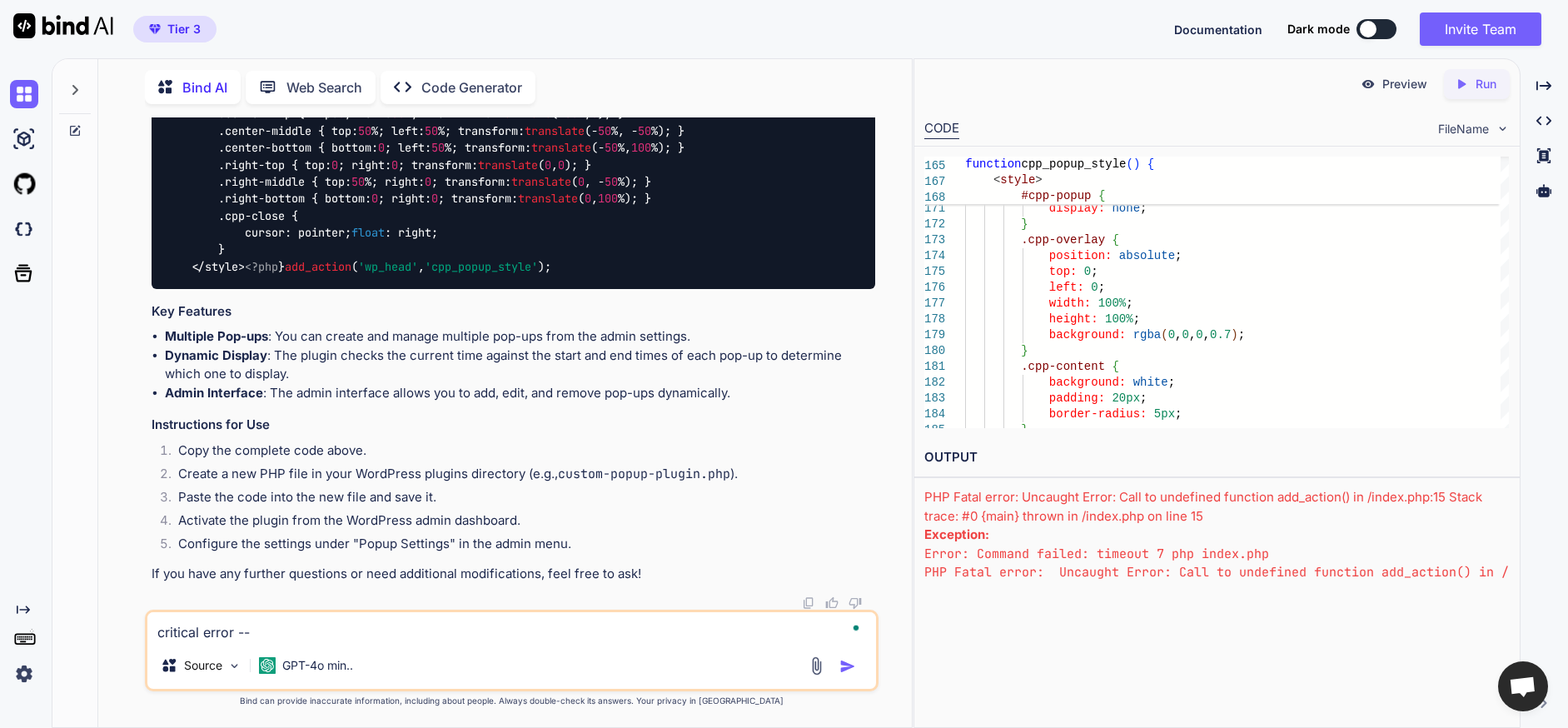
paste textarea "<br /><b>Fatal error</b>: Uncaught TypeError: Cannot access offset of type stri…"
type textarea "critical error -- <br /><b>Fatal error</b>: Uncaught TypeError: Cannot access o…"
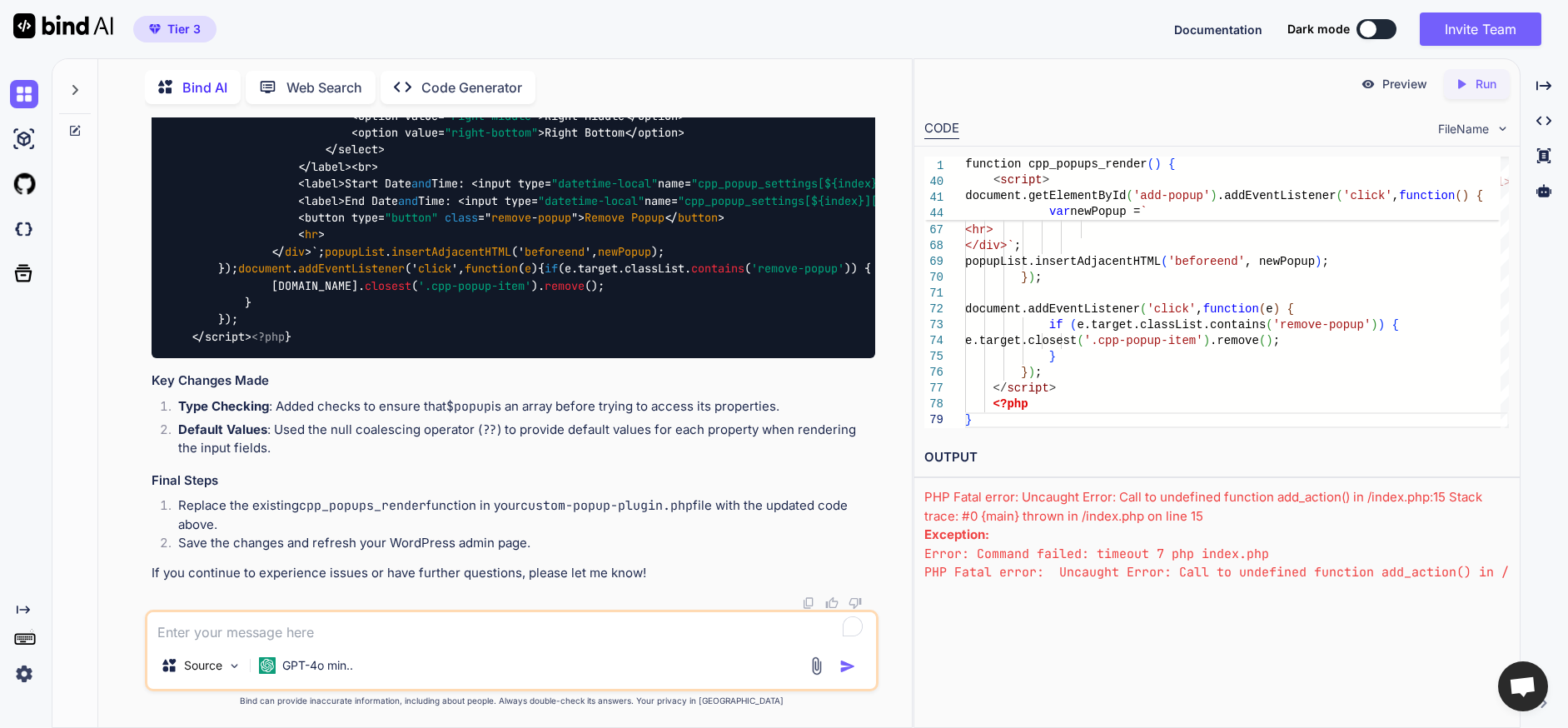
scroll to position [67226, 0]
click at [454, 644] on div "Source GPT-4o min.." at bounding box center [511, 651] width 733 height 82
click at [293, 625] on textarea "To enrich screen reader interactions, please activate Accessibility in Grammarl…" at bounding box center [511, 627] width 729 height 30
type textarea "please generate the entire code"
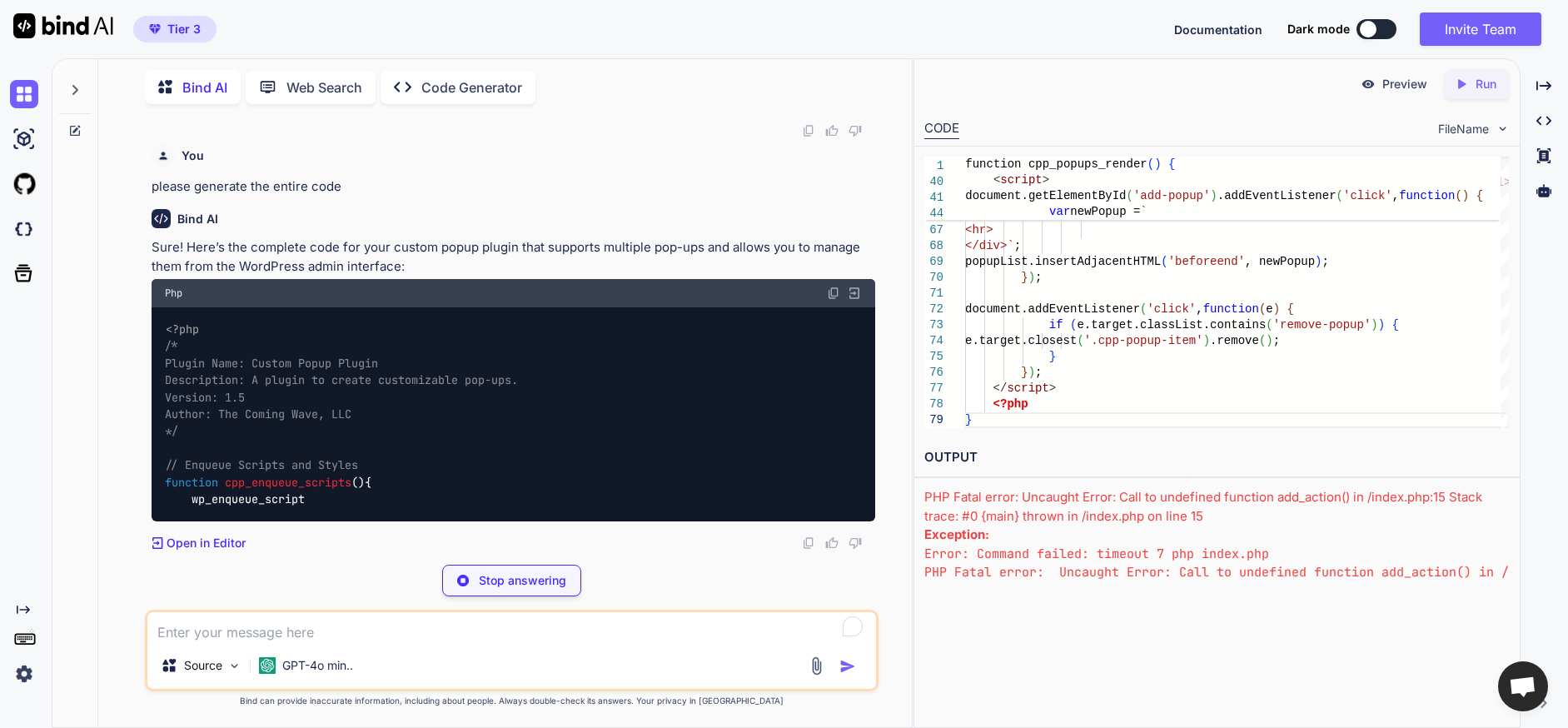
scroll to position [67697, 0]
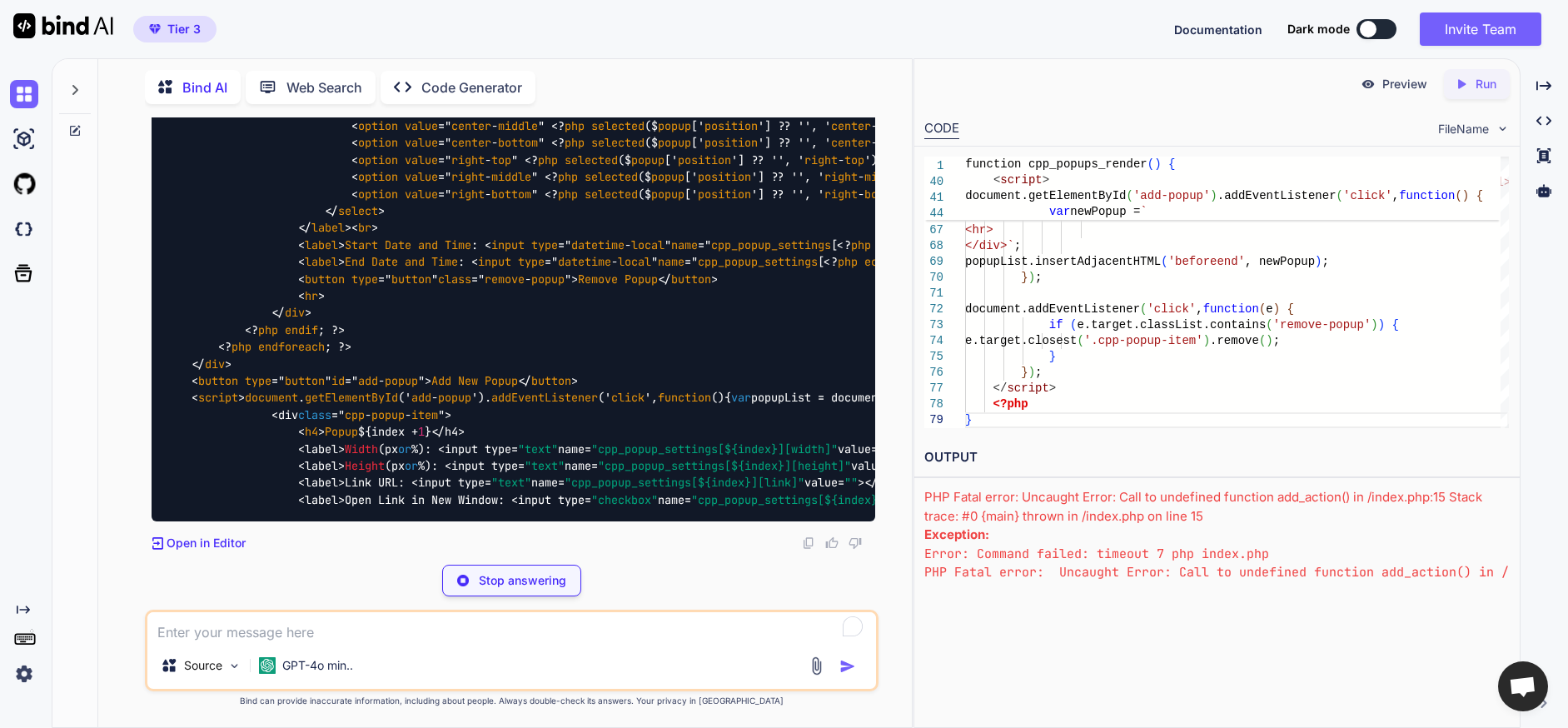
drag, startPoint x: 165, startPoint y: 332, endPoint x: 175, endPoint y: 468, distance: 136.4
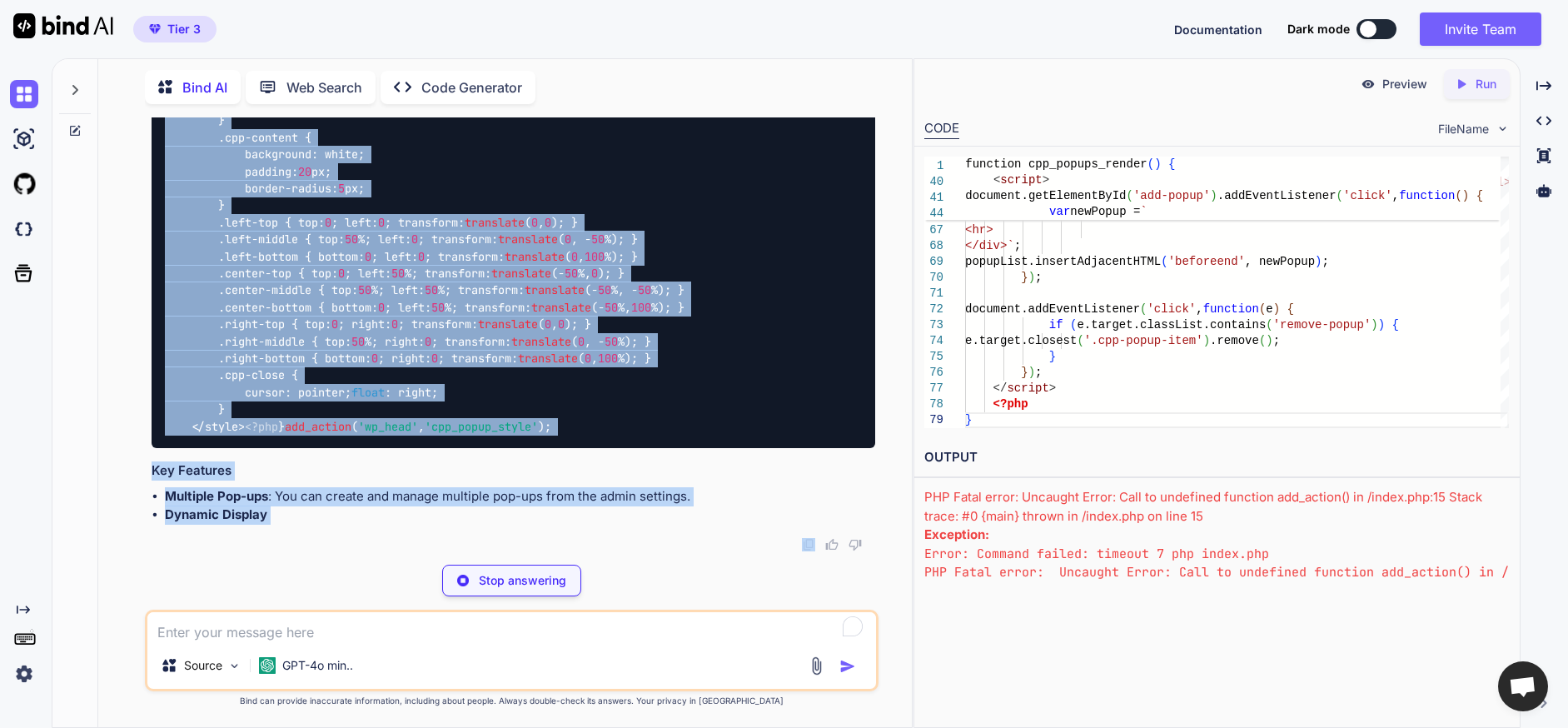
scroll to position [71148, 0]
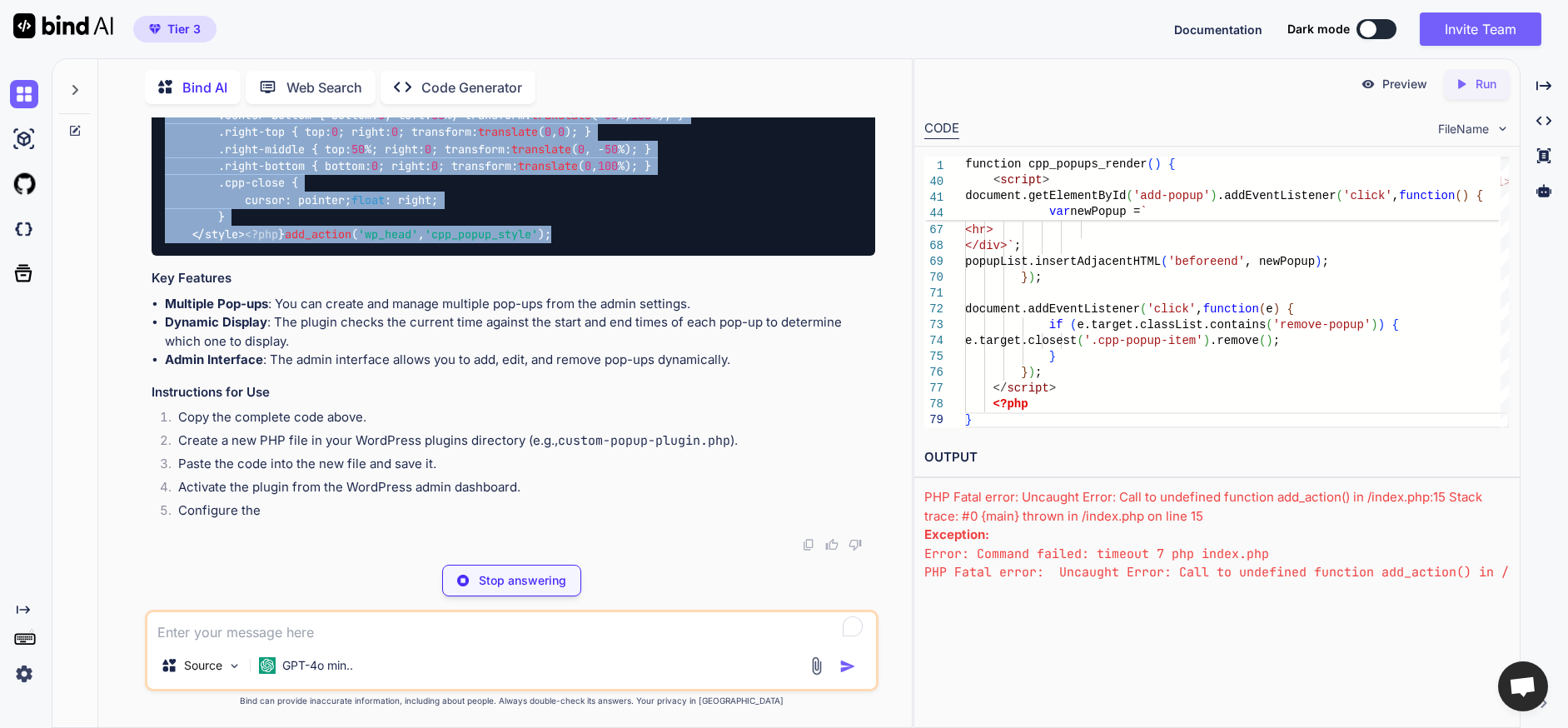
drag, startPoint x: 166, startPoint y: 332, endPoint x: 468, endPoint y: 412, distance: 312.4
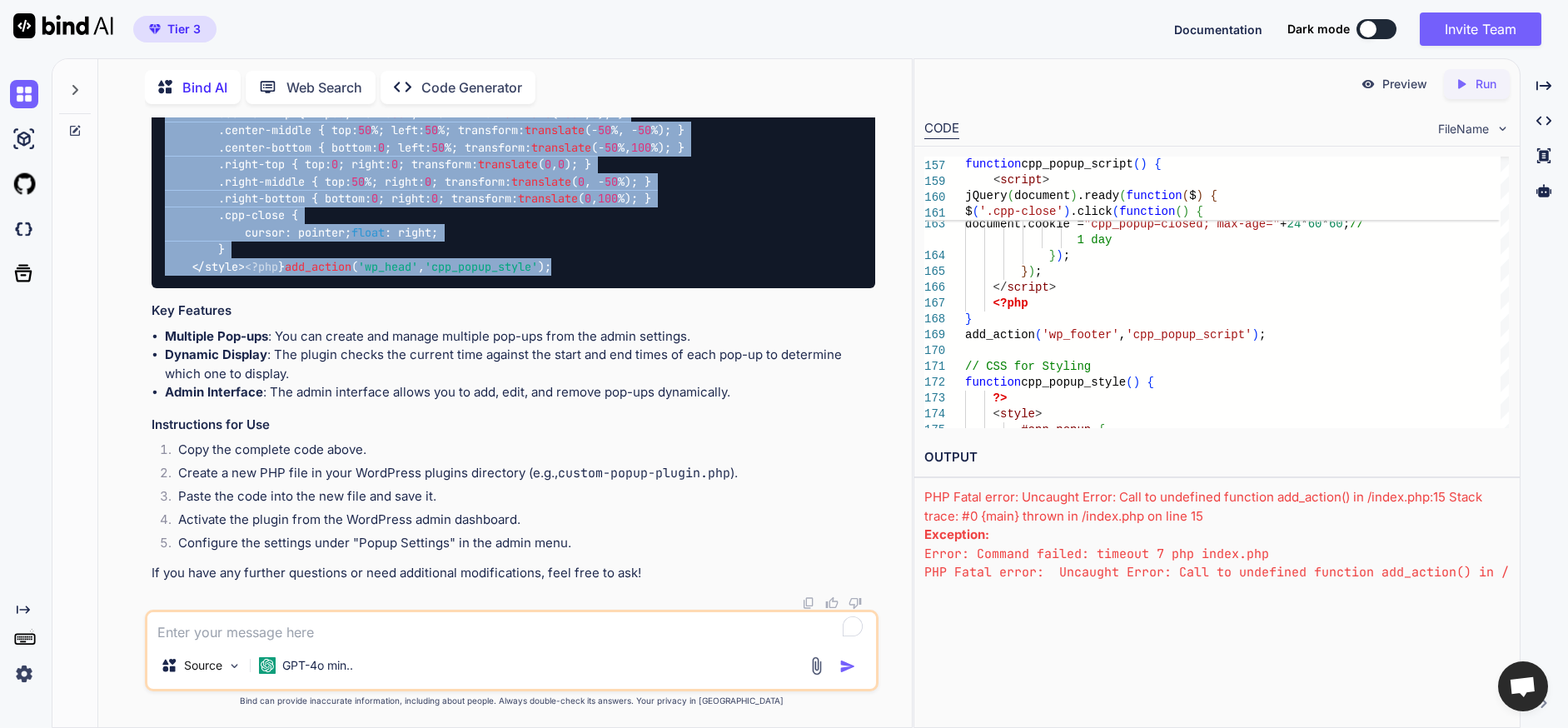
copy code "<?php /* Plugin Name: Custom Popup Plugin Description: A plugin to create custo…"
drag, startPoint x: 351, startPoint y: 631, endPoint x: 364, endPoint y: 615, distance: 20.6
click at [351, 631] on textarea "To enrich screen reader interactions, please activate Accessibility in Grammarl…" at bounding box center [511, 627] width 729 height 30
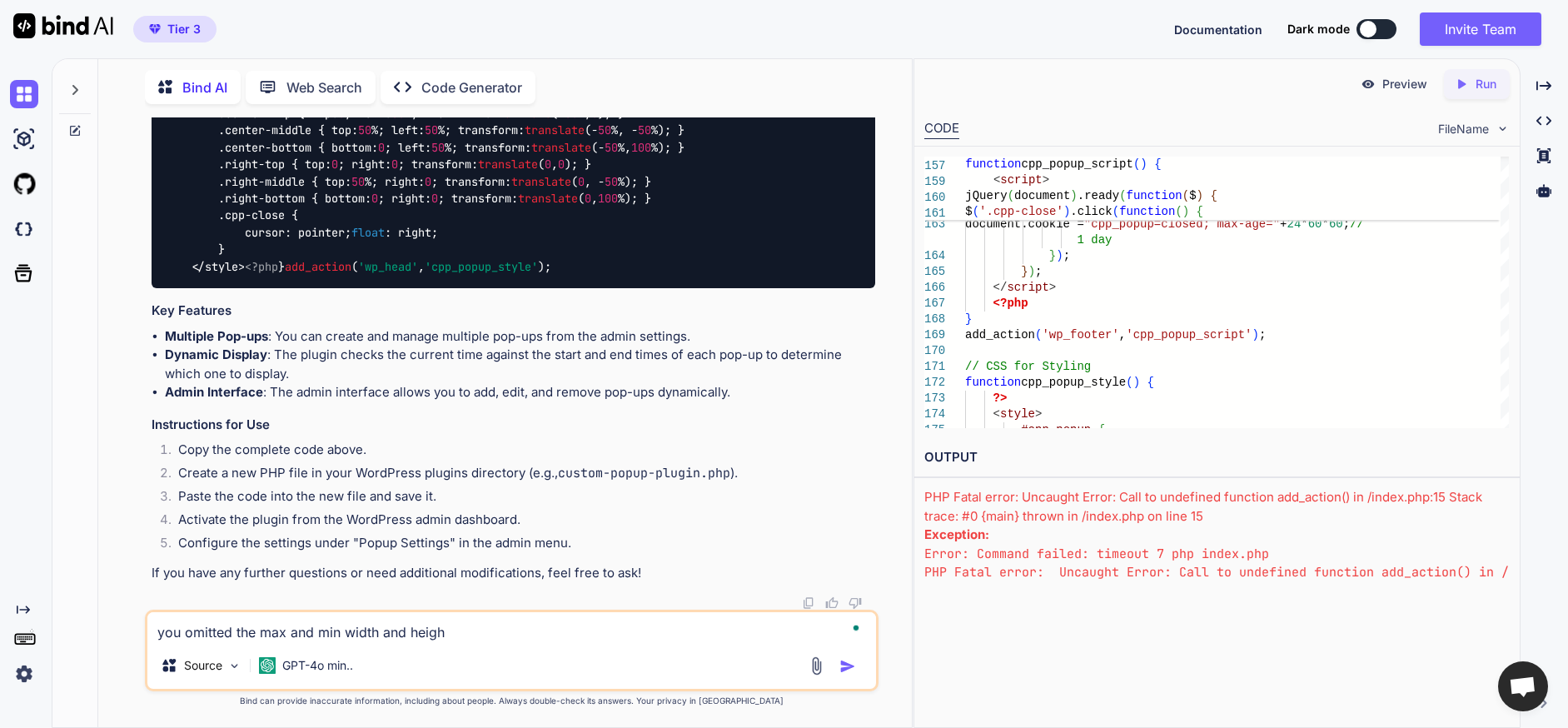
type textarea "you omitted the max and min width and height"
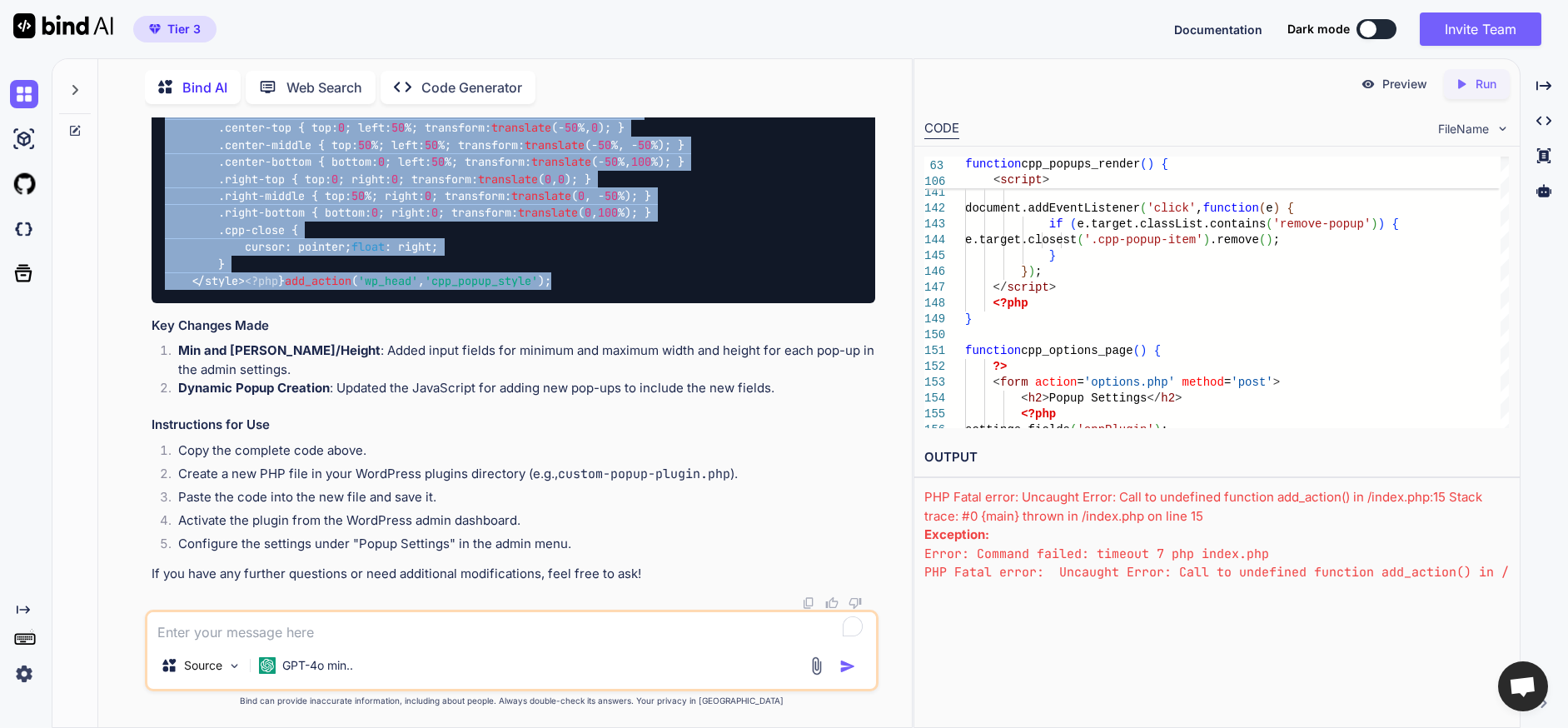
scroll to position [71690, 0]
drag, startPoint x: 469, startPoint y: 263, endPoint x: 161, endPoint y: 442, distance: 356.2
copy code "<?php /* Plugin Name: Custom Popup Plugin Description: A plugin to create custo…"
click at [333, 625] on textarea "To enrich screen reader interactions, please activate Accessibility in Grammarl…" at bounding box center [511, 627] width 729 height 30
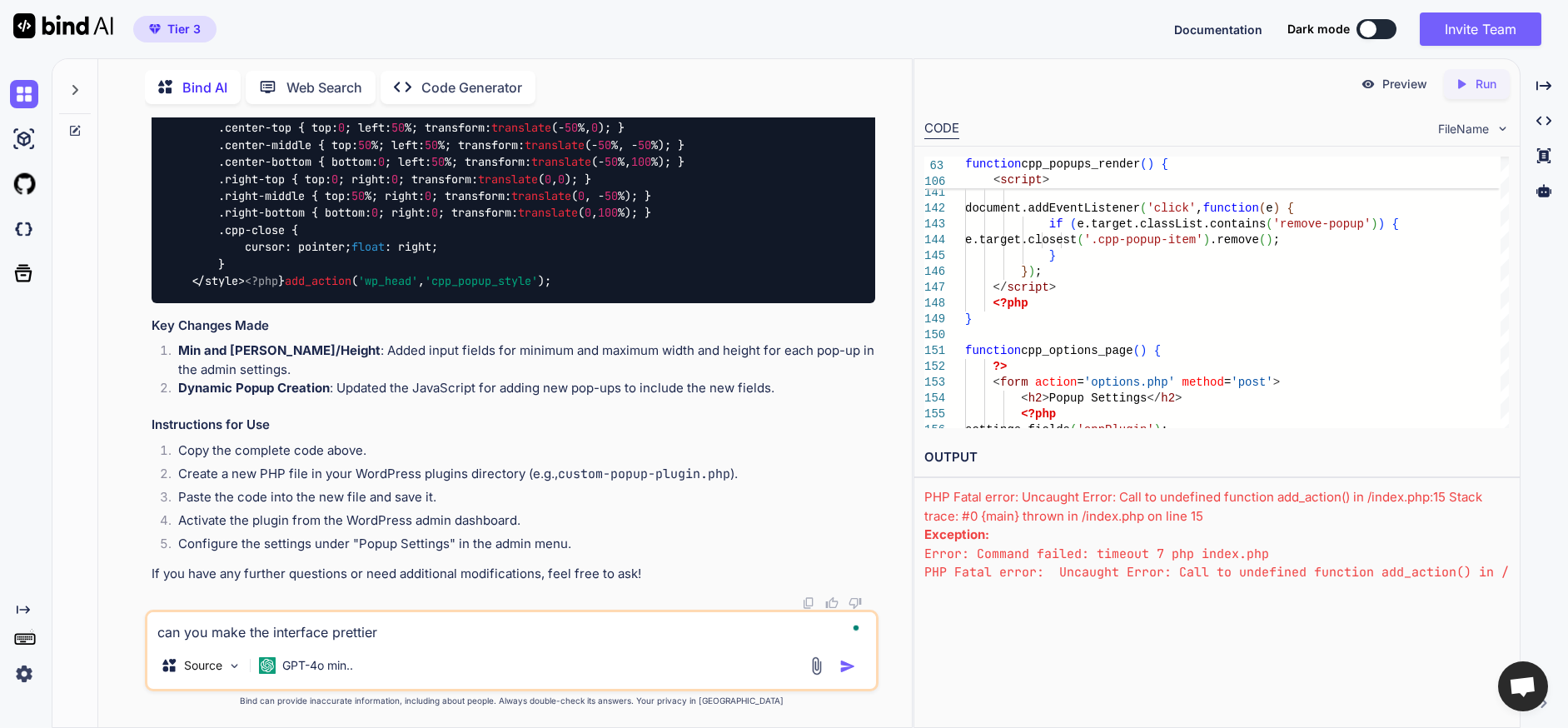
type textarea "can you make the interface prettier?"
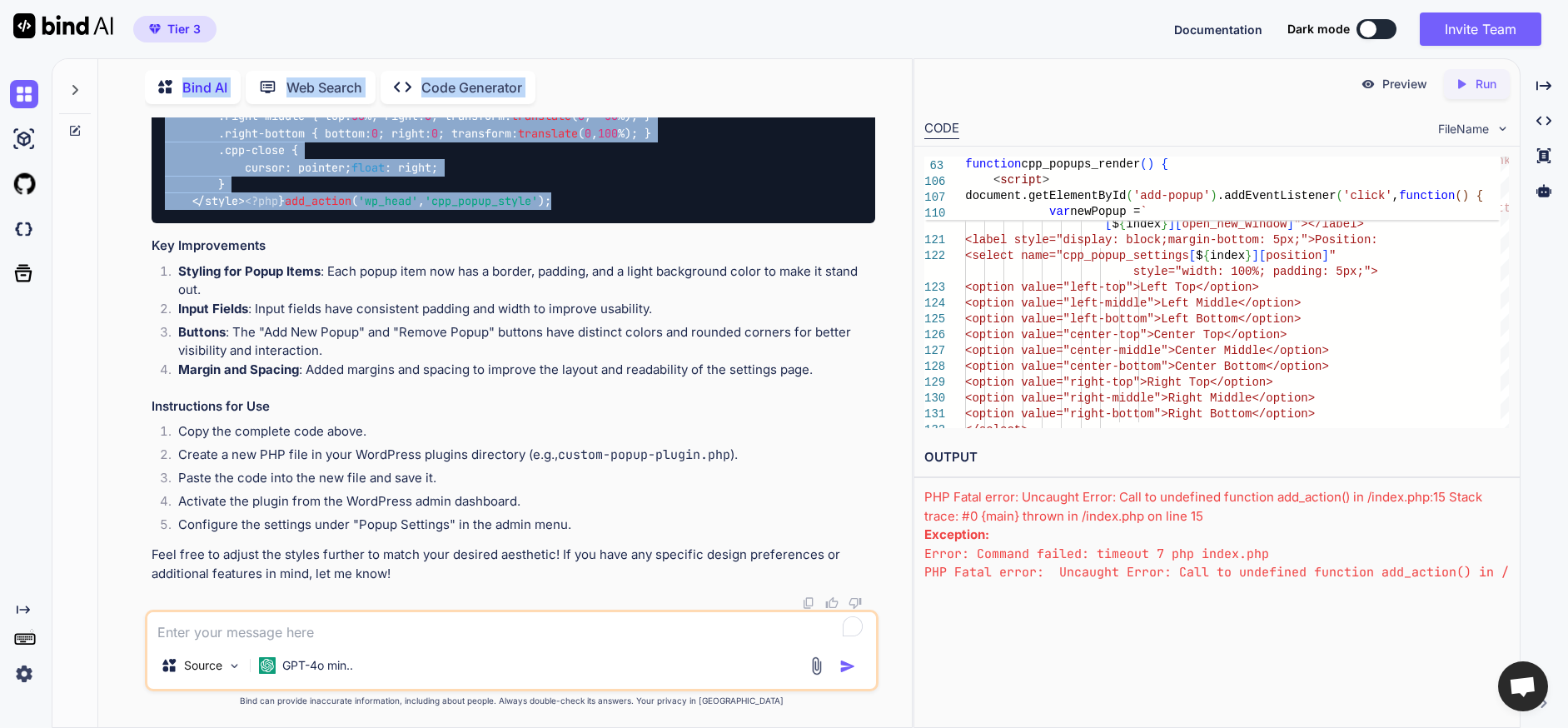
scroll to position [75918, 0]
drag, startPoint x: 459, startPoint y: 189, endPoint x: 167, endPoint y: 435, distance: 381.8
copy code "<?php /* Plugin Name: Custom Popup Plugin Description: A plugin to create custo…"
click at [331, 631] on textarea "To enrich screen reader interactions, please activate Accessibility in Grammarl…" at bounding box center [511, 627] width 729 height 30
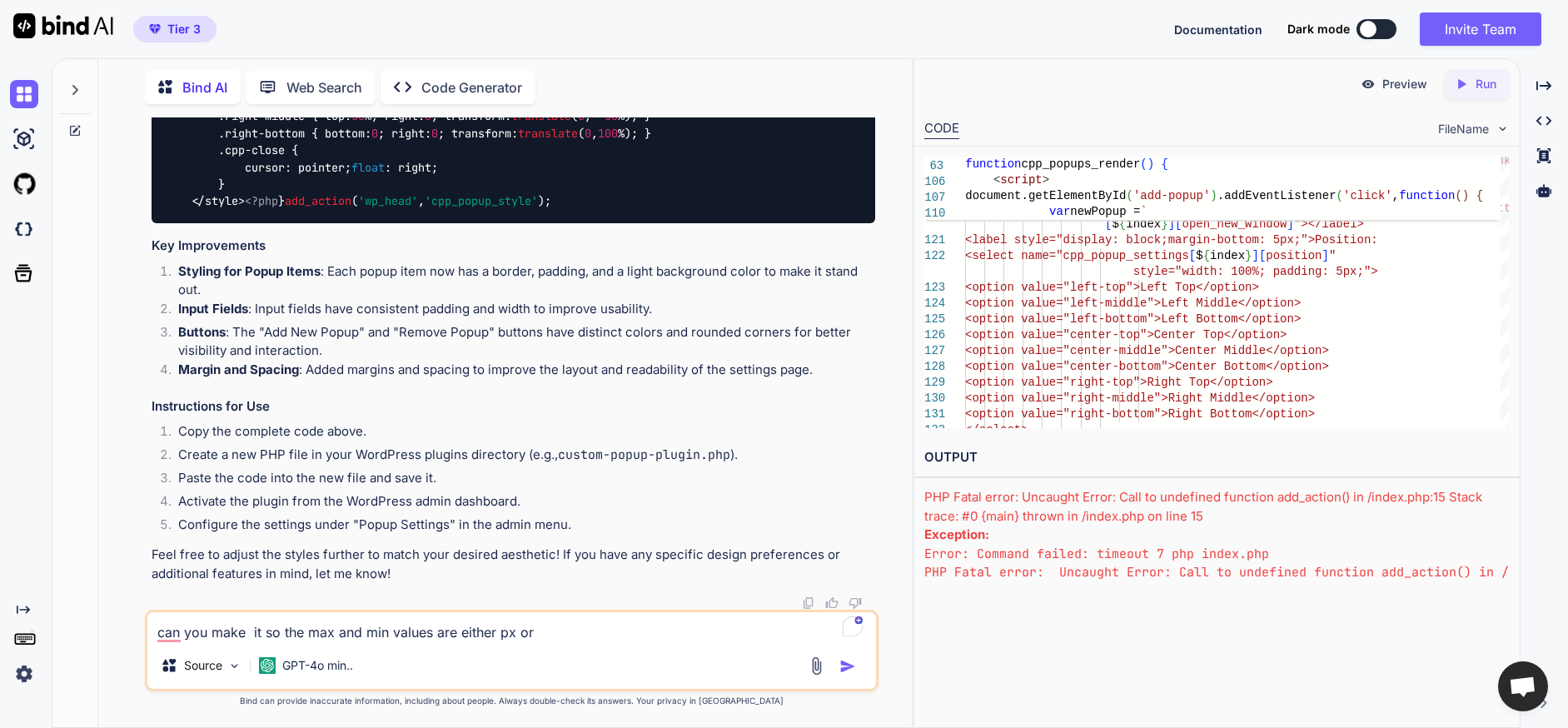
type textarea "can you make it so the max and min values are either px or %"
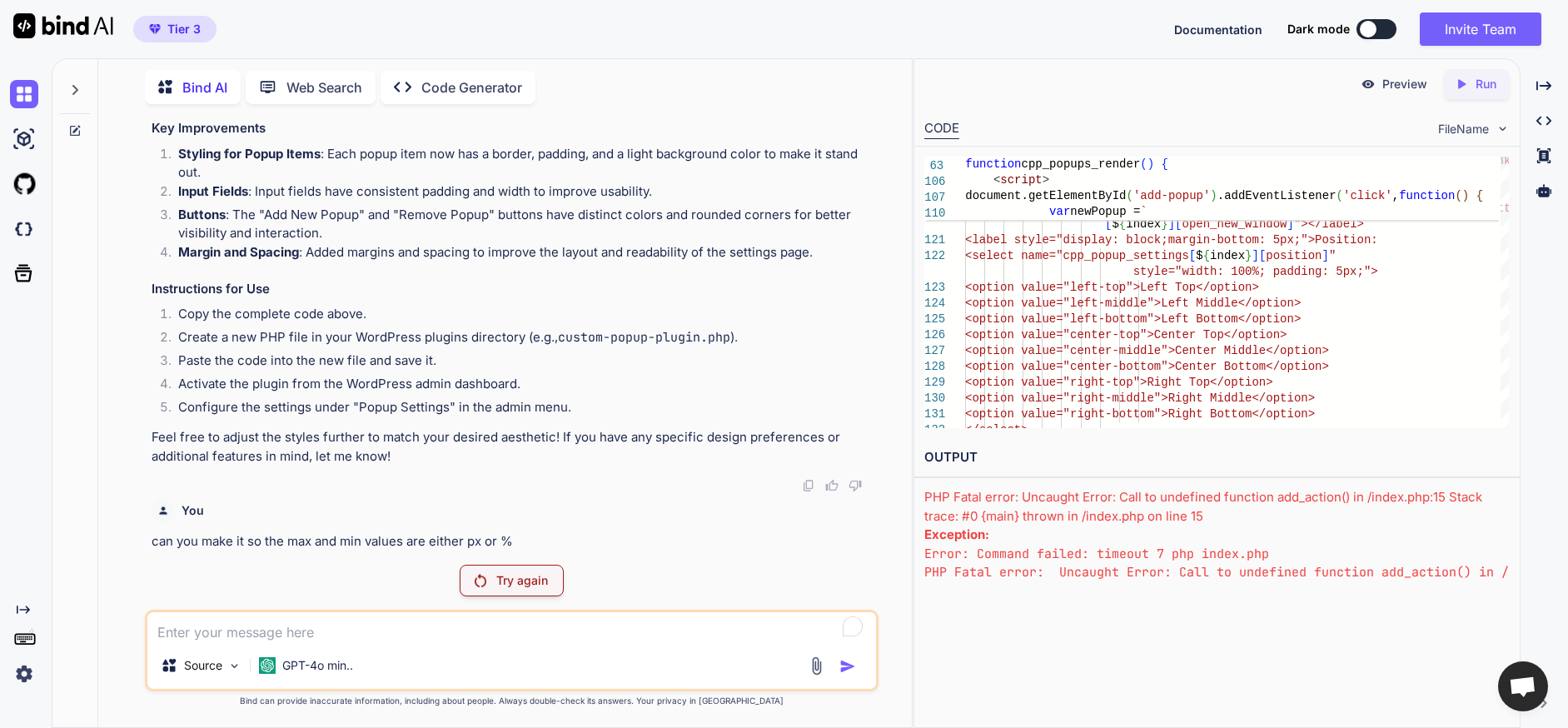
scroll to position [75866, 0]
click at [497, 577] on p "Try again" at bounding box center [522, 581] width 51 height 17
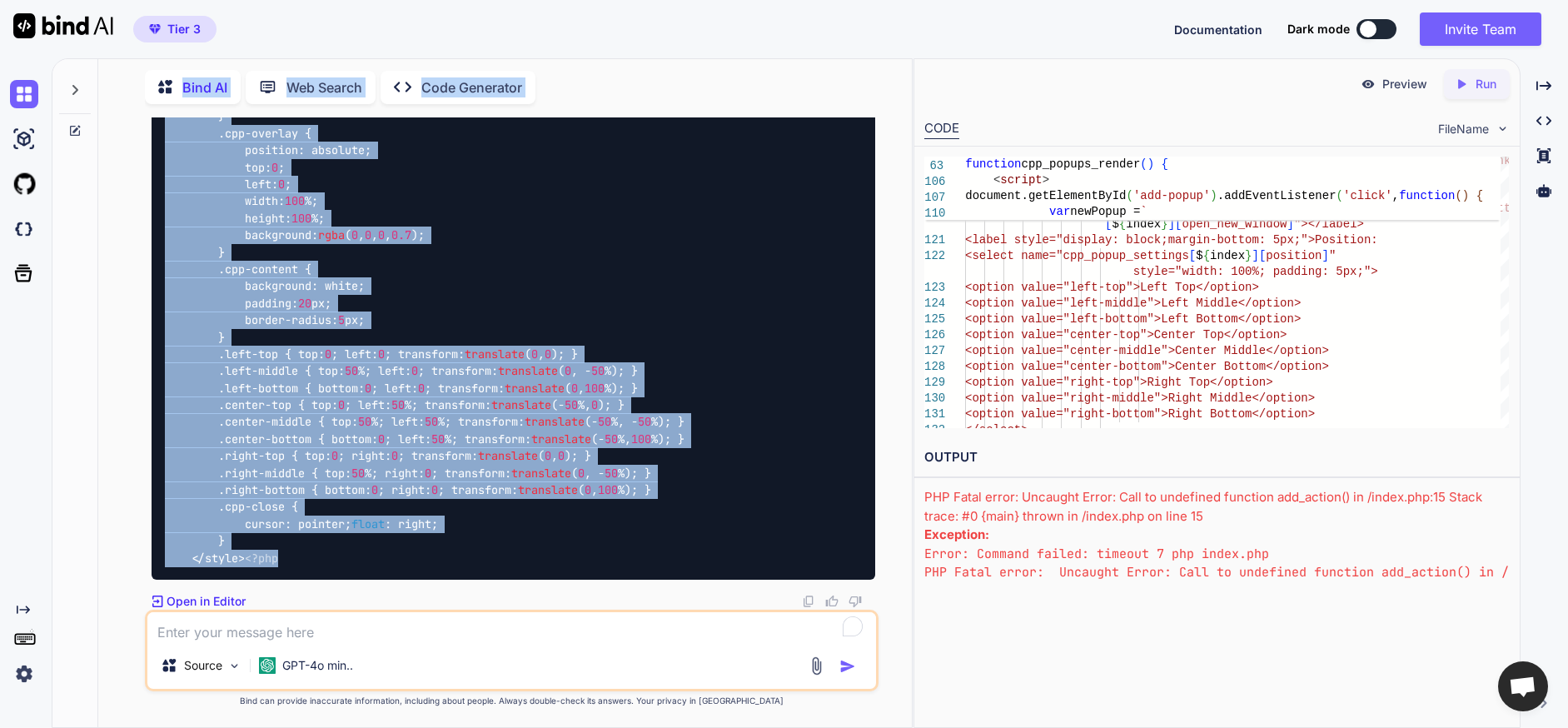
scroll to position [80436, 0]
drag, startPoint x: 299, startPoint y: 549, endPoint x: 164, endPoint y: 235, distance: 341.8
copy code "<?php /* Plugin Name: Custom Popup Plugin Description: A plugin to create custo…"
click at [337, 628] on textarea "To enrich screen reader interactions, please activate Accessibility in Grammarl…" at bounding box center [511, 627] width 729 height 30
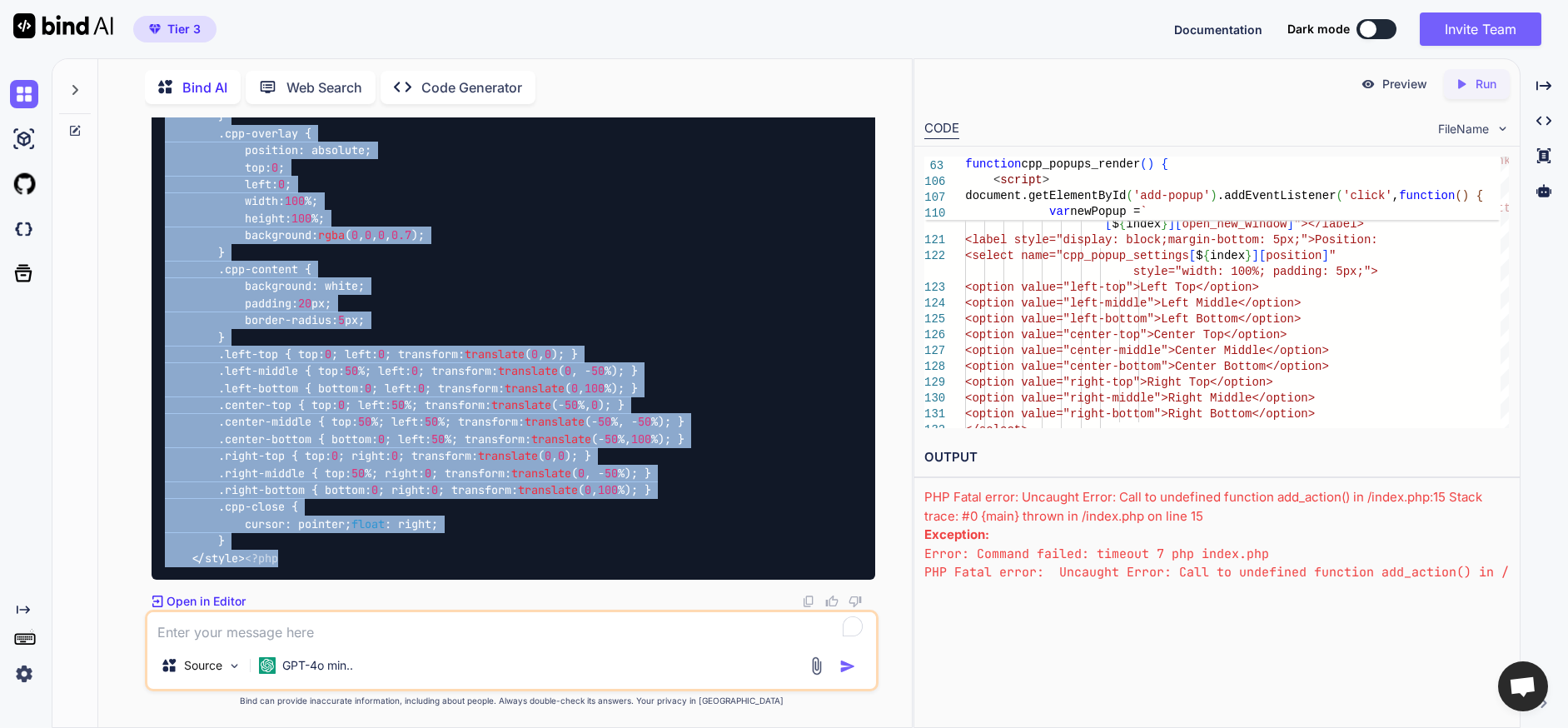
paste textarea "Parse error: Unclosed '{' on line 228 in /home/thecomingwavellc/[DOMAIN_NAME][U…"
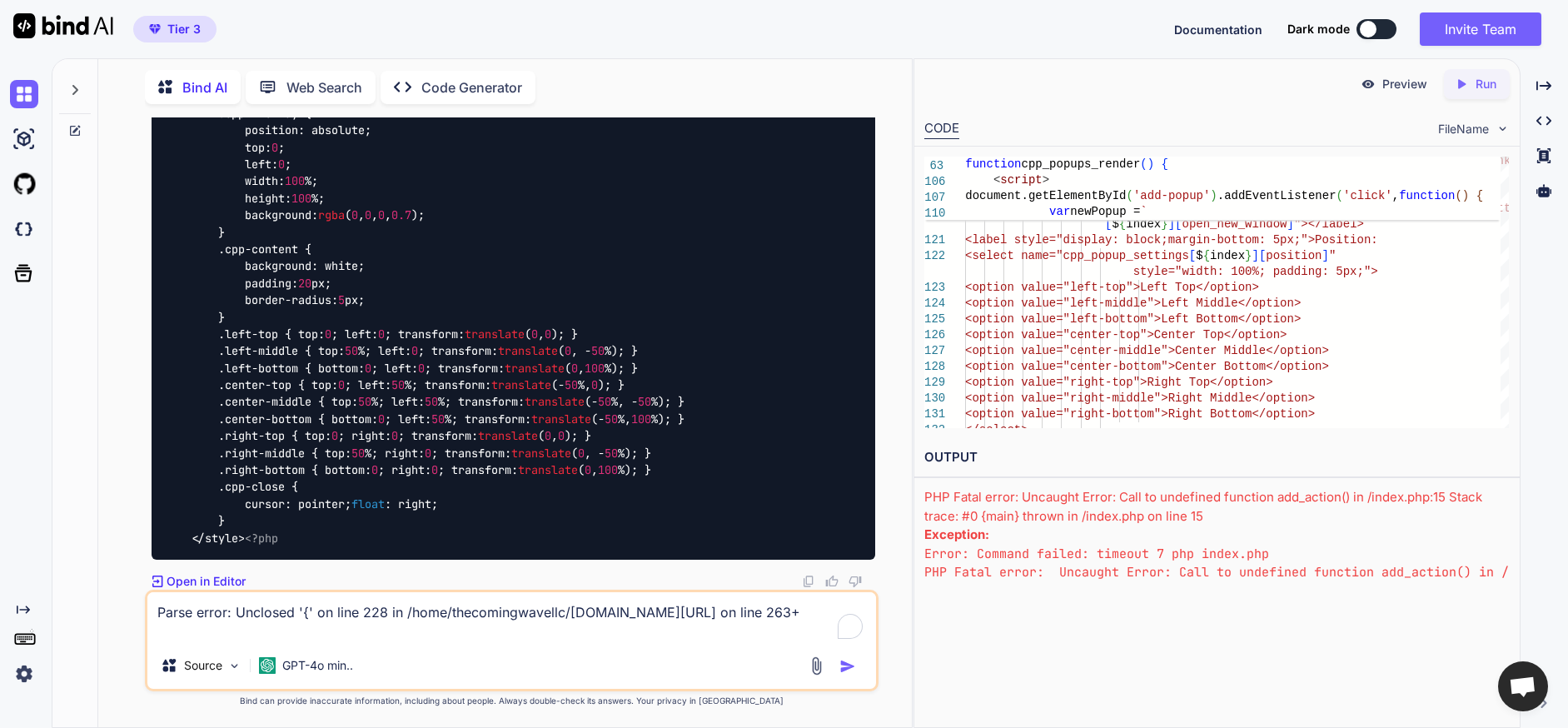
scroll to position [80936, 0]
type textarea "Parse error: Unclosed '{' on line 228 in /home/thecomingwavellc/[DOMAIN_NAME][U…"
click at [847, 669] on img "button" at bounding box center [848, 667] width 17 height 17
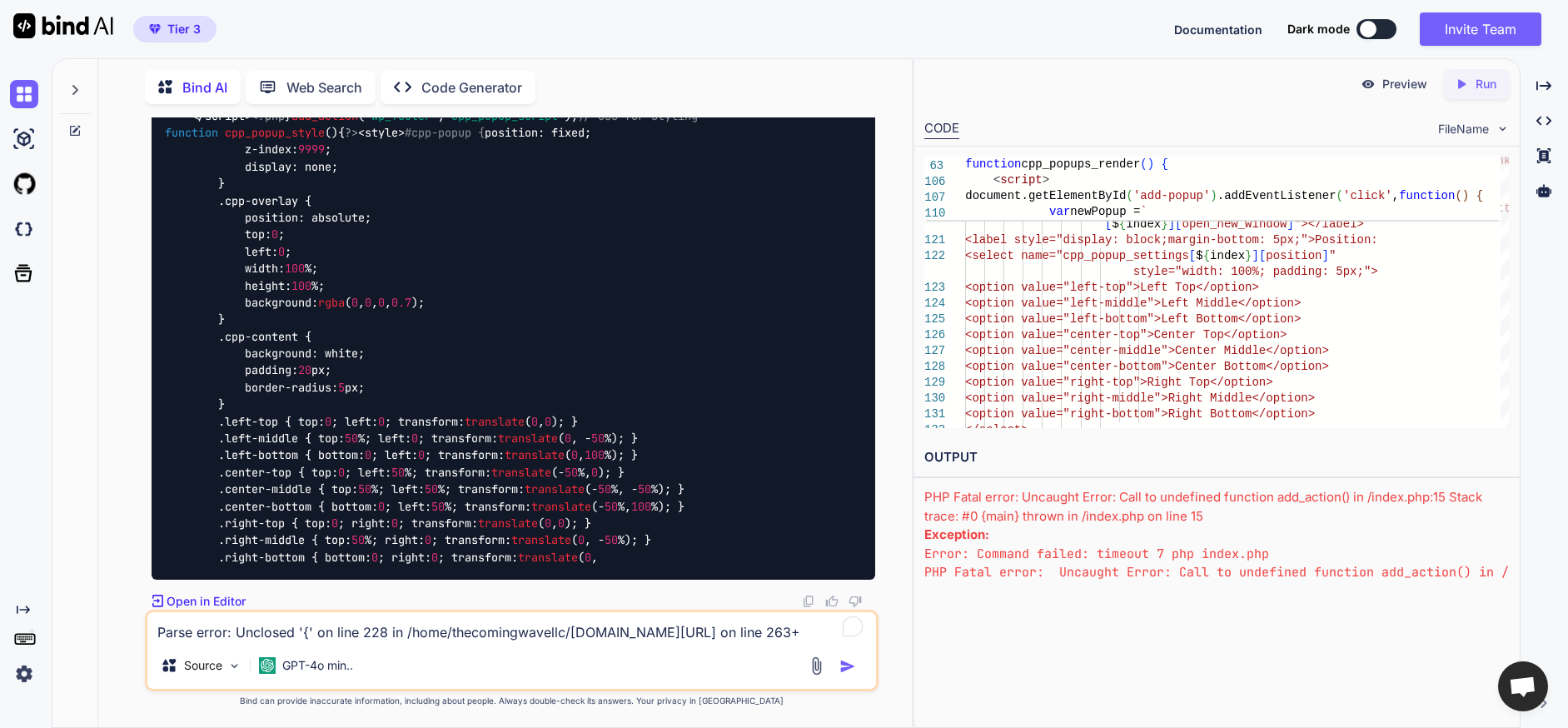
scroll to position [89272, 0]
click at [198, 599] on p "Open in Editor" at bounding box center [206, 602] width 79 height 17
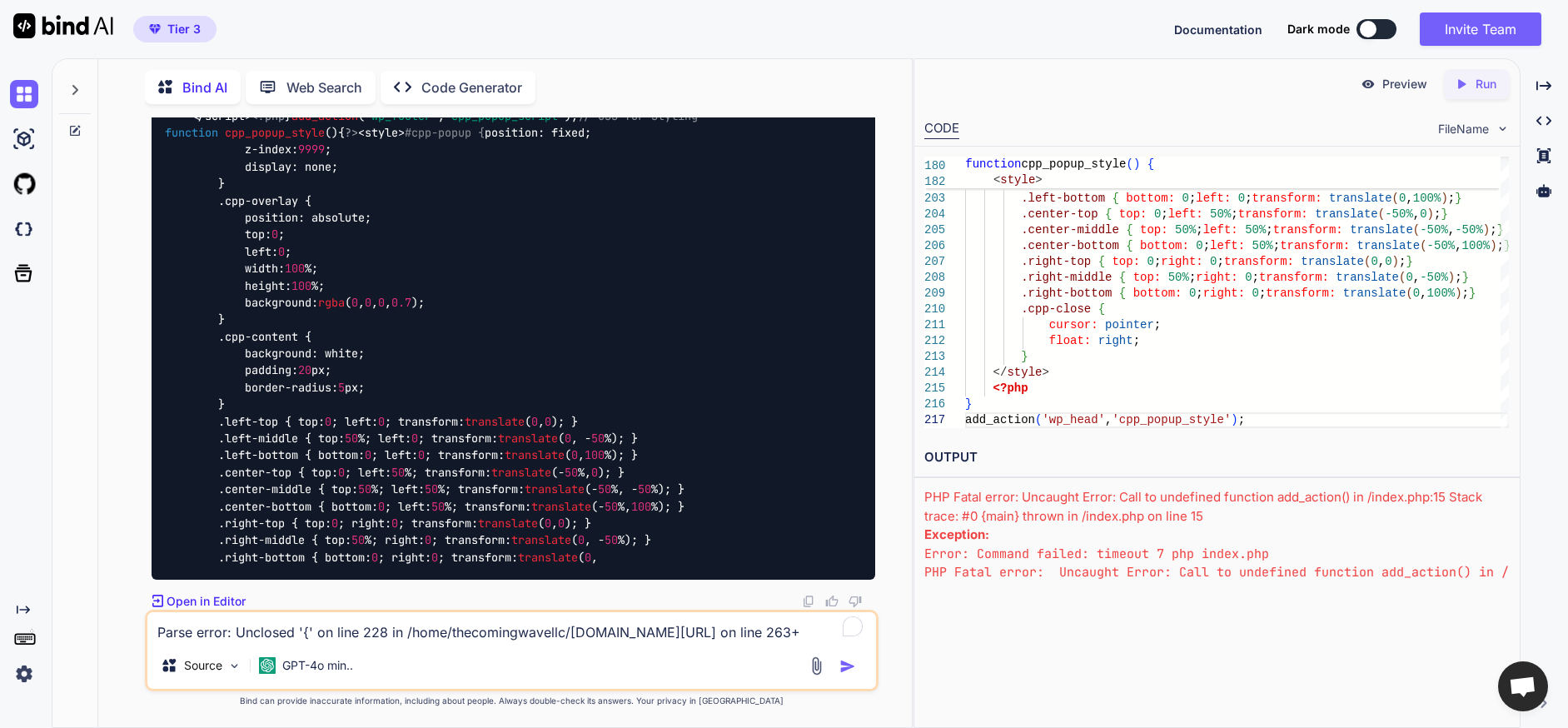
click at [347, 629] on textarea "Parse error: Unclosed '{' on line 228 in /home/thecomingwavellc/[DOMAIN_NAME][U…" at bounding box center [511, 627] width 729 height 30
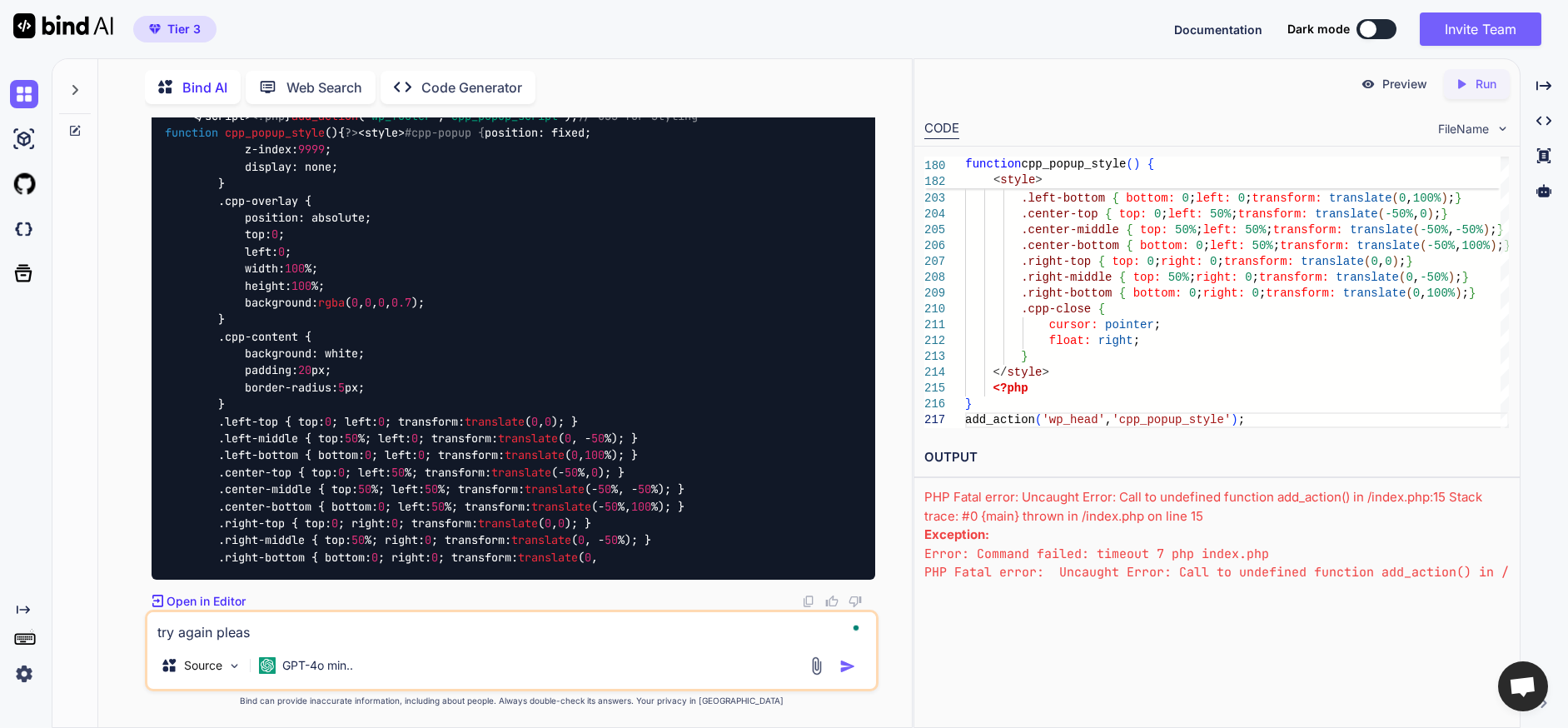
type textarea "try again please"
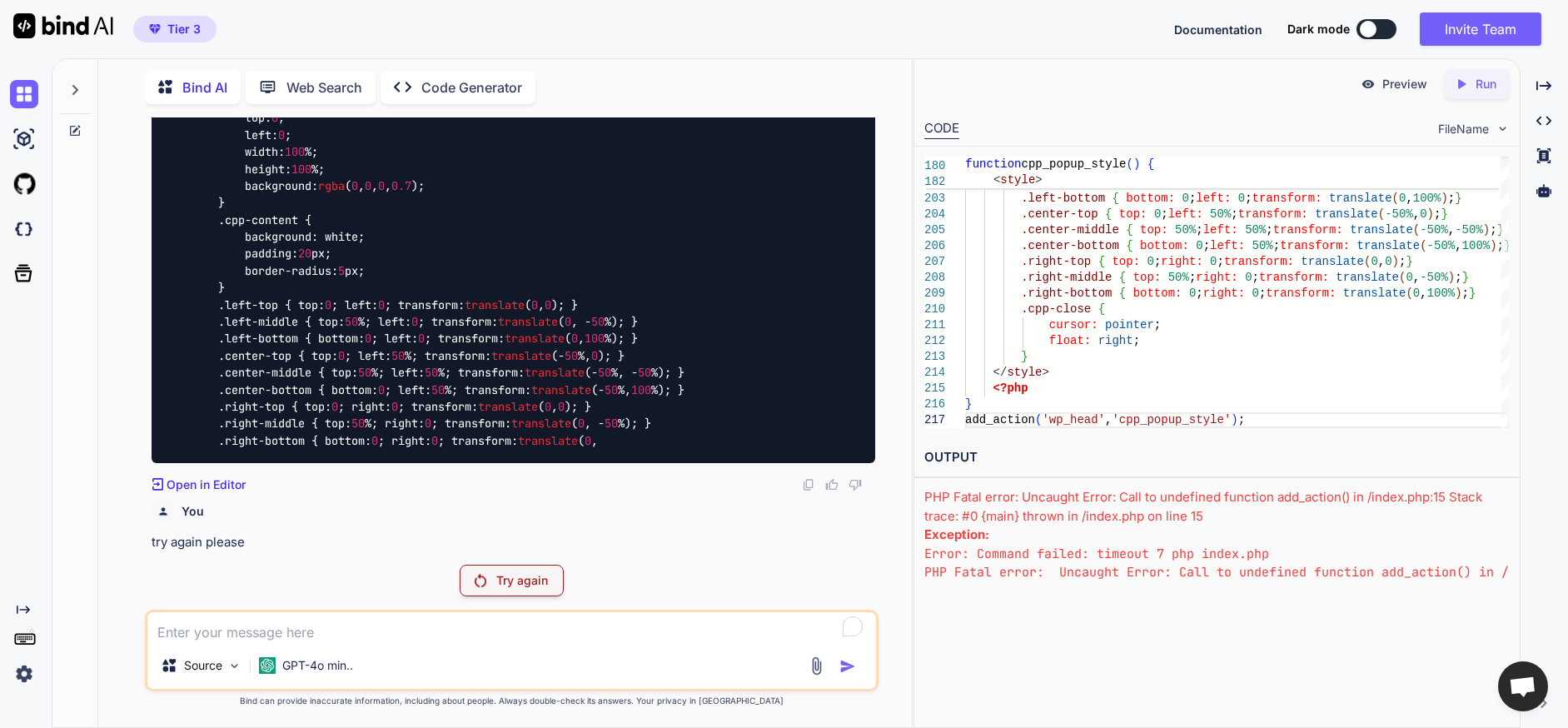
scroll to position [89388, 0]
click at [370, 634] on textarea "To enrich screen reader interactions, please activate Accessibility in Grammarl…" at bounding box center [511, 627] width 729 height 30
click at [535, 579] on p "Try again" at bounding box center [522, 581] width 51 height 17
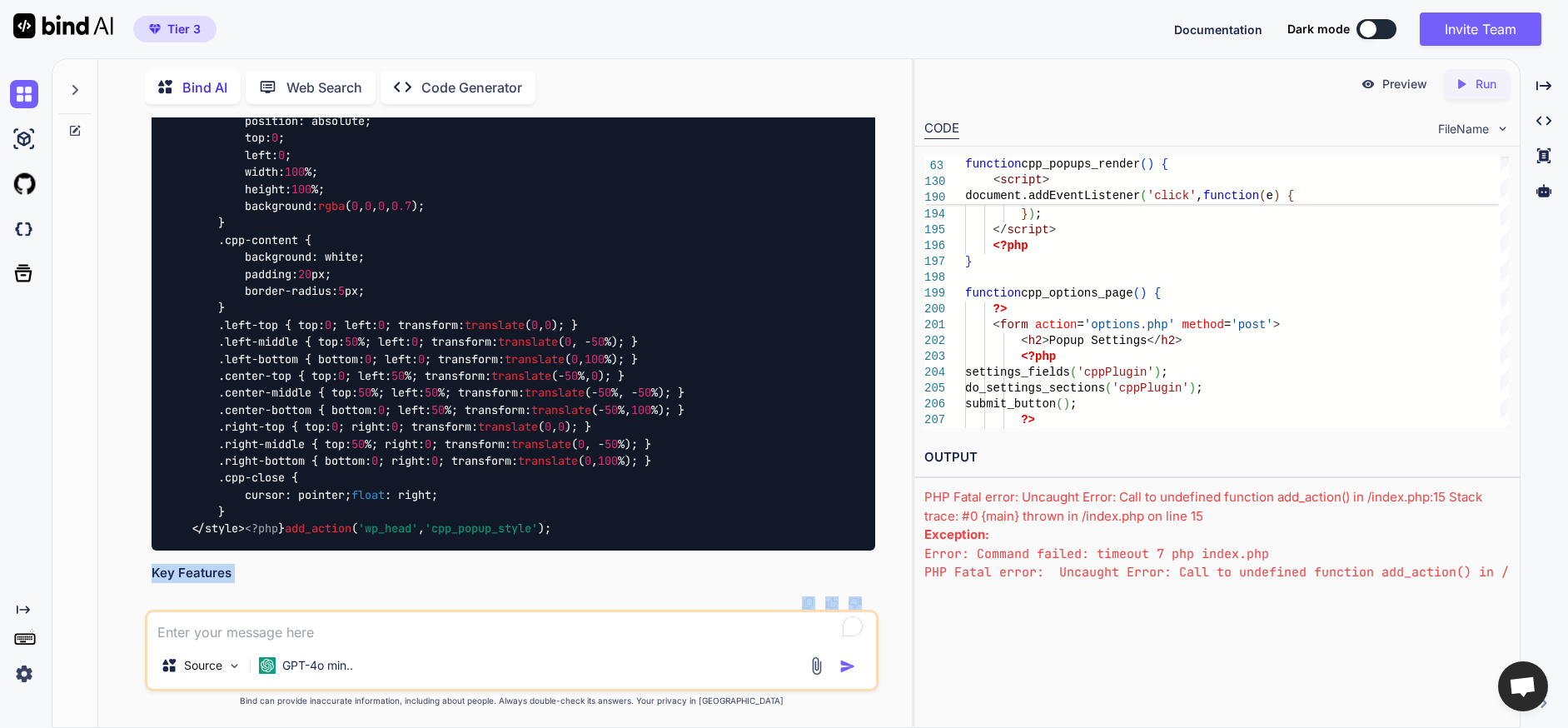
scroll to position [89916, 0]
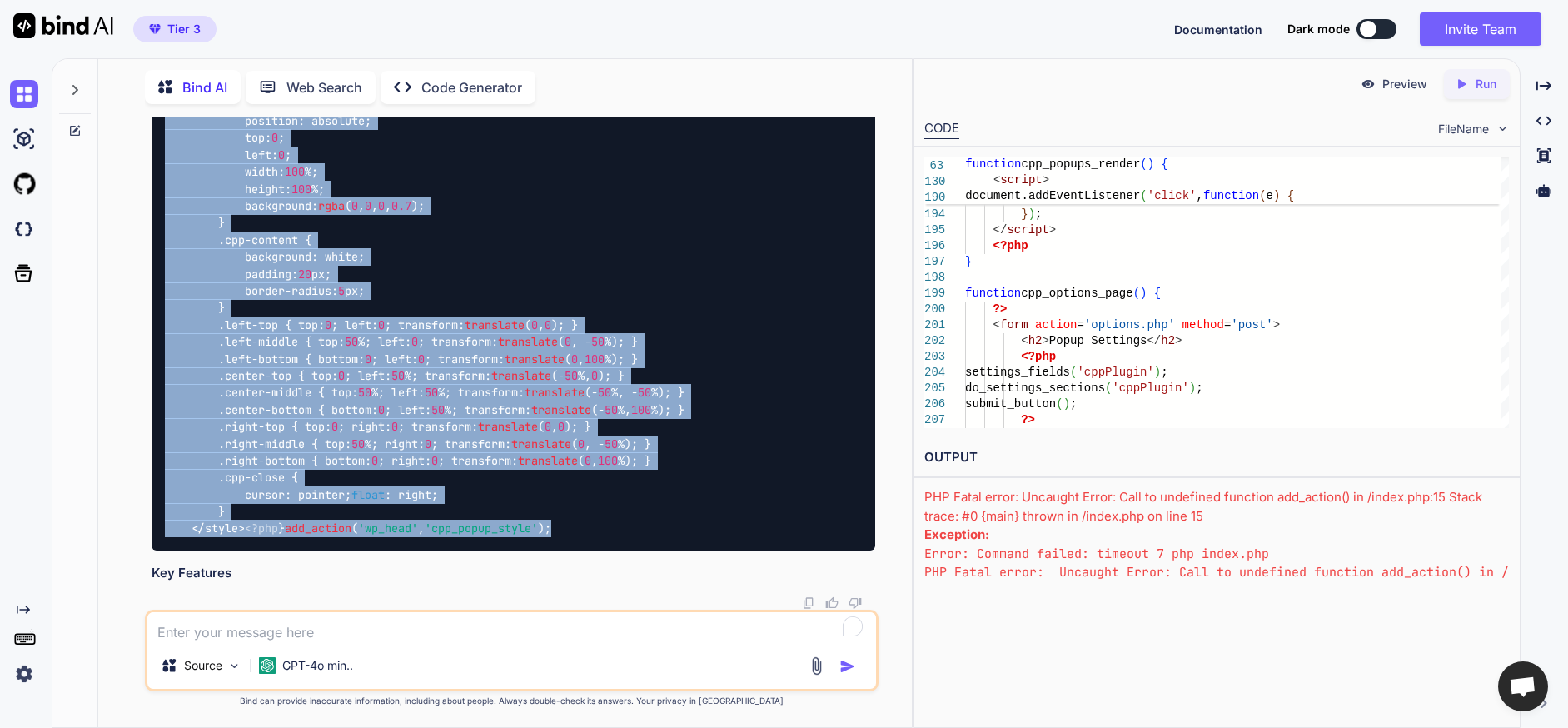
drag, startPoint x: 483, startPoint y: 517, endPoint x: 160, endPoint y: 183, distance: 464.6
drag, startPoint x: 407, startPoint y: 629, endPoint x: 444, endPoint y: 557, distance: 81.0
click at [407, 629] on textarea "To enrich screen reader interactions, please activate Accessibility in Grammarl…" at bounding box center [511, 627] width 729 height 30
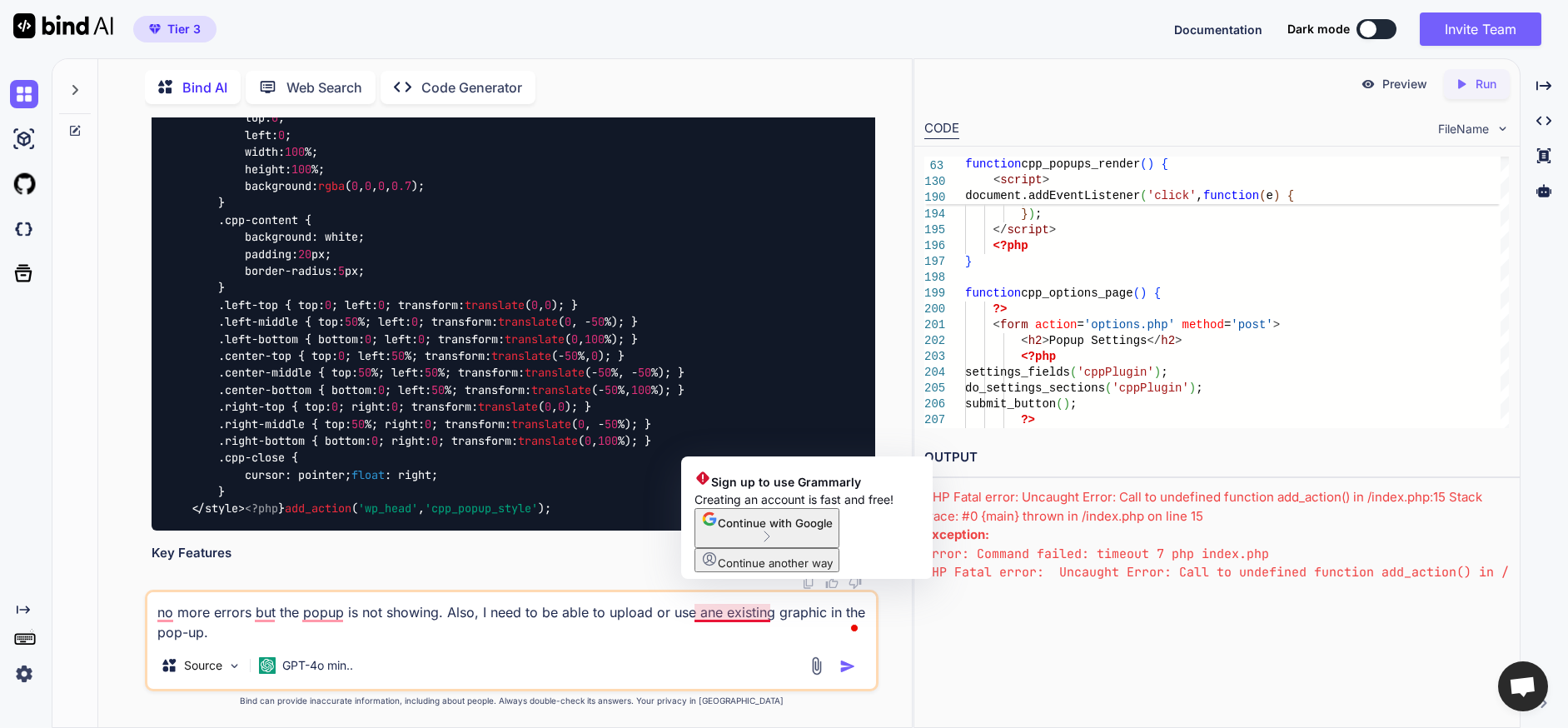
click at [708, 610] on textarea "no more errors but the popup is not showing. Also, I need to be able to upload …" at bounding box center [511, 617] width 729 height 50
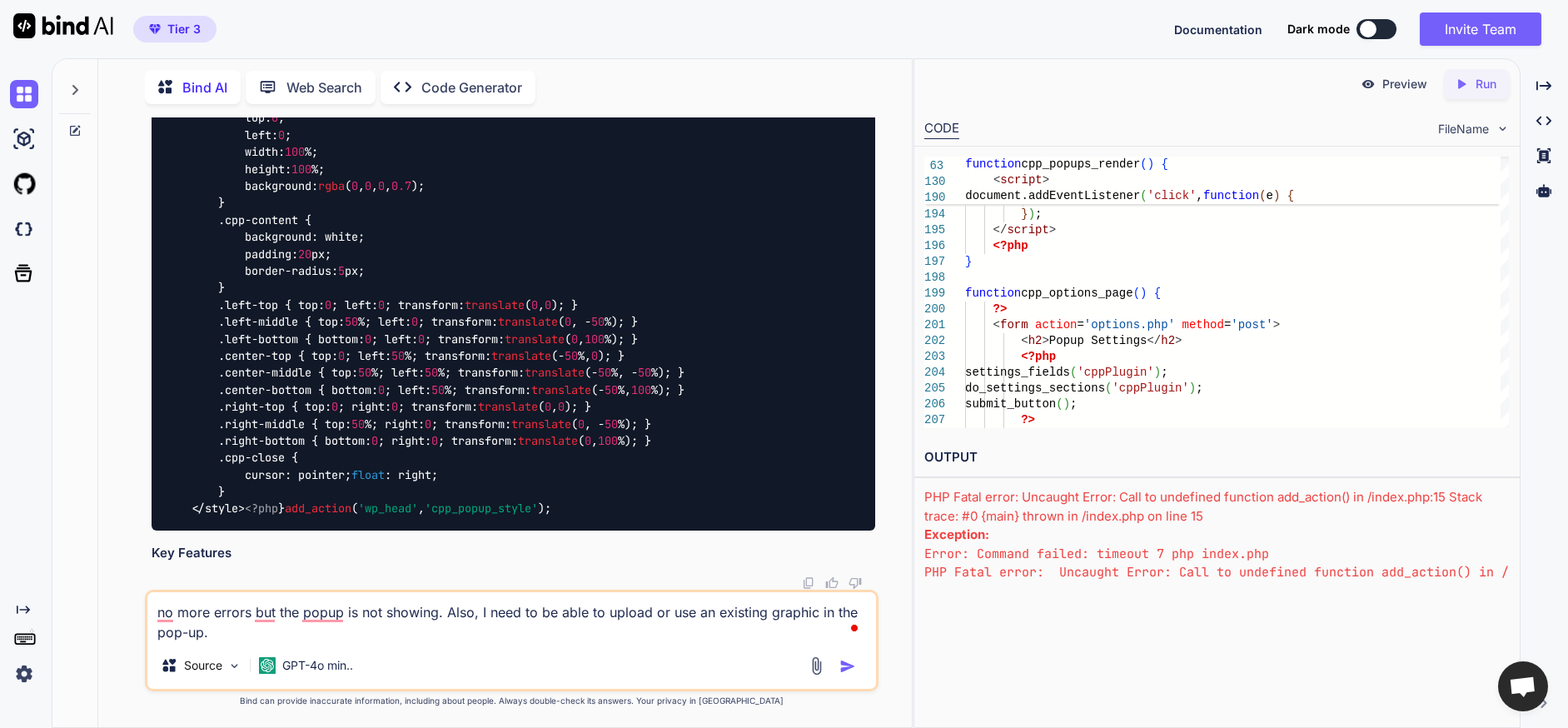
click at [236, 628] on textarea "no more errors but the popup is not showing. Also, I need to be able to upload …" at bounding box center [511, 617] width 729 height 50
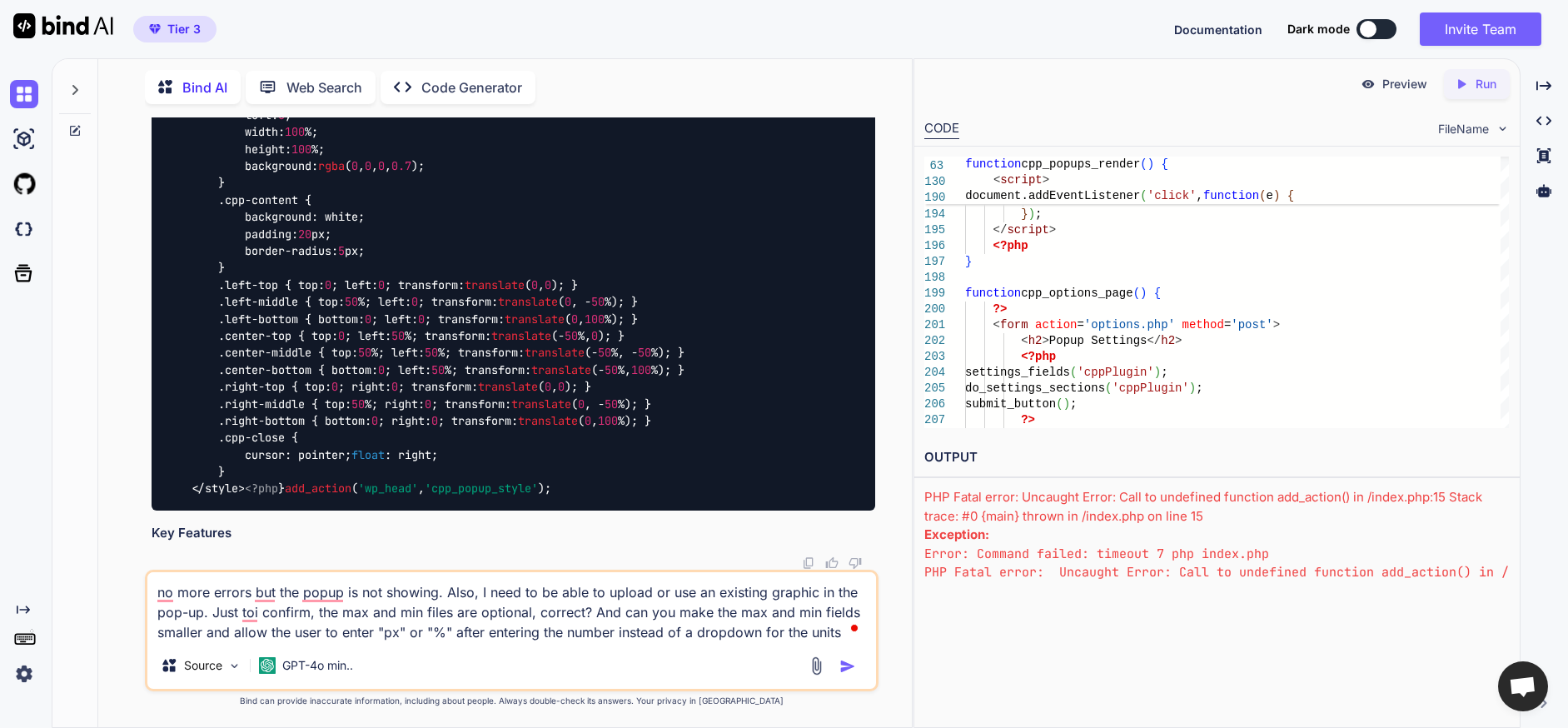
type textarea "no more errors but the popup is not showing. Also, I need to be able to upload …"
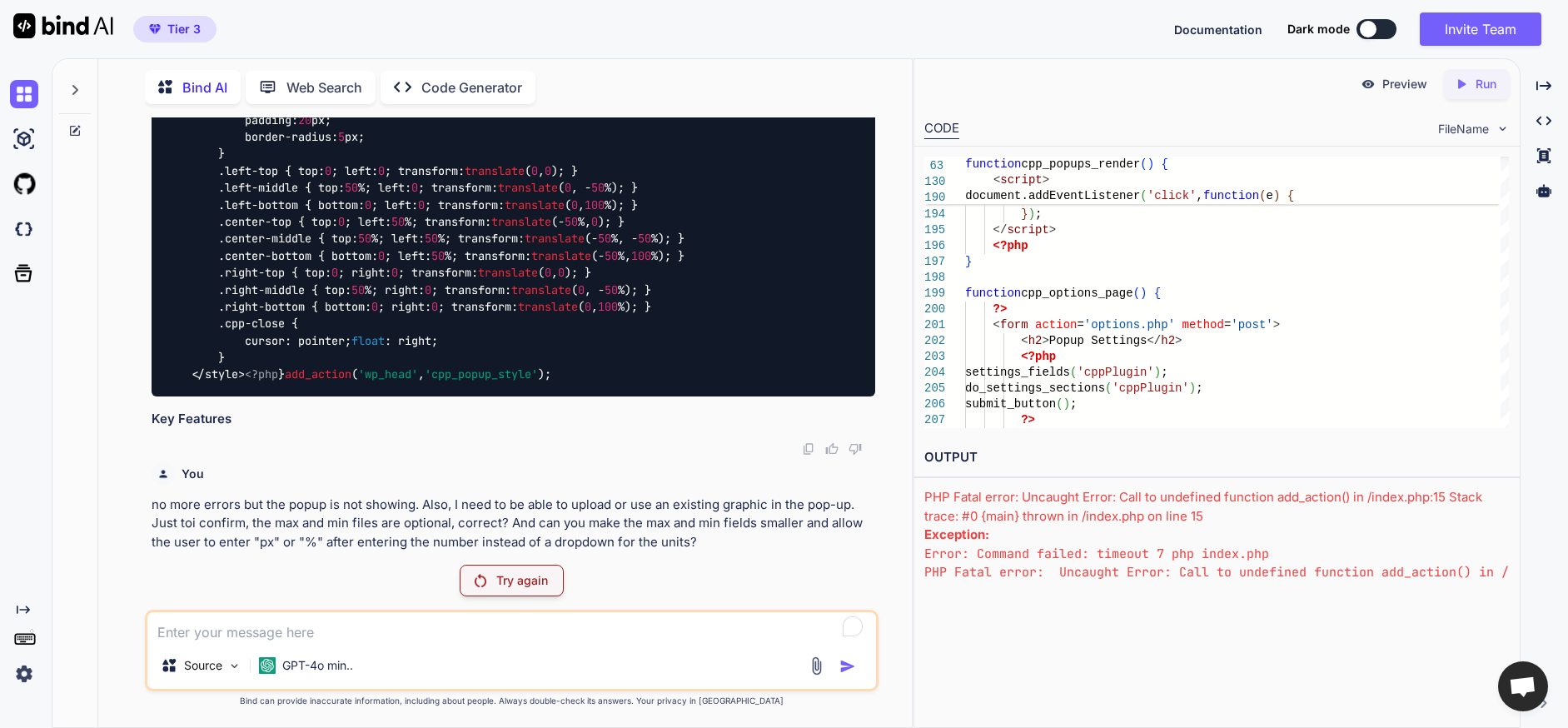
scroll to position [94216, 0]
drag, startPoint x: 546, startPoint y: 599, endPoint x: 544, endPoint y: 582, distance: 17.1
click at [546, 599] on div "You I want to create a wordpress plugin to easily add pop-ups to a website. The…" at bounding box center [511, 422] width 733 height 610
click at [544, 582] on p "Try again" at bounding box center [522, 581] width 51 height 17
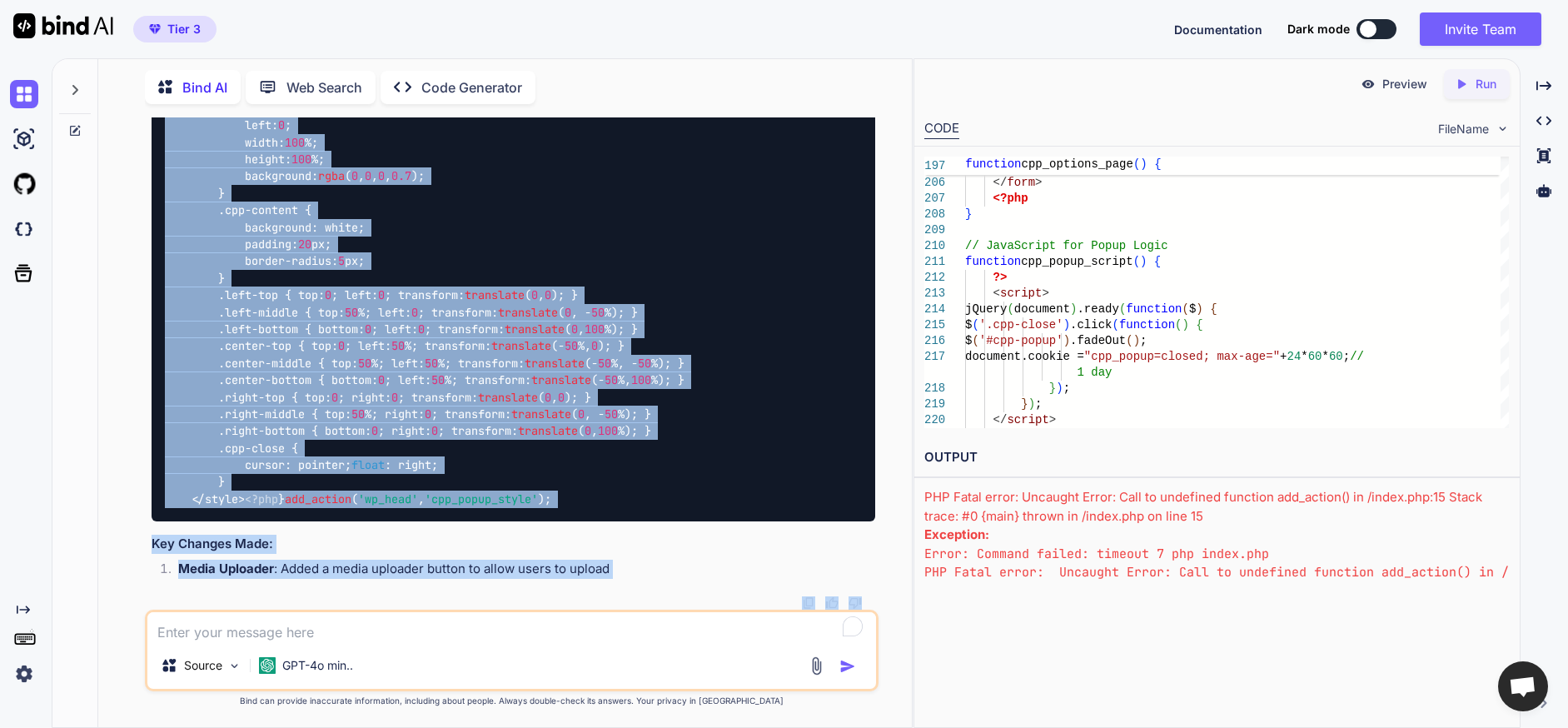
scroll to position [99177, 0]
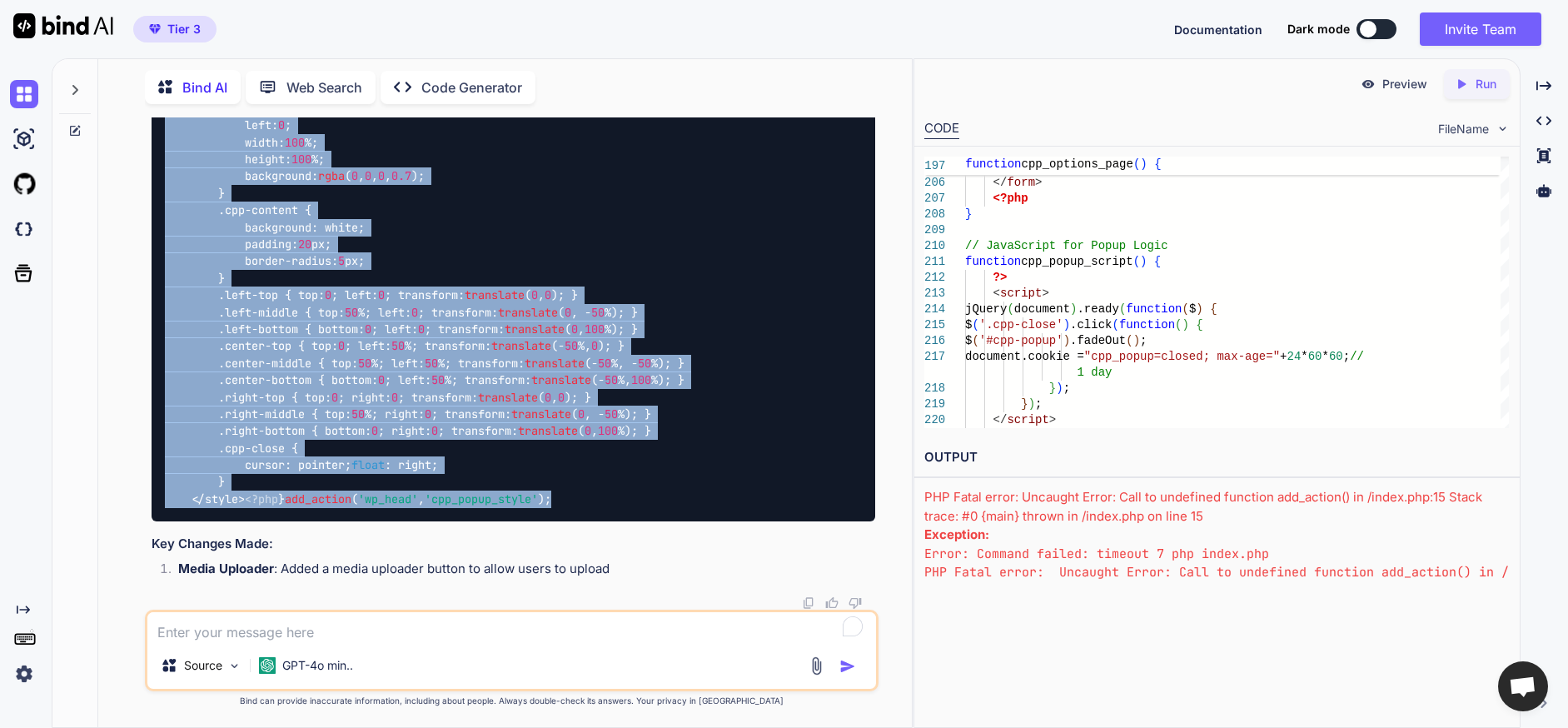
drag, startPoint x: 168, startPoint y: 379, endPoint x: 452, endPoint y: 497, distance: 307.5
click at [526, 628] on textarea "To enrich screen reader interactions, please activate Accessibility in Grammarl…" at bounding box center [511, 627] width 729 height 30
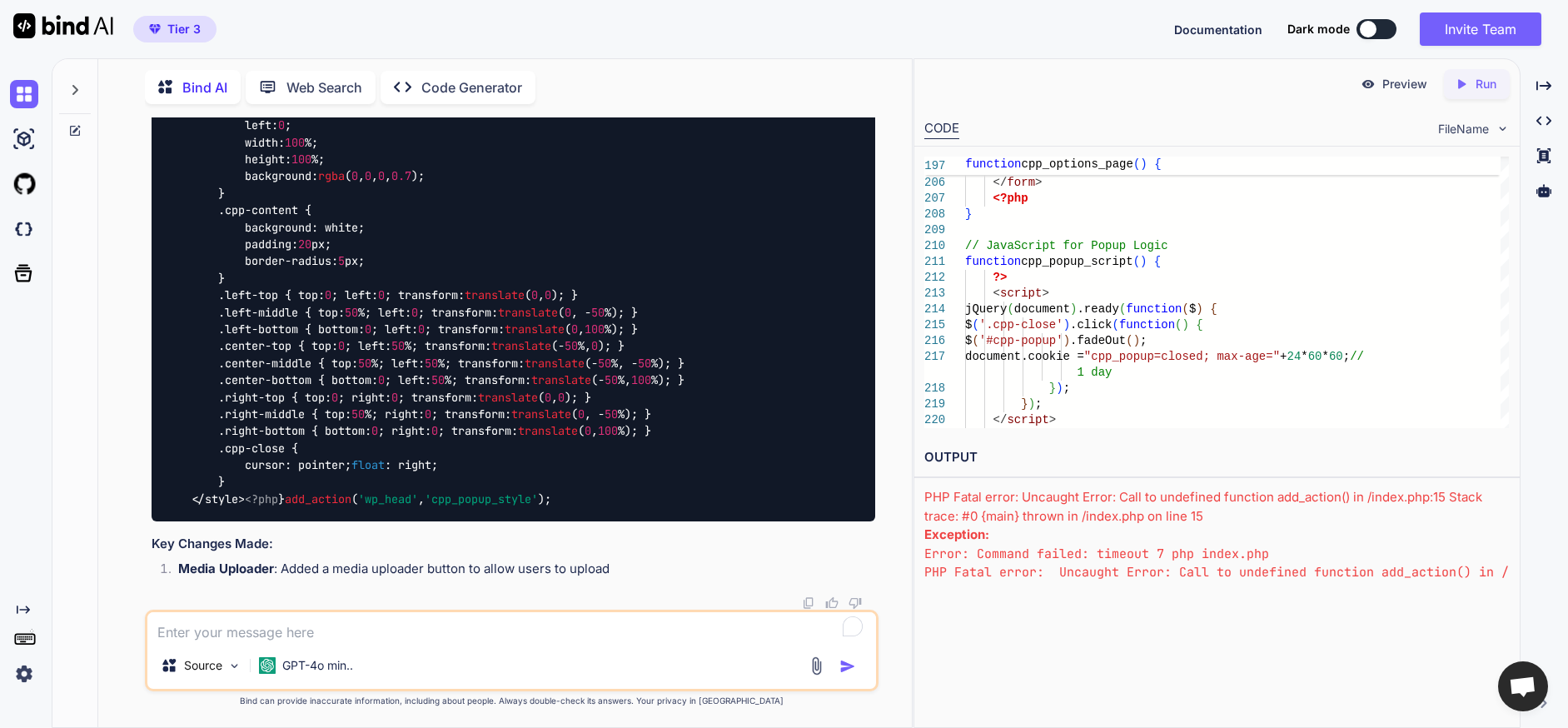
scroll to position [98260, 0]
click at [423, 638] on textarea "To enrich screen reader interactions, please activate Accessibility in Grammarl…" at bounding box center [511, 627] width 729 height 30
drag, startPoint x: 340, startPoint y: 629, endPoint x: 110, endPoint y: 604, distance: 231.4
click at [85, 625] on div "Bind AI Web Search Created with Pixso. Code Generator You I want to create a wo…" at bounding box center [482, 392] width 859 height 671
type textarea "Ther is no field to indicate what page(s) the popup should be displayed."
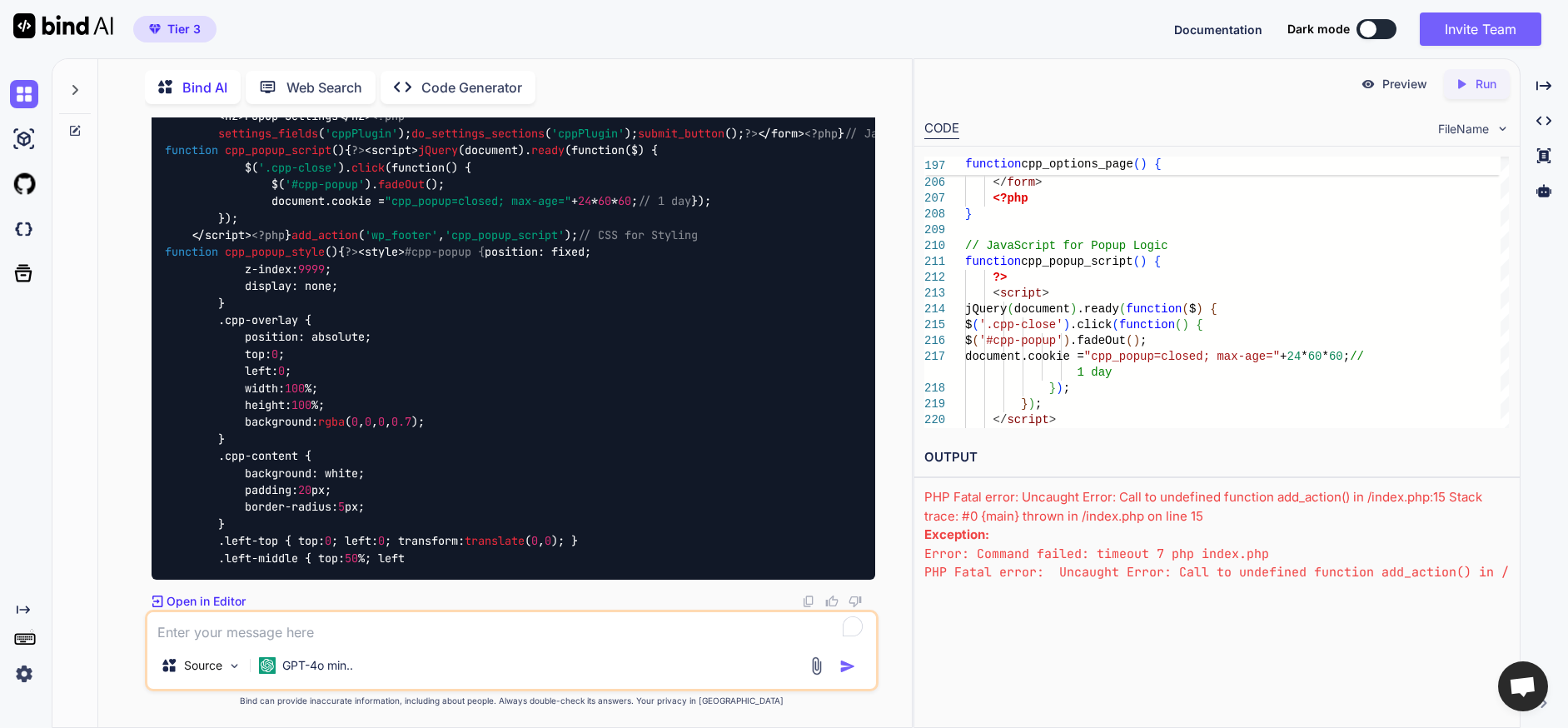
scroll to position [104260, 0]
click at [338, 637] on textarea "To enrich screen reader interactions, please activate Accessibility in Grammarl…" at bounding box center [511, 627] width 729 height 30
type textarea "try again please"
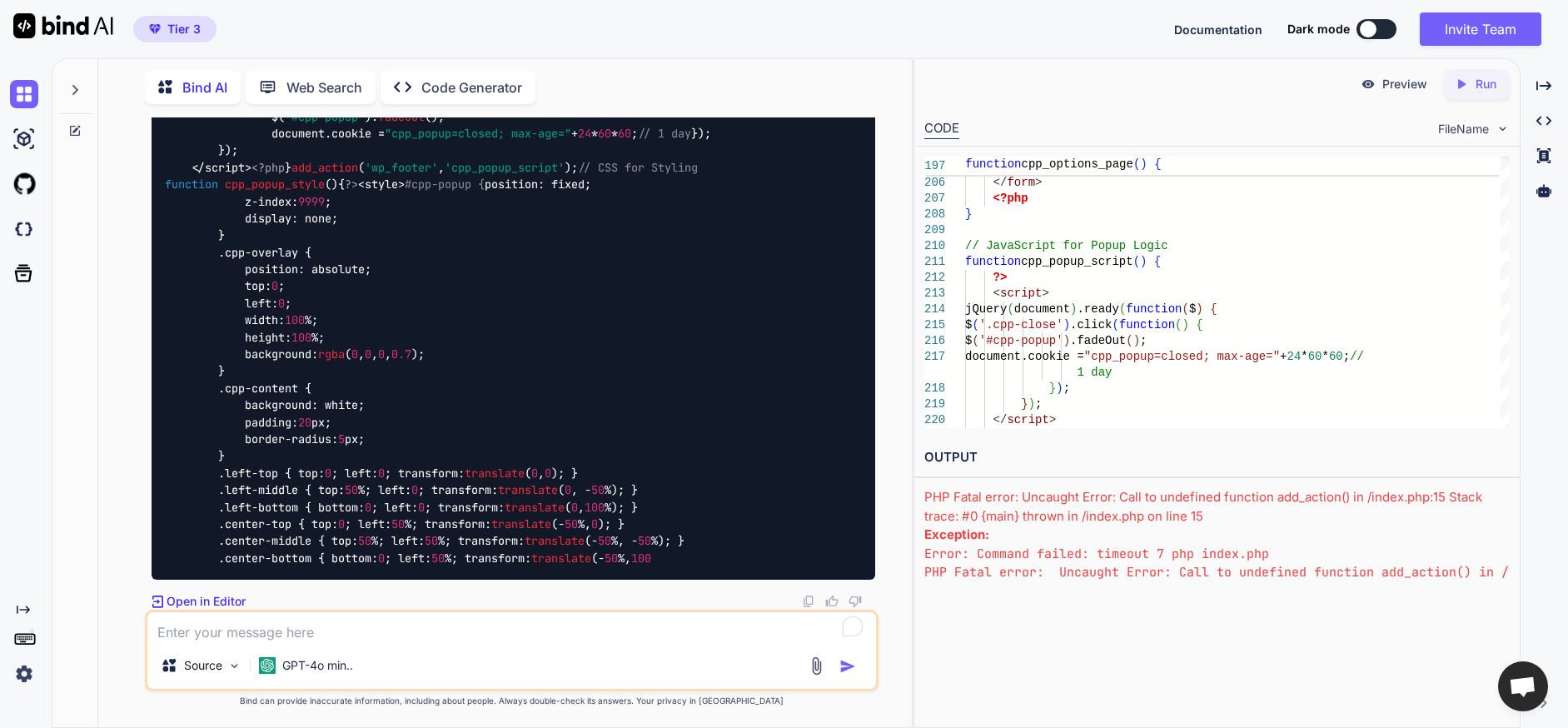
scroll to position [109190, 0]
click at [536, 632] on textarea "To enrich screen reader interactions, please activate Accessibility in Grammarl…" at bounding box center [511, 627] width 729 height 30
type textarea "you seem to be stuck again"
click at [398, 621] on textarea "To enrich screen reader interactions, please activate Accessibility in Grammarl…" at bounding box center [511, 627] width 729 height 30
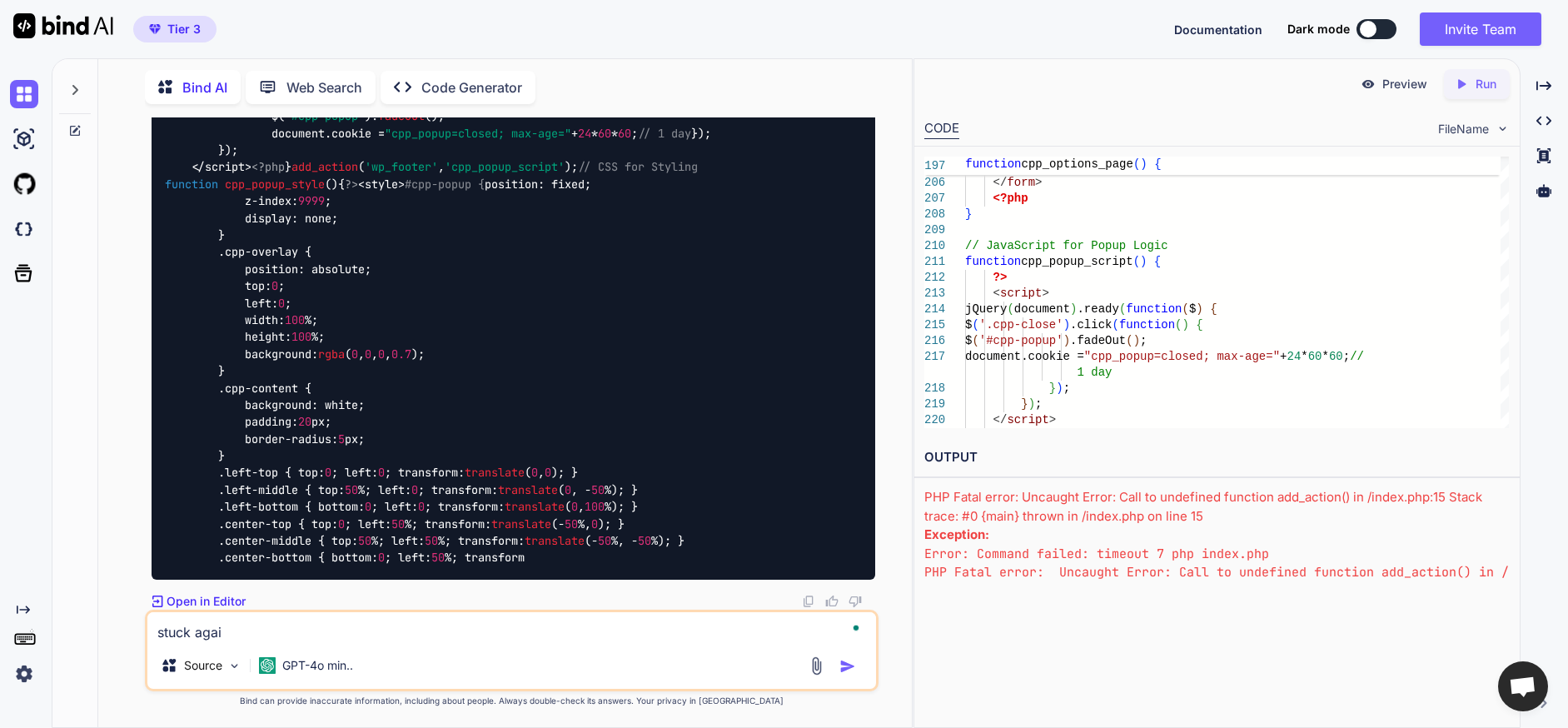
type textarea "stuck again"
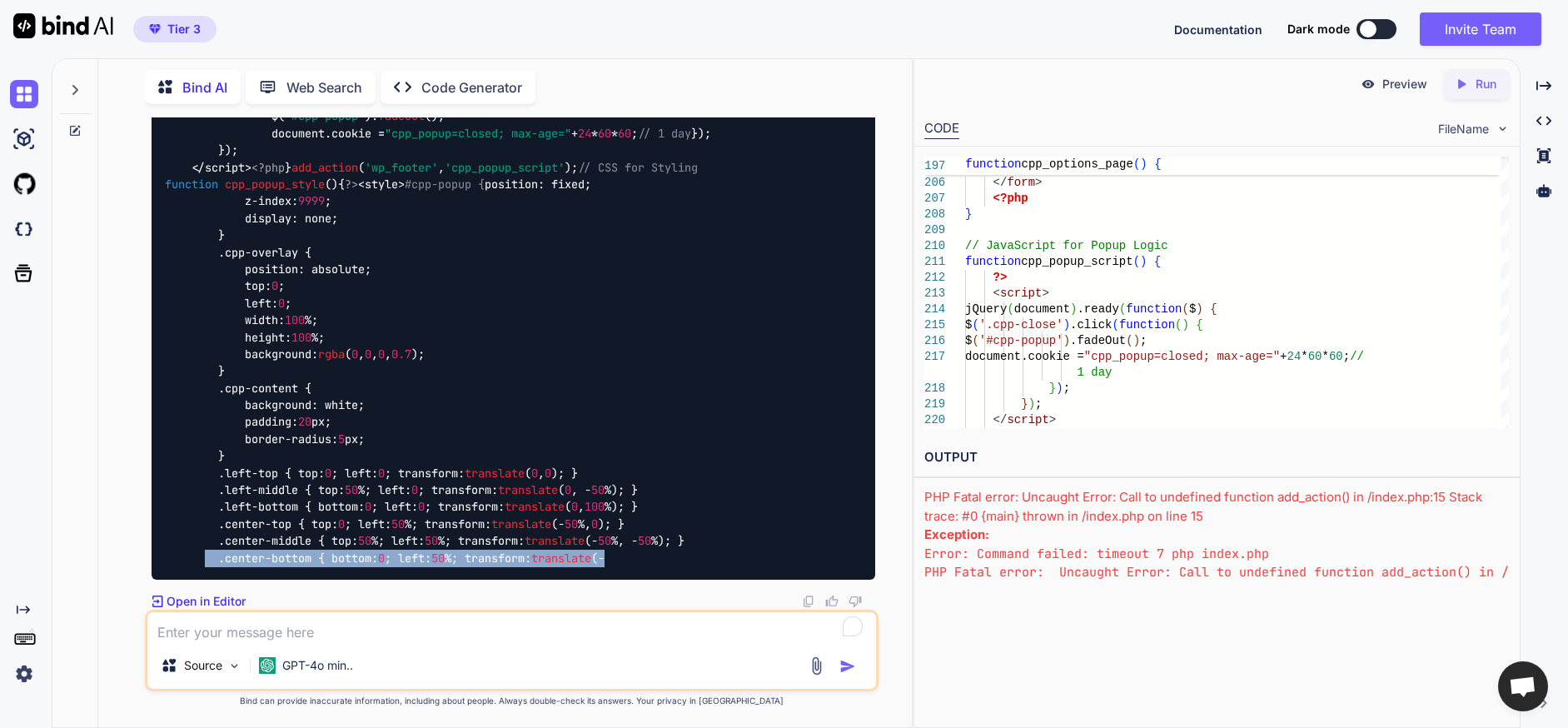
drag, startPoint x: 204, startPoint y: 541, endPoint x: 649, endPoint y: 551, distance: 445.1
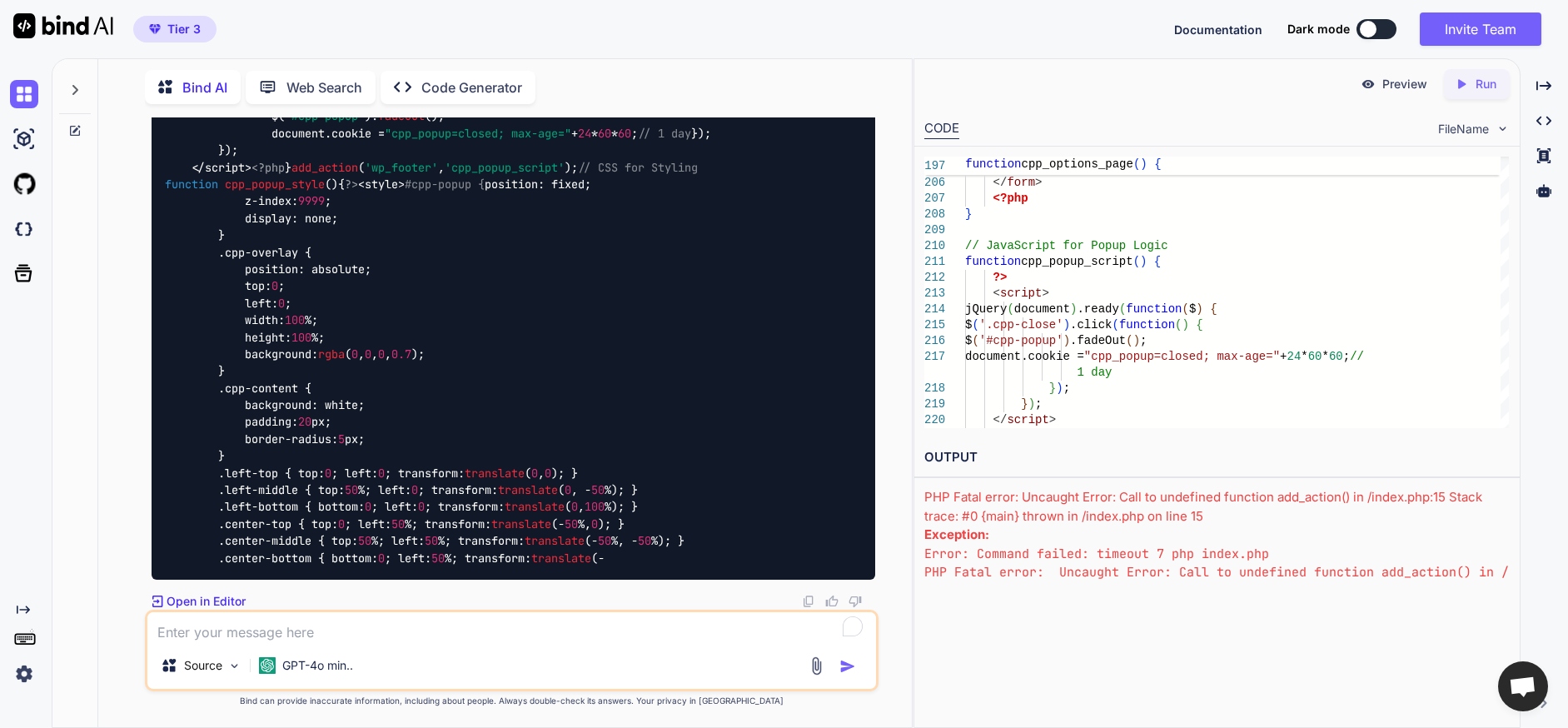
click at [384, 639] on textarea "To enrich screen reader interactions, please activate Accessibility in Grammarl…" at bounding box center [511, 627] width 729 height 30
paste textarea ".center-bottom { bottom: 0; left: 50%; transform: translate(-"
type textarea "you keep getting stuck on this line -- .center-bottom { bottom: 0; left: 50%; t…"
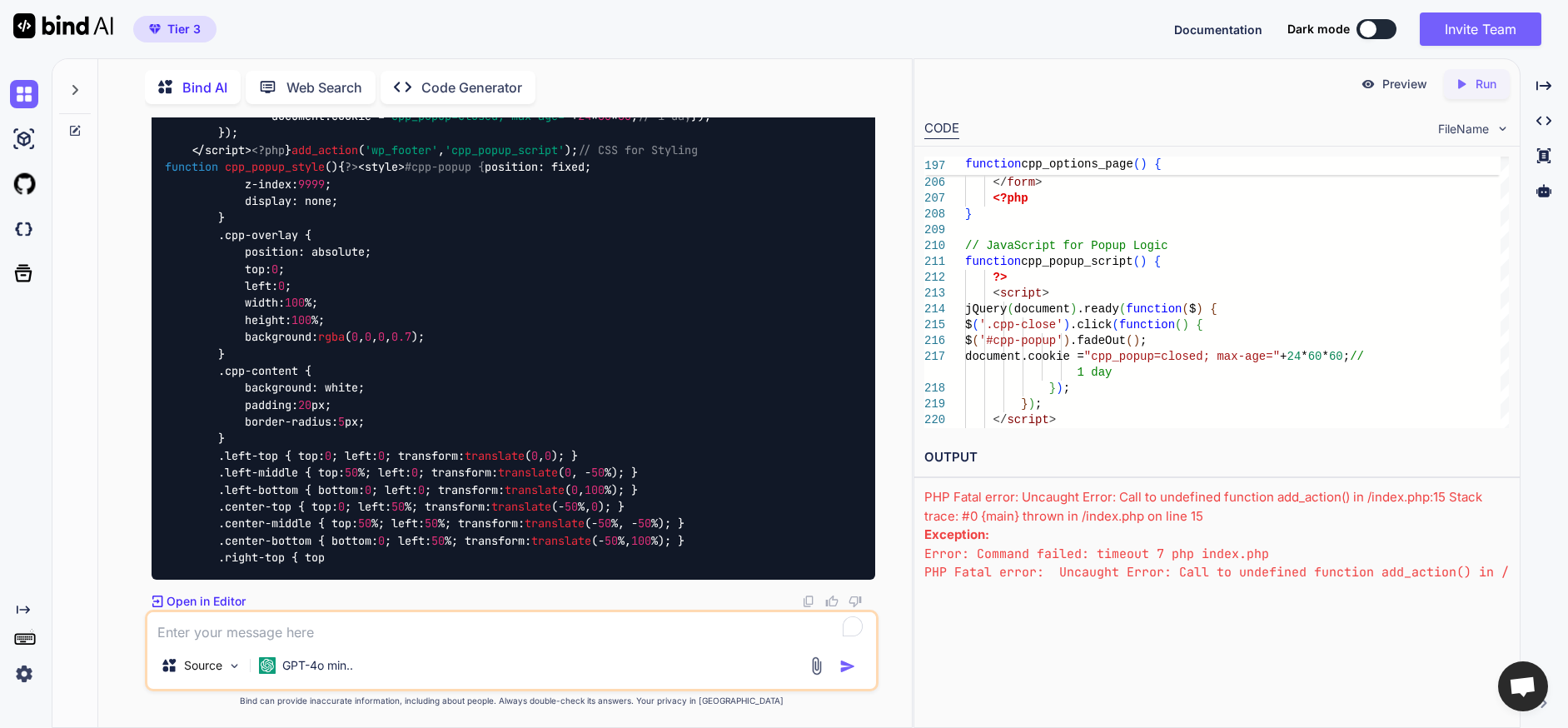
scroll to position [124011, 0]
click at [416, 635] on textarea "To enrich screen reader interactions, please activate Accessibility in Grammarl…" at bounding box center [511, 627] width 729 height 30
type textarea "stuck again"
click at [405, 625] on textarea "To enrich screen reader interactions, please activate Accessibility in Grammarl…" at bounding box center [511, 627] width 729 height 30
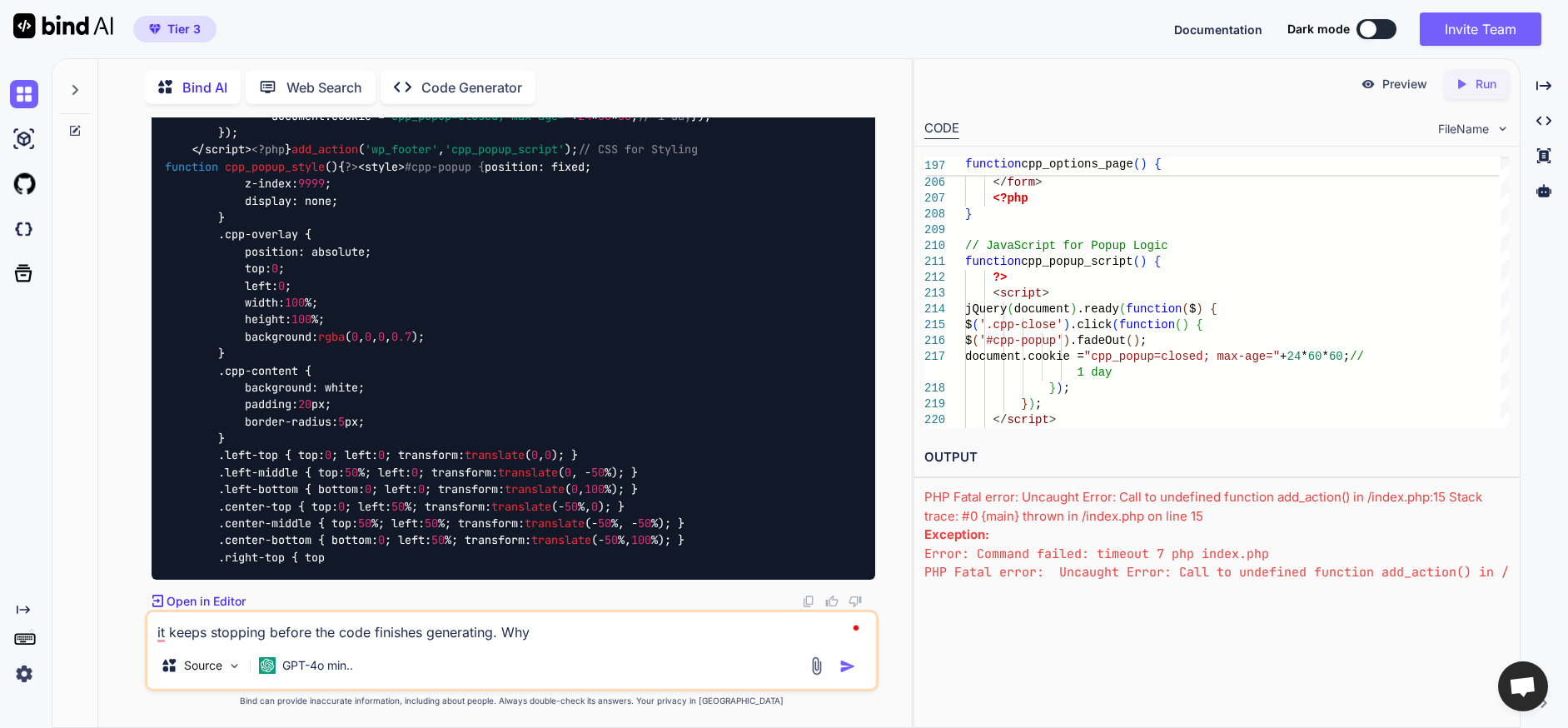
type textarea "it keeps stopping before the code finishes generating. Why>"
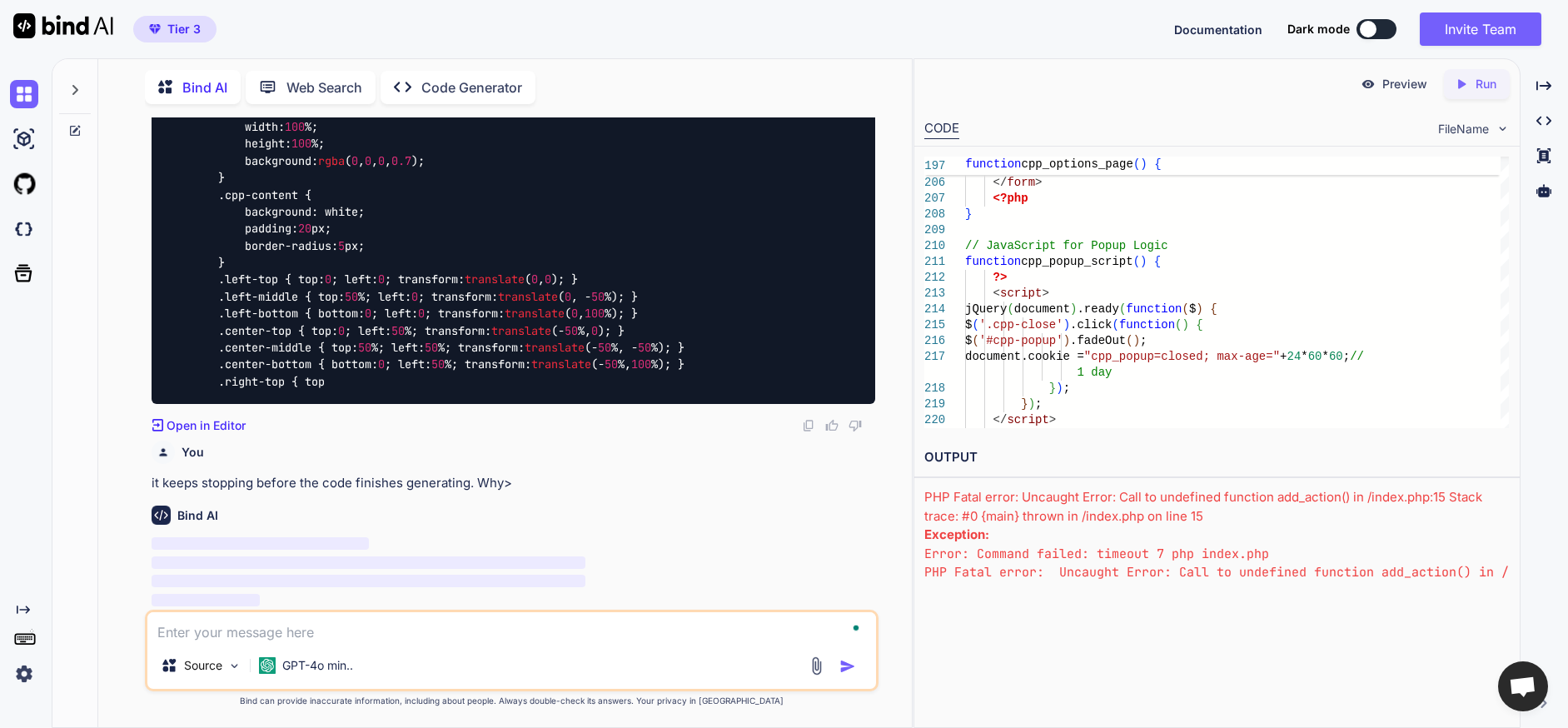
scroll to position [129134, 0]
type textarea ">"
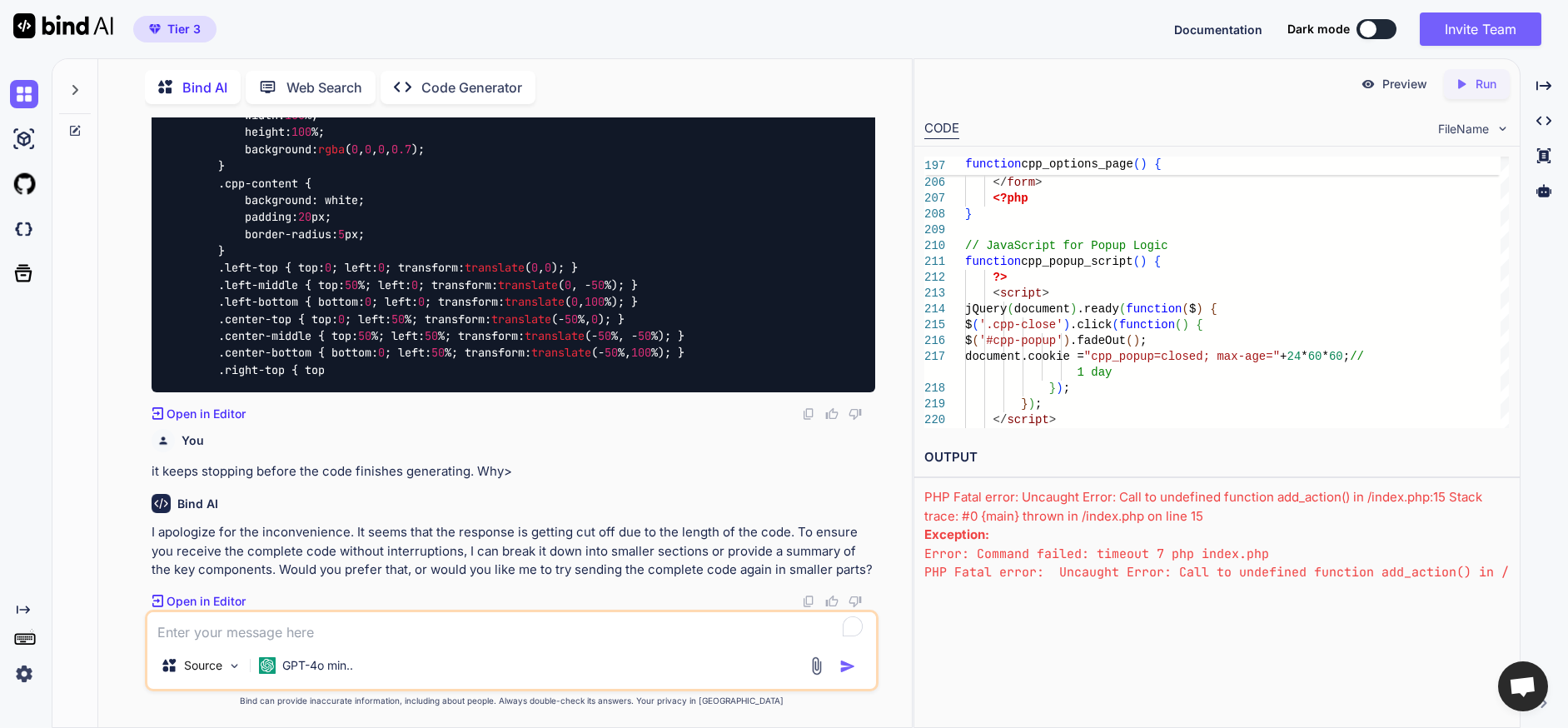
click at [373, 628] on textarea "To enrich screen reader interactions, please activate Accessibility in Grammarl…" at bounding box center [511, 627] width 729 height 30
type textarea "two parts please"
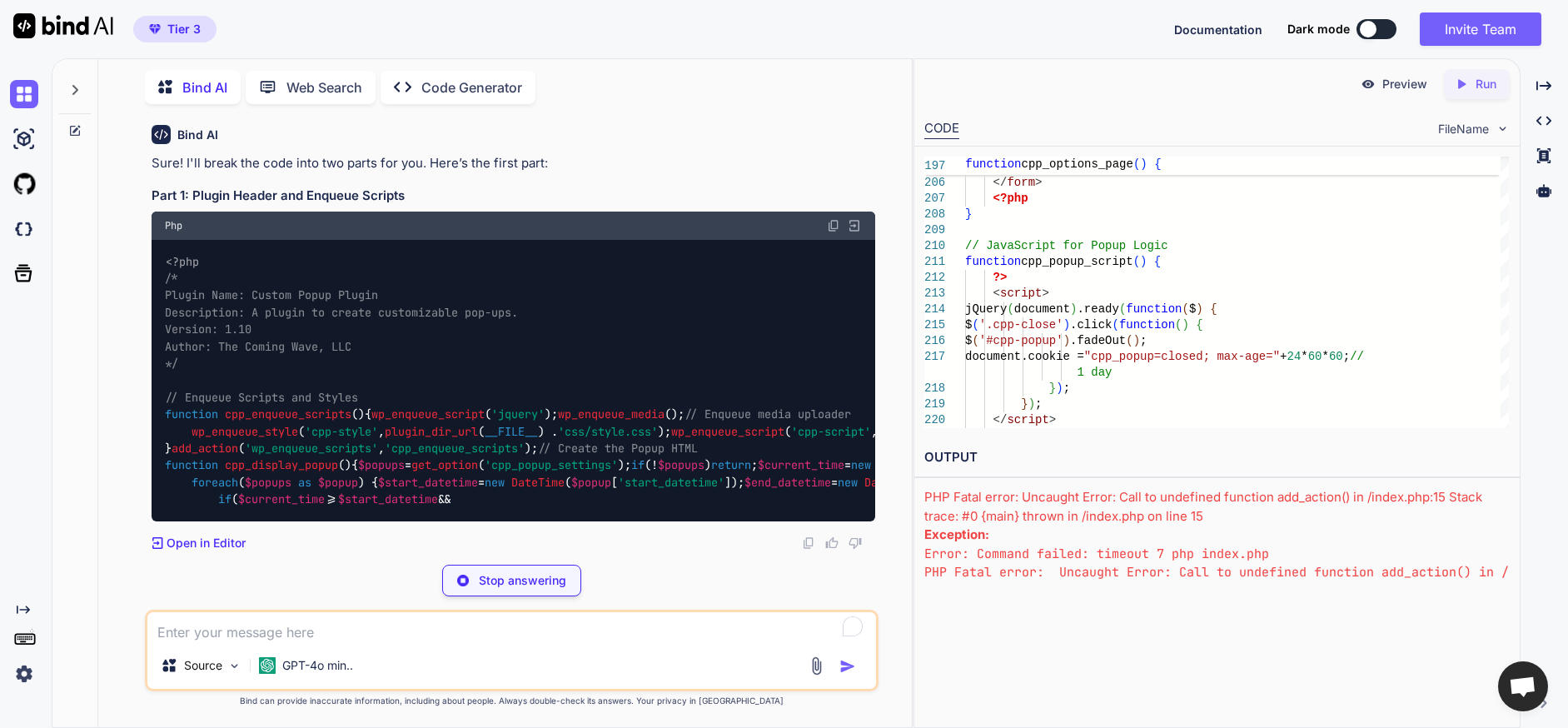
scroll to position [129738, 0]
click at [167, 254] on span "<?php" at bounding box center [182, 262] width 33 height 15
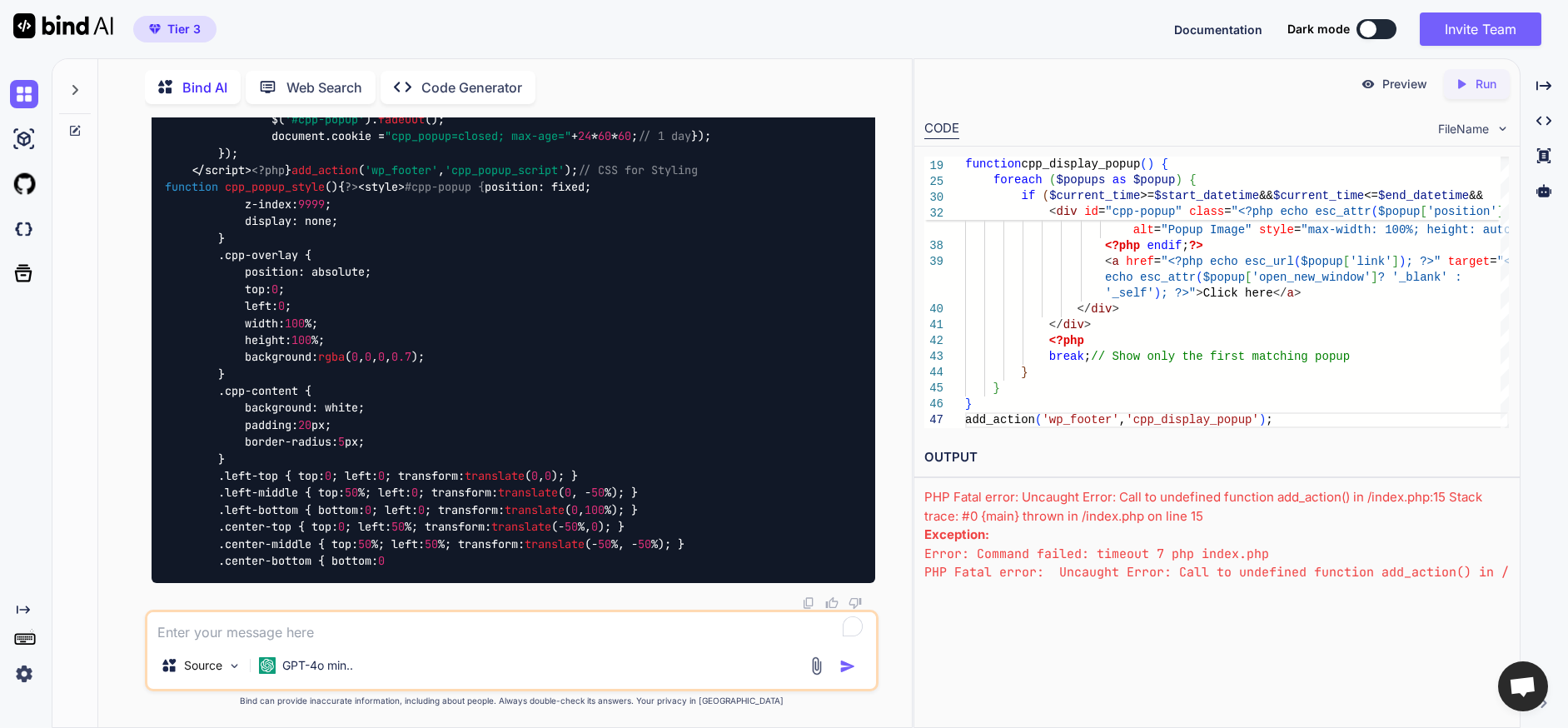
scroll to position [134182, 0]
click at [414, 644] on div "Source GPT-4o min.." at bounding box center [511, 651] width 733 height 82
click at [399, 631] on textarea "To enrich screen reader interactions, please activate Accessibility in Grammarl…" at bounding box center [511, 627] width 729 height 30
type textarea "still not working. how about four pieces?"
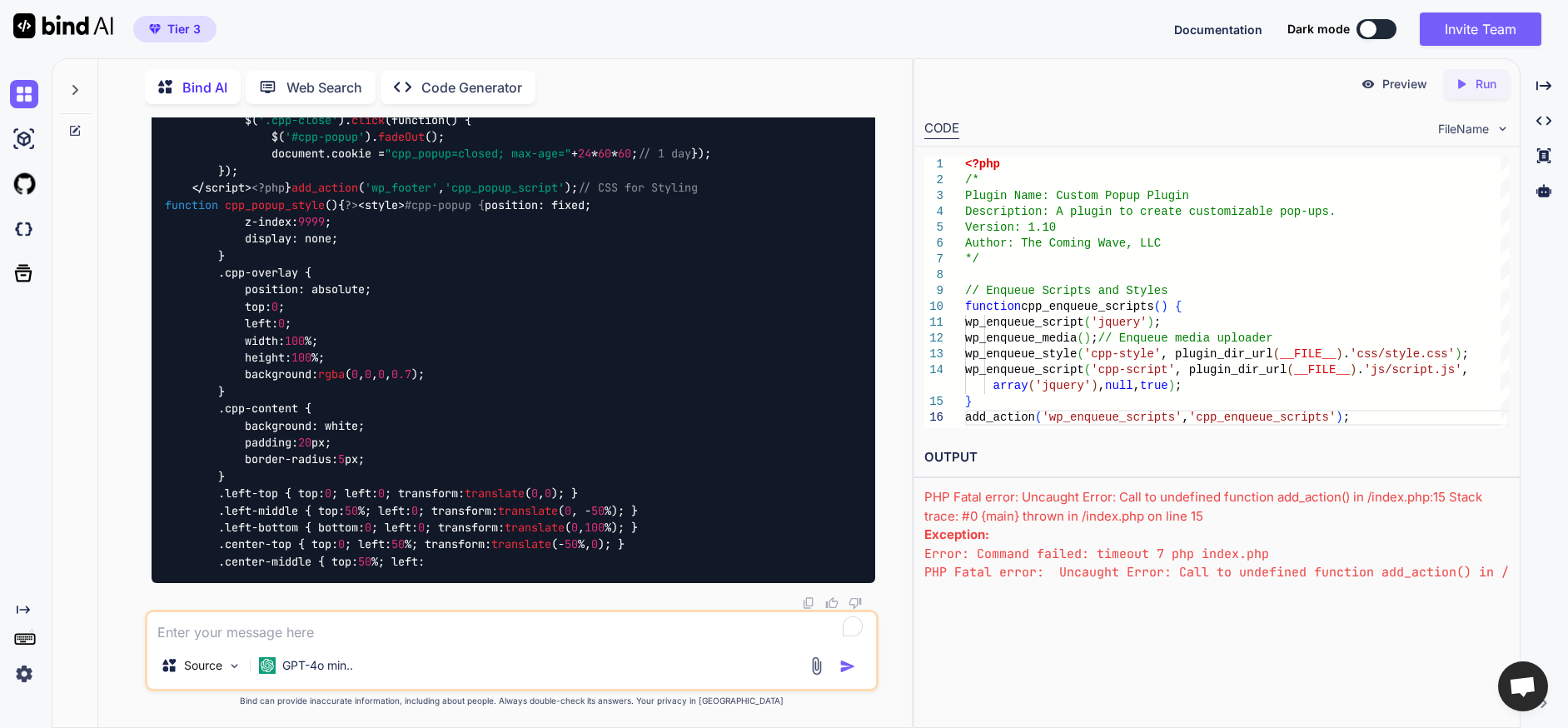
scroll to position [139375, 0]
drag, startPoint x: 441, startPoint y: 649, endPoint x: 441, endPoint y: 626, distance: 23.0
click at [441, 648] on div "Source GPT-4o min.." at bounding box center [511, 651] width 733 height 82
click at [441, 625] on textarea "To enrich screen reader interactions, please activate Accessibility in Grammarl…" at bounding box center [511, 627] width 729 height 30
click at [407, 630] on textarea "To enrich screen reader interactions, please activate Accessibility in Grammarl…" at bounding box center [511, 627] width 729 height 30
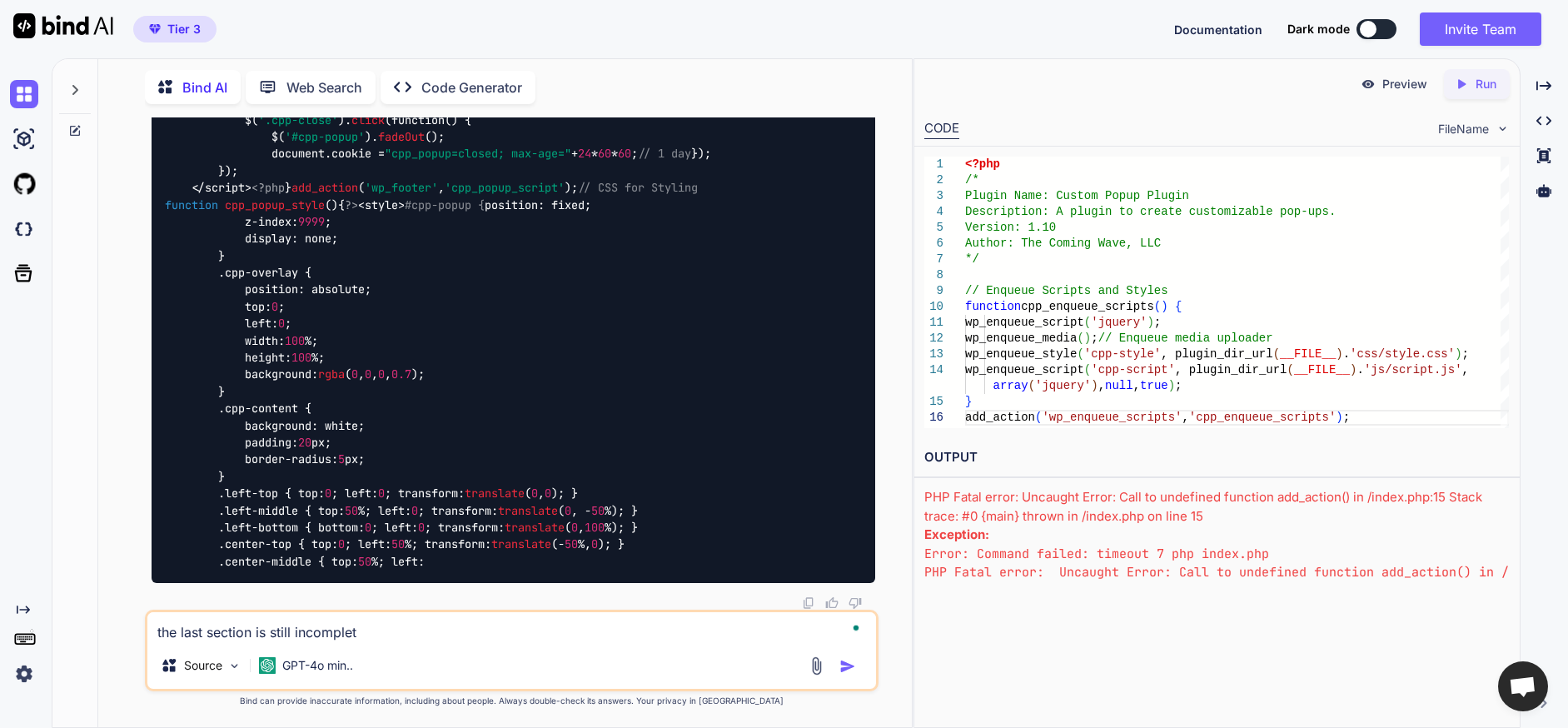
type textarea "the last section is still incomplete"
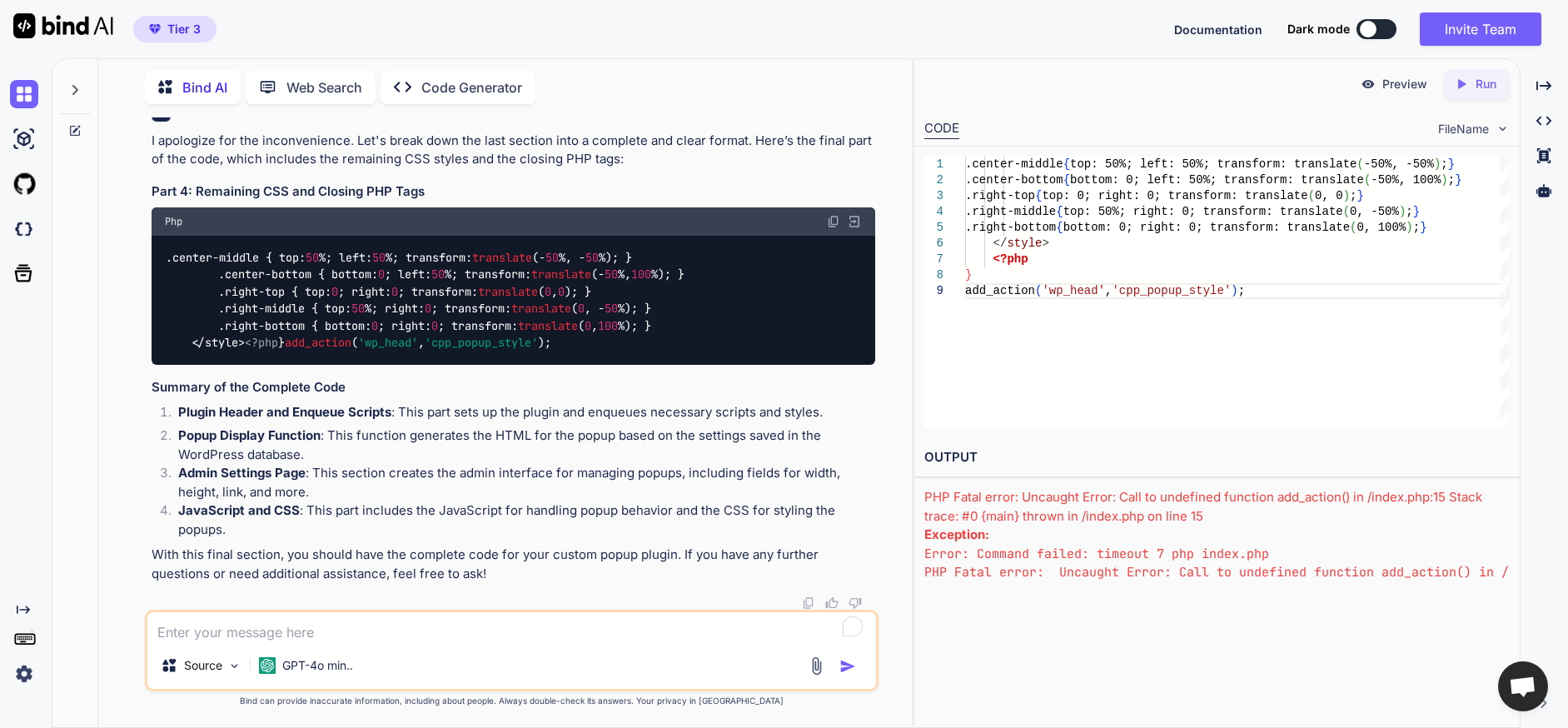
scroll to position [139921, 0]
drag, startPoint x: 656, startPoint y: 380, endPoint x: 471, endPoint y: 420, distance: 189.3
click at [656, 364] on div ".center-middle { top: 50 %; left: 50 %; transform: translate (- 50 %, - 50 %); …" at bounding box center [513, 299] width 724 height 128
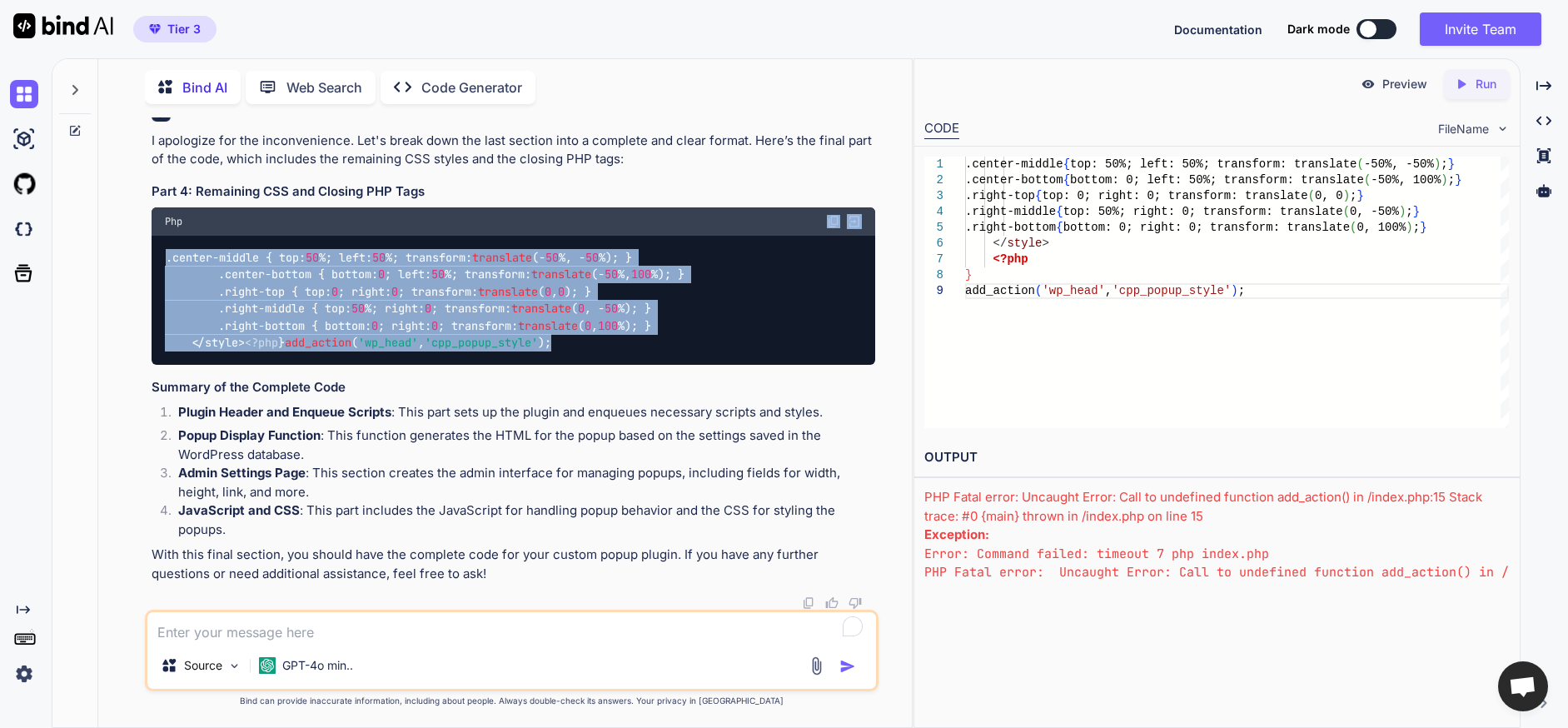
drag, startPoint x: 467, startPoint y: 427, endPoint x: 423, endPoint y: 252, distance: 180.4
click at [423, 252] on div "Php .center-middle { top: 50 %; left: 50 %; transform: translate (- 50 %, - 50 …" at bounding box center [513, 286] width 724 height 157
drag, startPoint x: 832, startPoint y: 290, endPoint x: 1551, endPoint y: 229, distance: 721.6
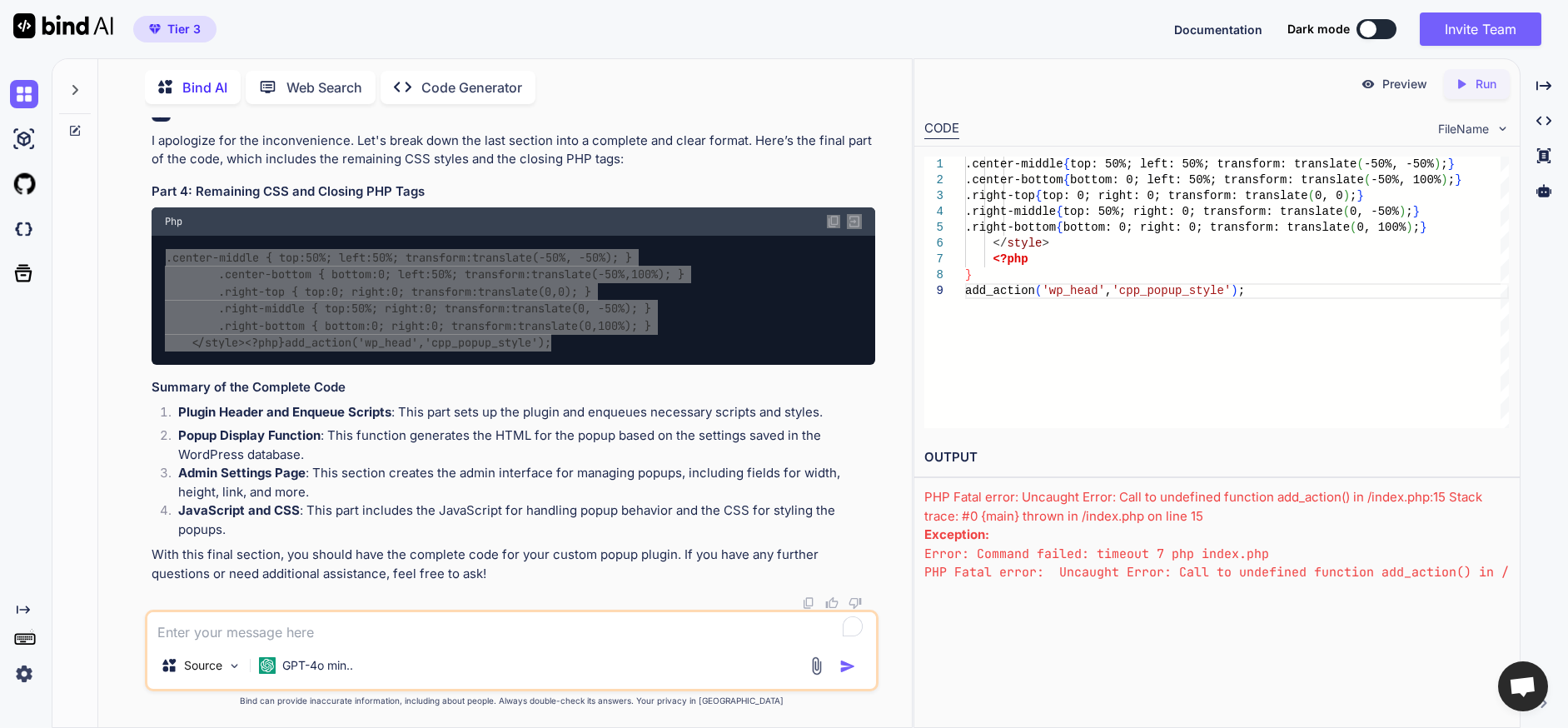
scroll to position [135006, 0]
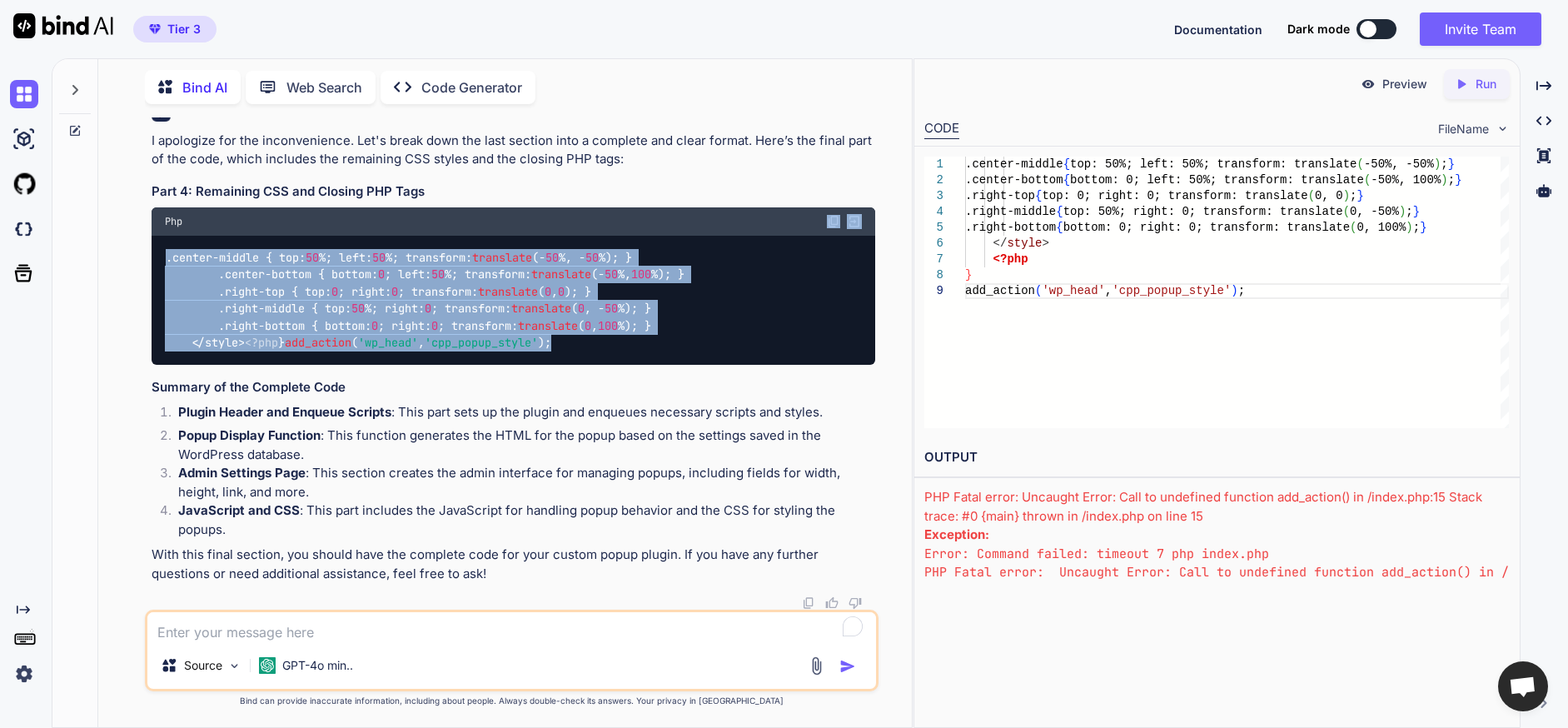
drag, startPoint x: 167, startPoint y: 368, endPoint x: 260, endPoint y: 538, distance: 193.8
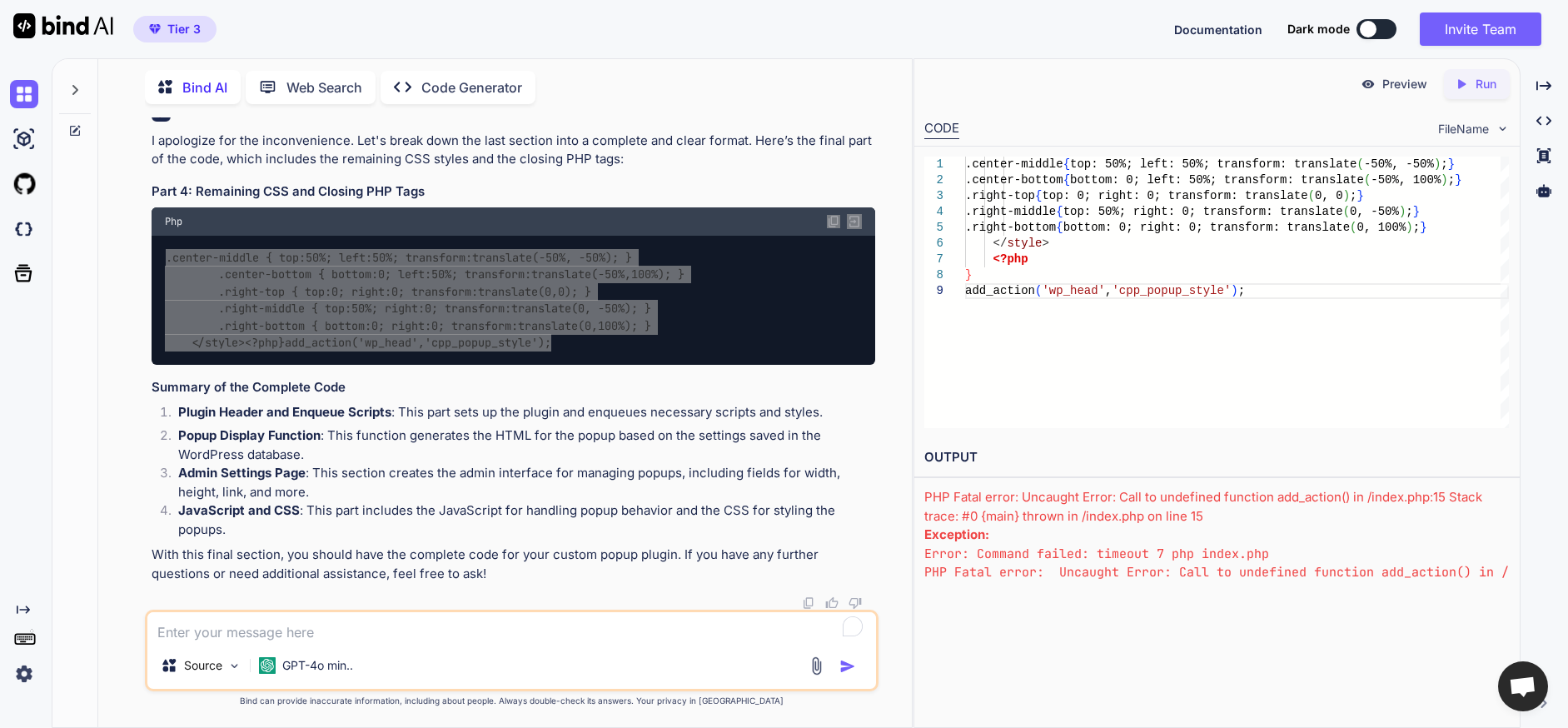
scroll to position [135589, 0]
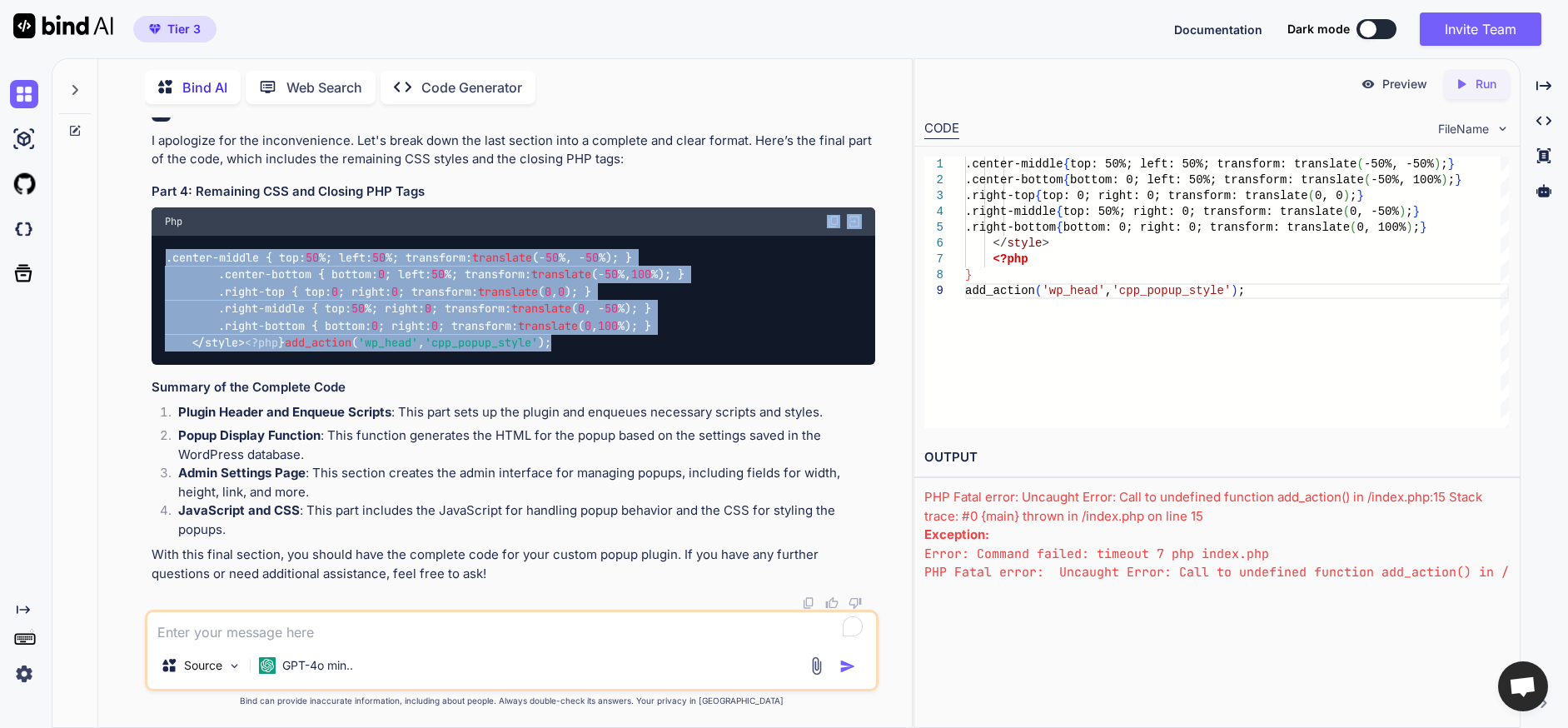
drag, startPoint x: 835, startPoint y: 369, endPoint x: 1562, endPoint y: 426, distance: 729.2
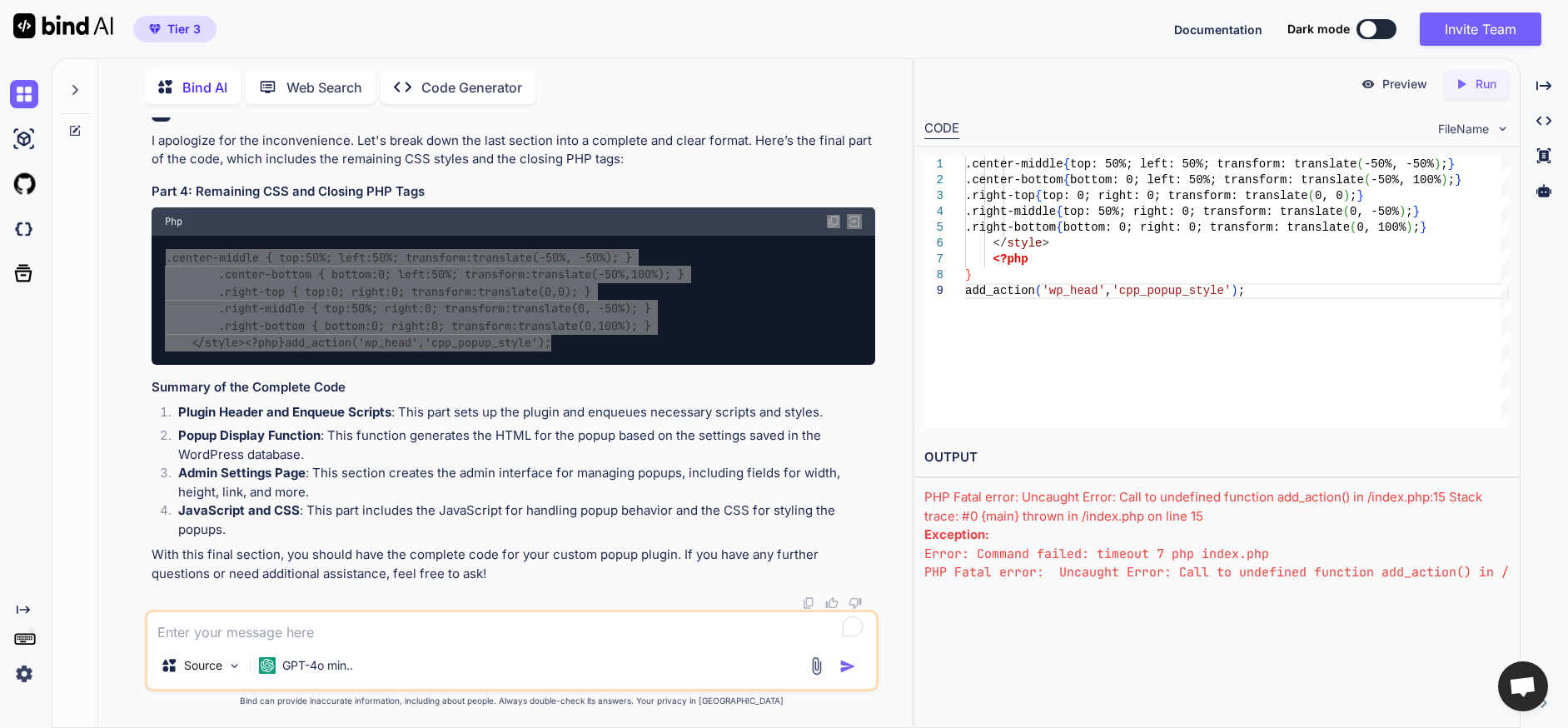
scroll to position [136838, 0]
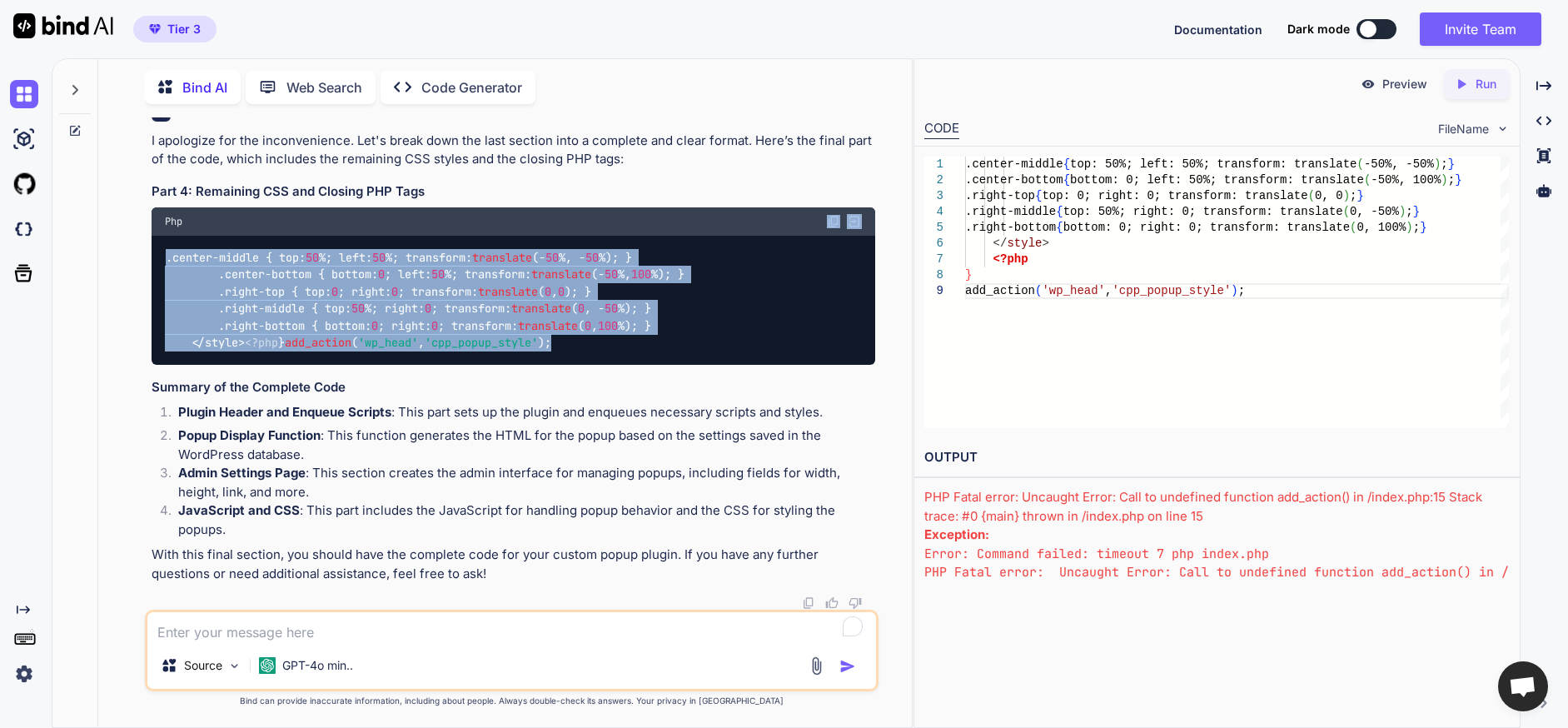
drag, startPoint x: 830, startPoint y: 418, endPoint x: 1558, endPoint y: 411, distance: 728.0
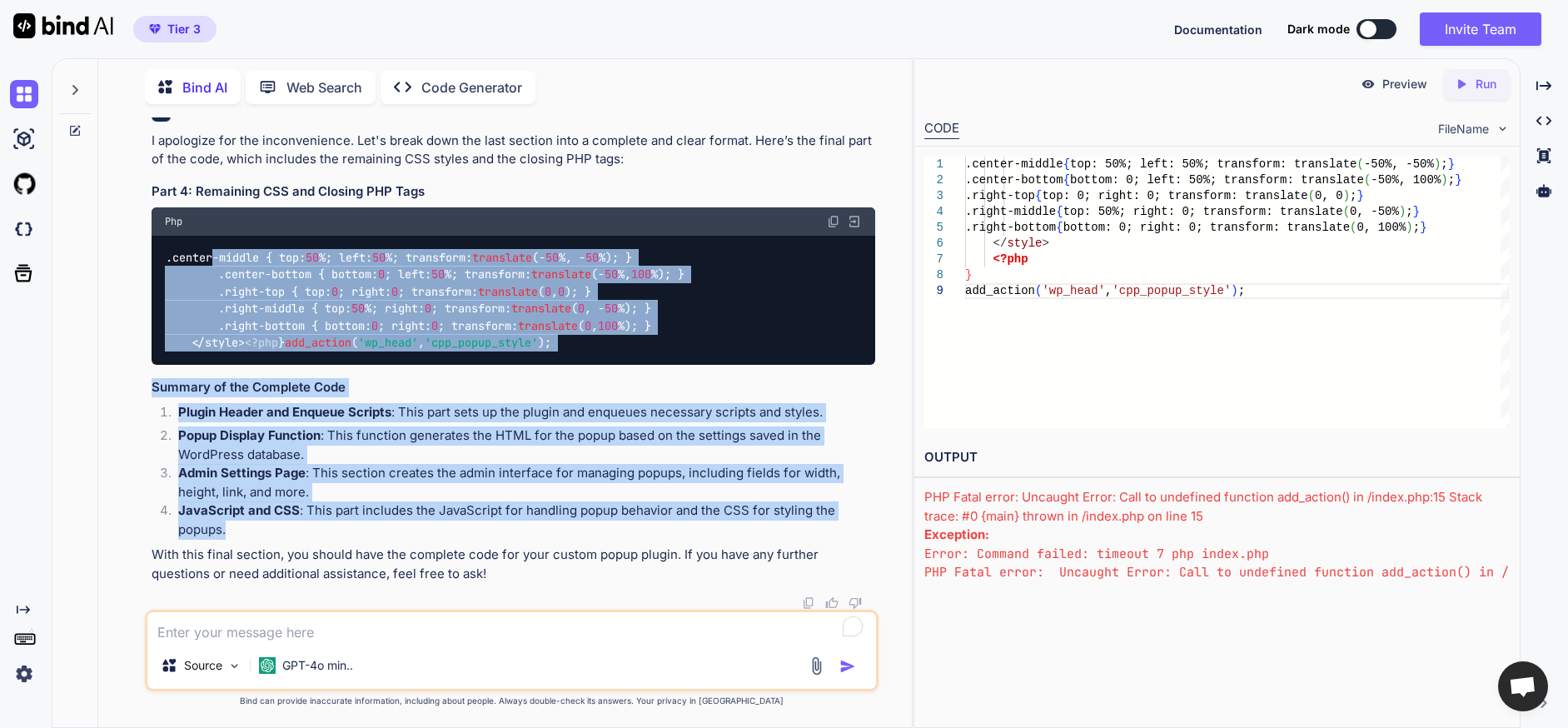
scroll to position [139987, 0]
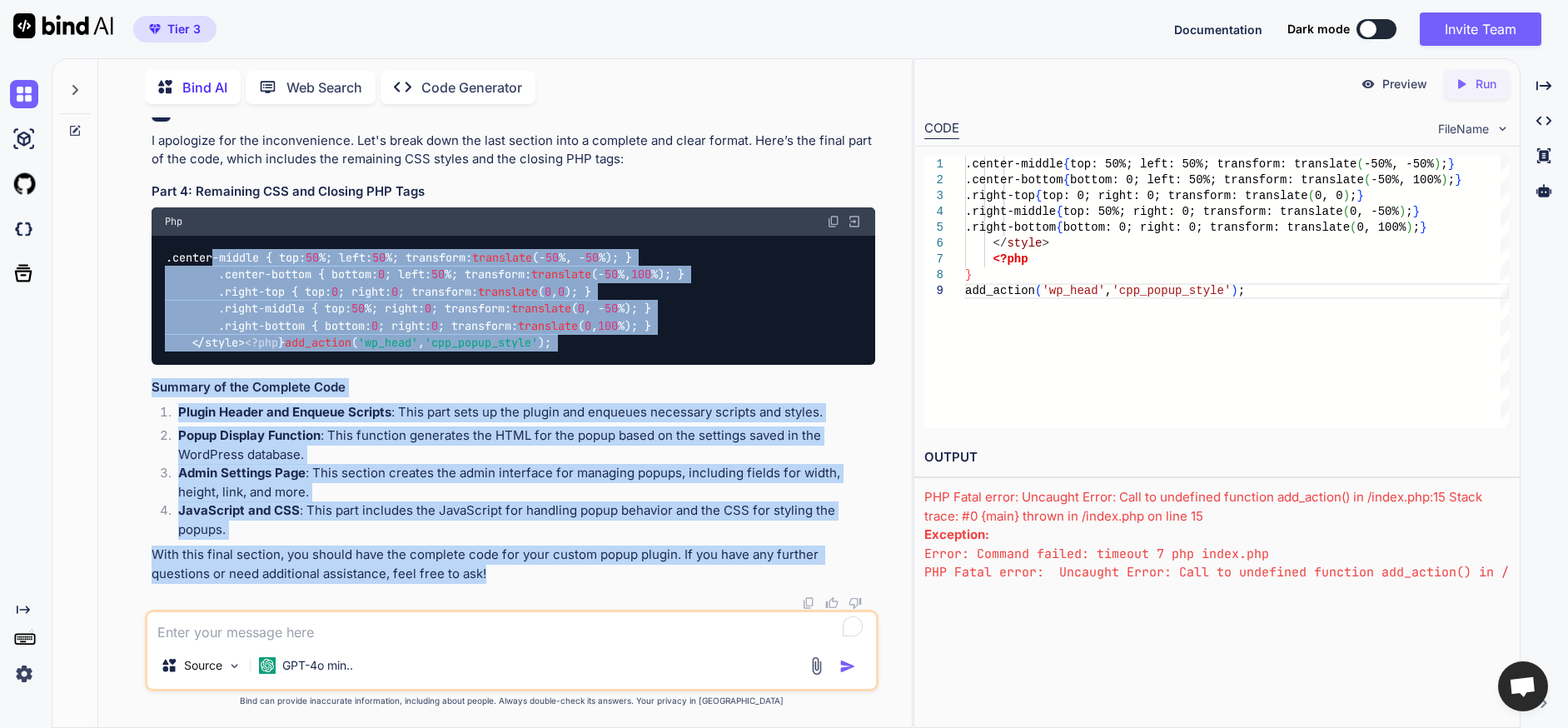
drag, startPoint x: 216, startPoint y: 458, endPoint x: 472, endPoint y: 603, distance: 294.2
click at [472, 603] on div "Bind AI I apologize for the inconvenience. Let's break down the last section in…" at bounding box center [513, 349] width 724 height 521
click at [503, 364] on div ".center-middle { top: 50 %; left: 50 %; transform: translate (- 50 %, - 50 %); …" at bounding box center [513, 299] width 724 height 128
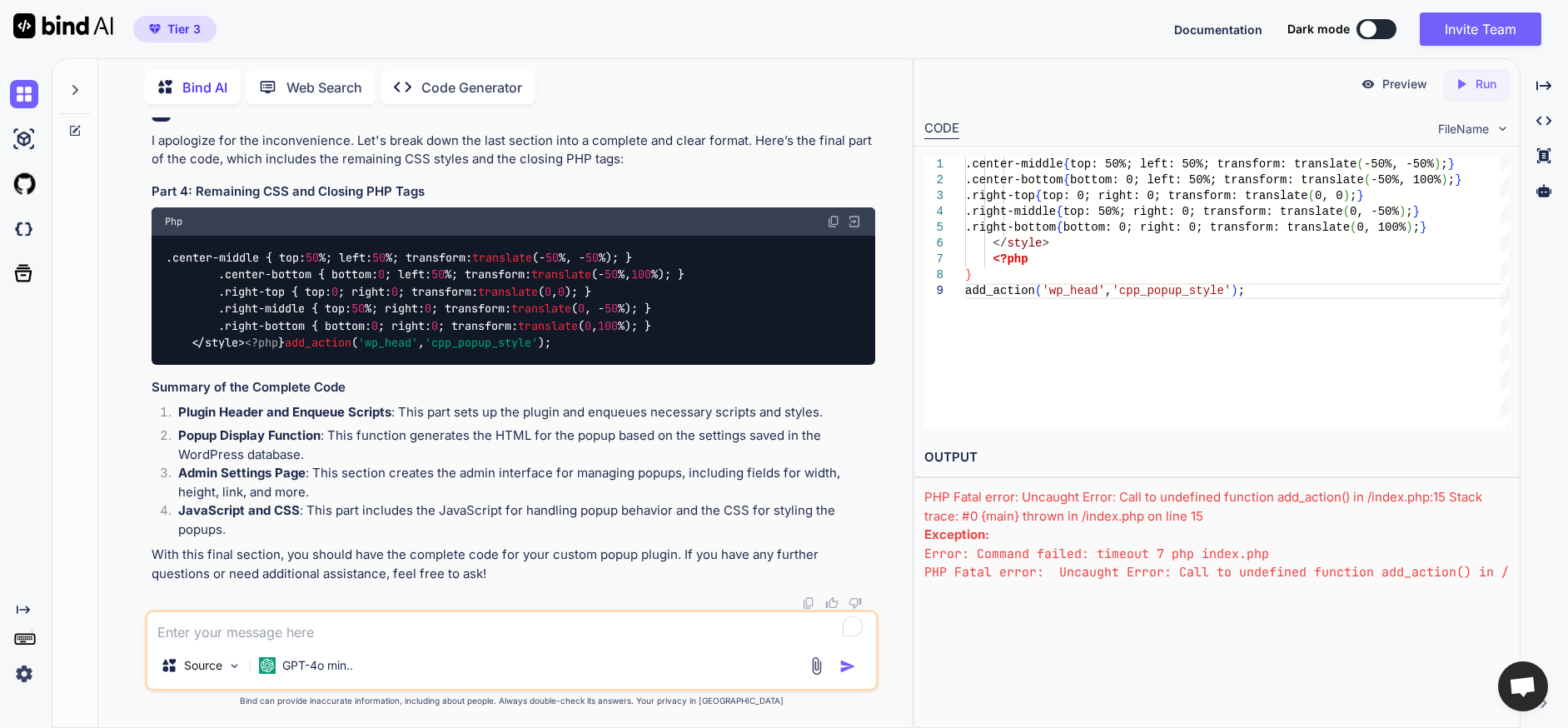
click at [836, 215] on img at bounding box center [834, 221] width 13 height 13
click at [336, 633] on textarea "To enrich screen reader interactions, please activate Accessibility in Grammarl…" at bounding box center [511, 627] width 729 height 30
paste textarea "Fatal error: Uncaught TypeError: call_user_func_array(): Argument #1 ($callback…"
type textarea "Fatal error: Uncaught TypeError: call_user_func_array(): Argument #1 ($callback…"
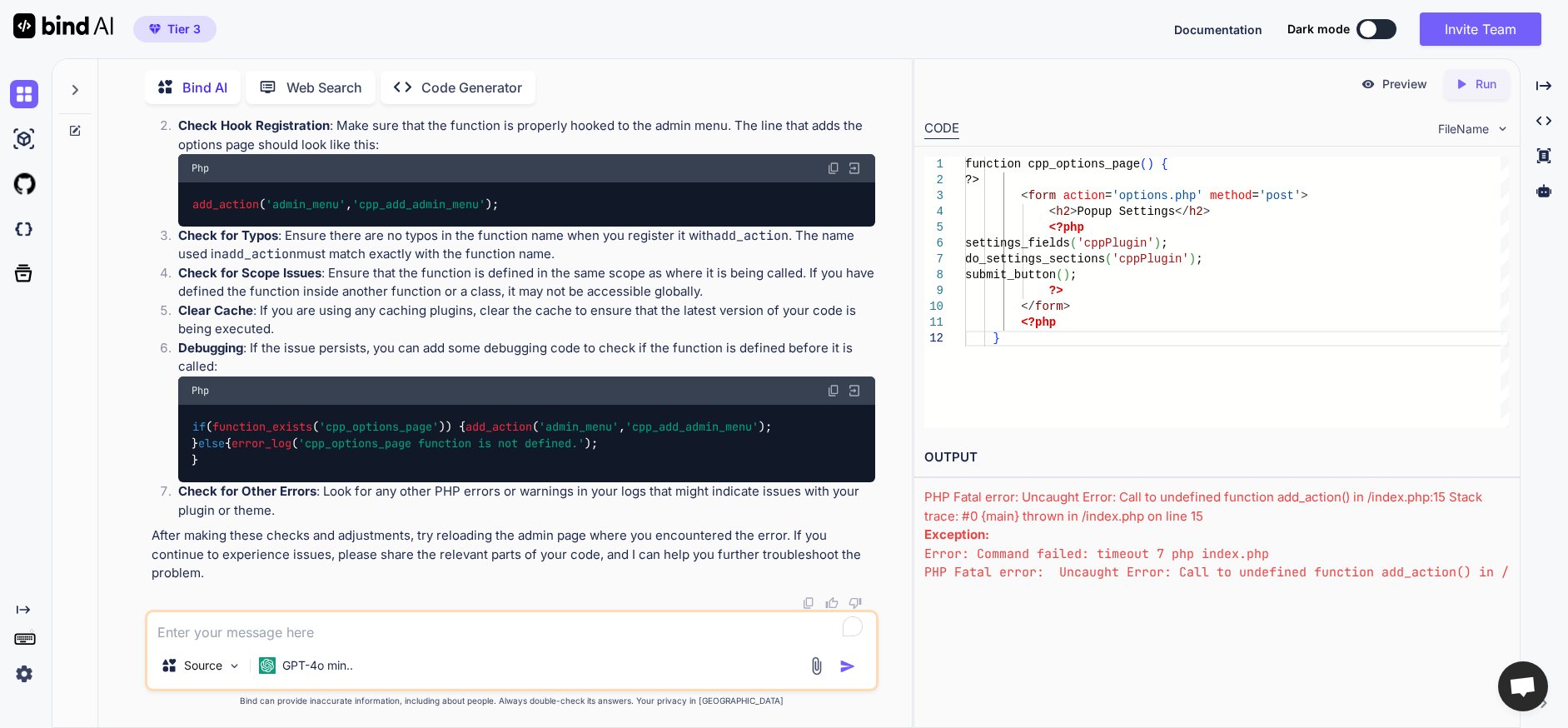
scroll to position [141183, 0]
click at [331, 625] on textarea "To enrich screen reader interactions, please activate Accessibility in Grammarl…" at bounding box center [511, 627] width 729 height 30
type textarea "can you regenerate the code to fix the issue?"
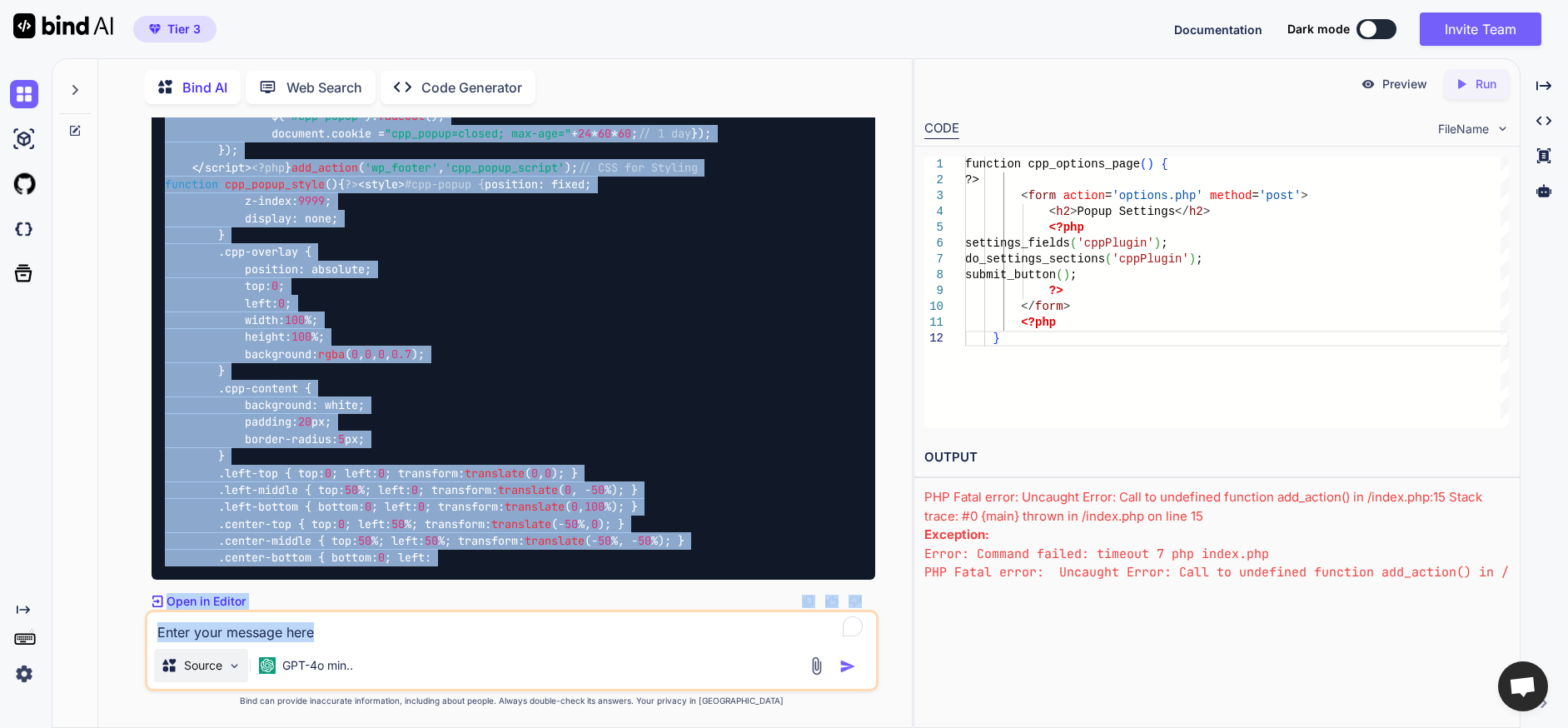
scroll to position [146147, 0]
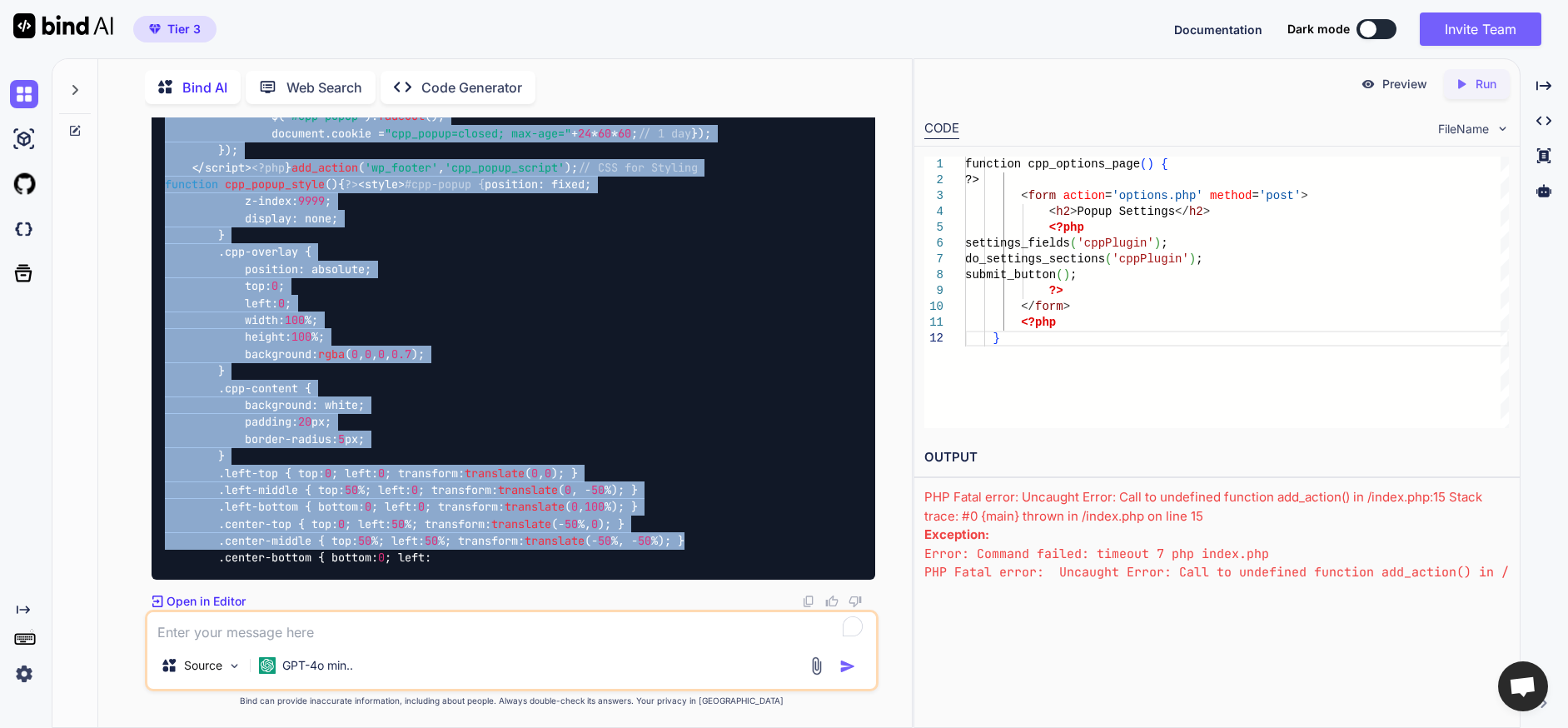
drag, startPoint x: 168, startPoint y: 286, endPoint x: 725, endPoint y: 522, distance: 604.9
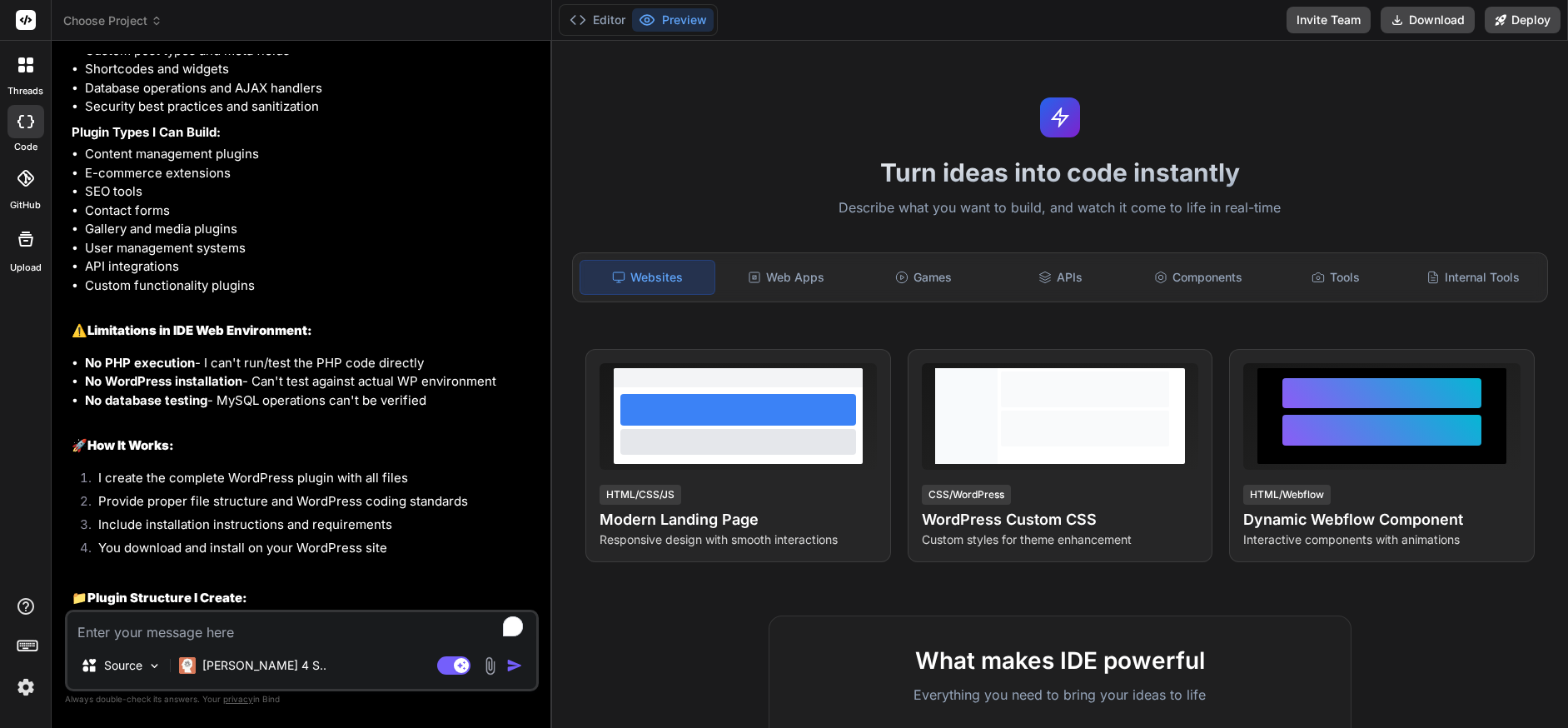
scroll to position [2915, 0]
